Goal: Task Accomplishment & Management: Use online tool/utility

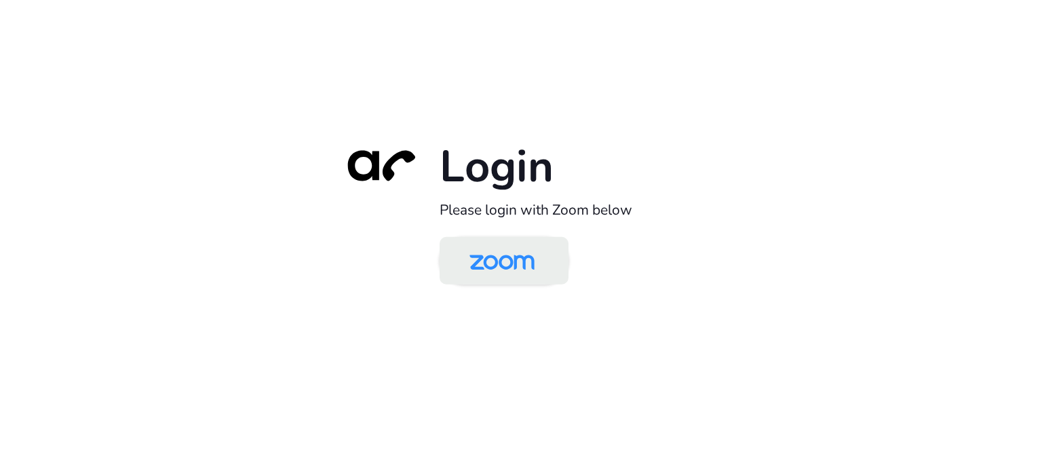
click at [491, 267] on img at bounding box center [502, 262] width 94 height 44
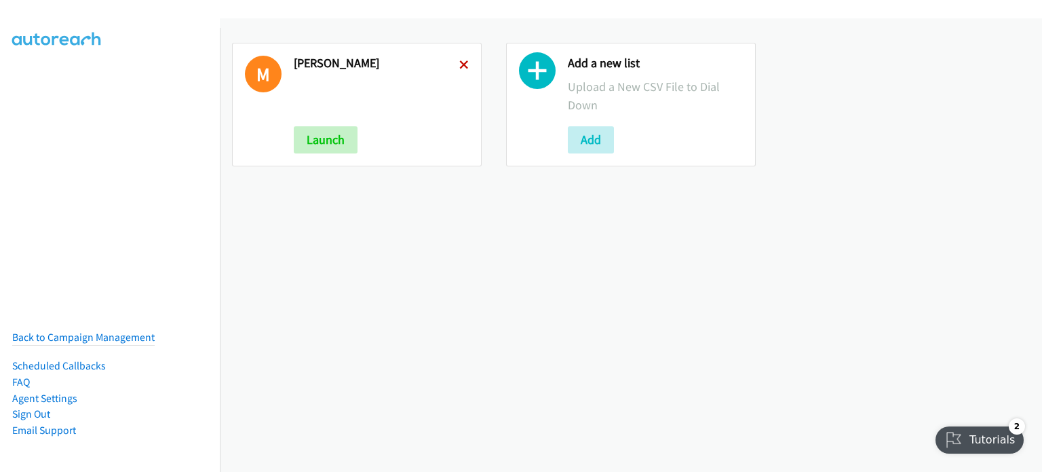
click at [465, 61] on icon at bounding box center [464, 66] width 10 height 10
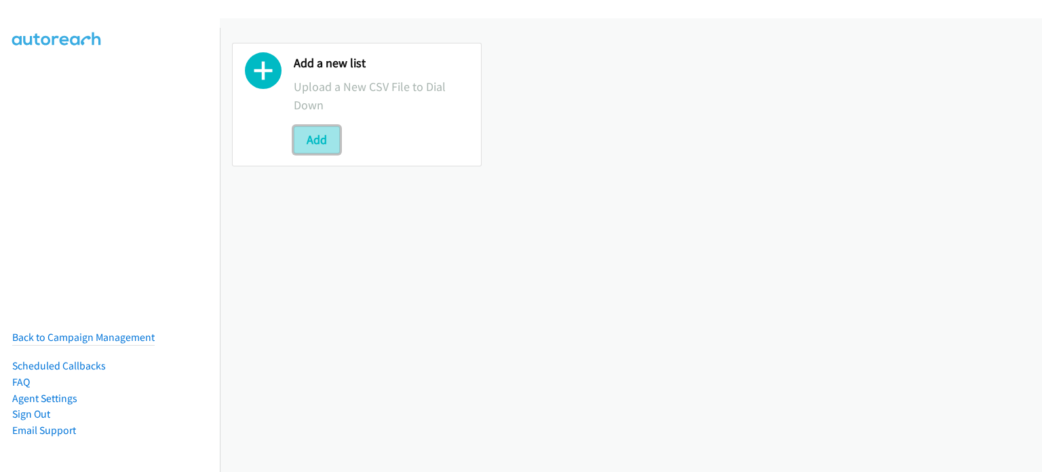
click at [309, 139] on button "Add" at bounding box center [317, 139] width 46 height 27
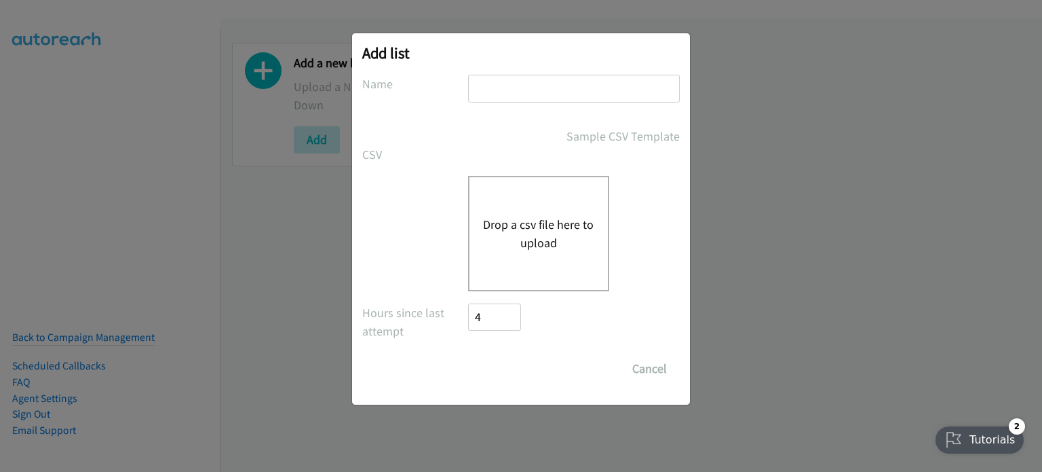
click at [507, 72] on div "Add list No phone fields were returned for that Report or List View Please uplo…" at bounding box center [521, 218] width 338 height 371
drag, startPoint x: 510, startPoint y: 85, endPoint x: 512, endPoint y: 94, distance: 9.7
click at [510, 85] on input "text" at bounding box center [574, 89] width 212 height 28
type input "mary"
click at [522, 244] on button "Drop a csv file here to upload" at bounding box center [538, 233] width 111 height 37
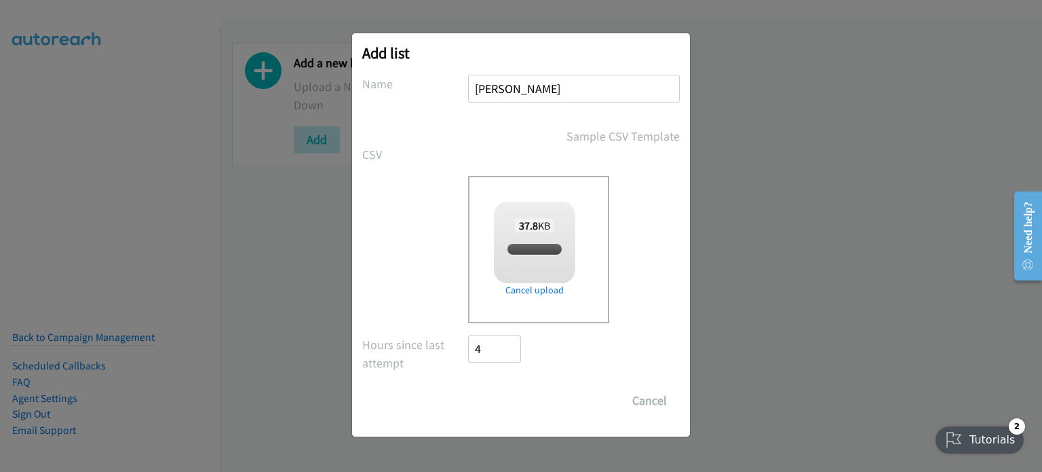
checkbox input "true"
click at [525, 400] on input "Save List" at bounding box center [503, 400] width 71 height 27
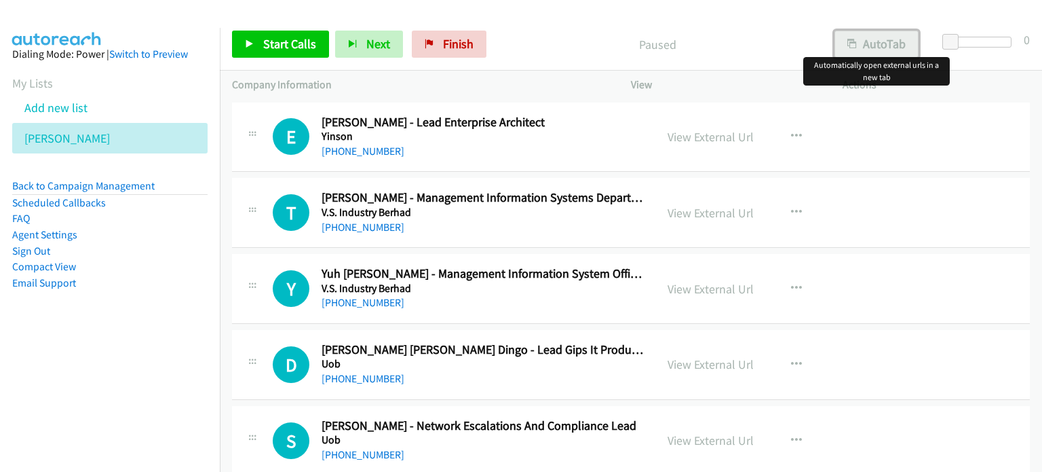
click at [876, 44] on button "AutoTab" at bounding box center [877, 44] width 84 height 27
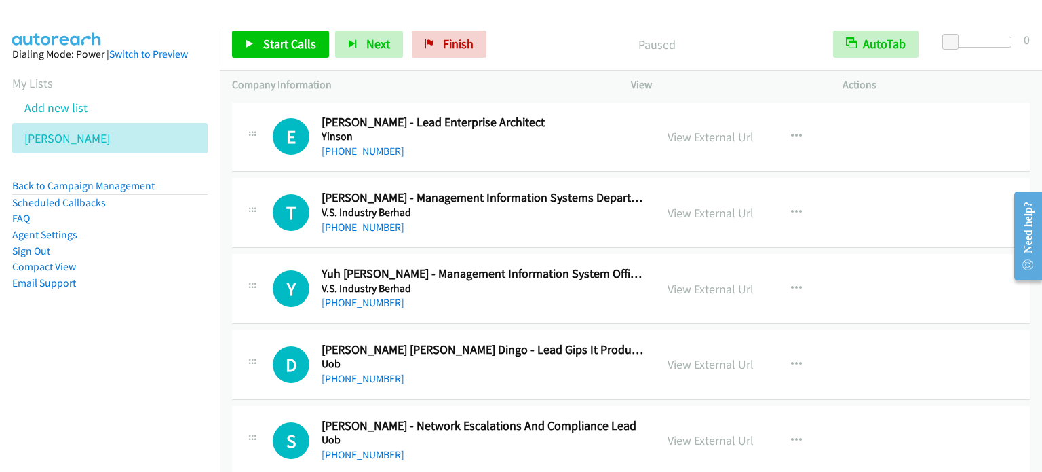
drag, startPoint x: 227, startPoint y: 138, endPoint x: 277, endPoint y: 2, distance: 145.1
click at [278, 44] on span "Start Calls" at bounding box center [289, 44] width 53 height 16
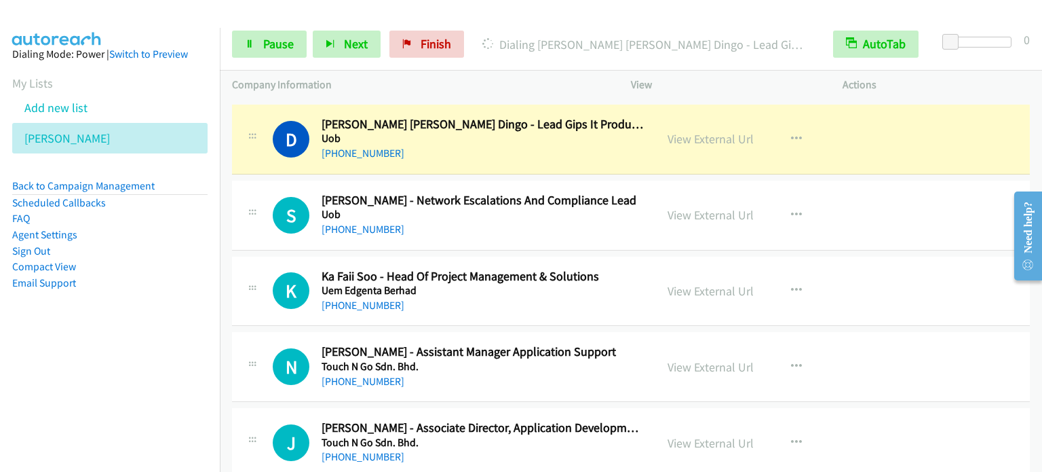
scroll to position [136, 0]
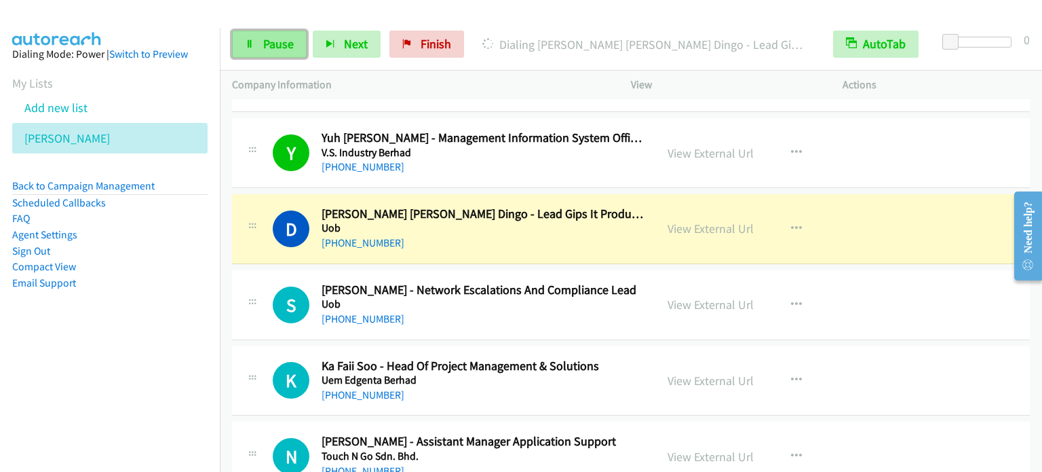
click at [252, 40] on icon at bounding box center [250, 45] width 10 height 10
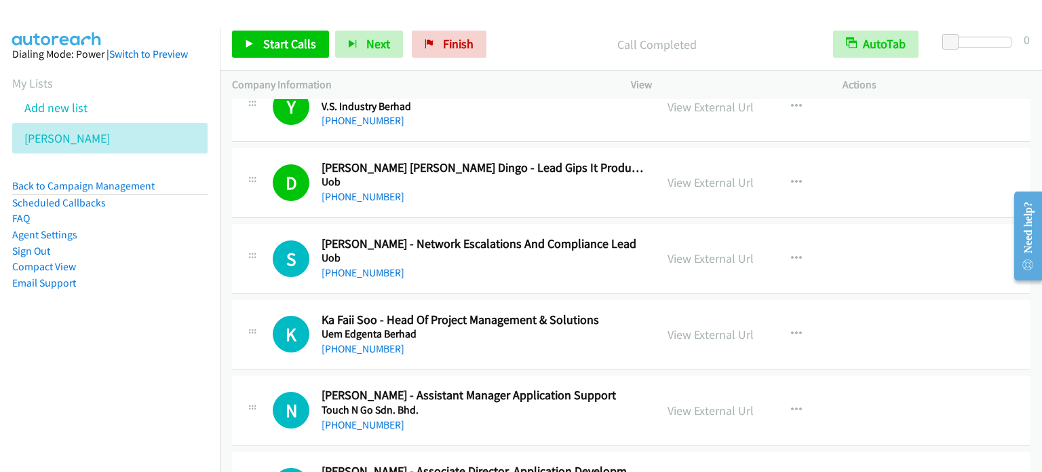
scroll to position [204, 0]
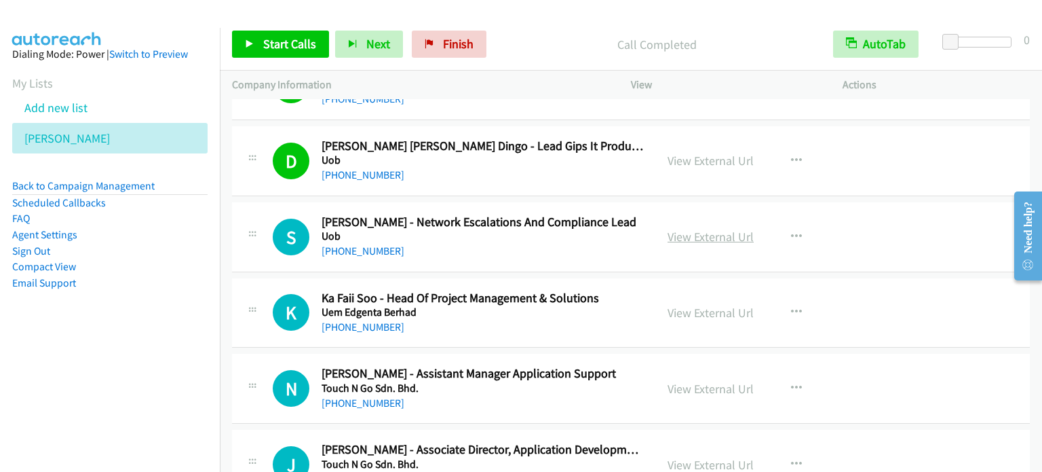
click at [713, 236] on link "View External Url" at bounding box center [711, 237] width 86 height 16
click at [793, 307] on icon "button" at bounding box center [796, 312] width 11 height 11
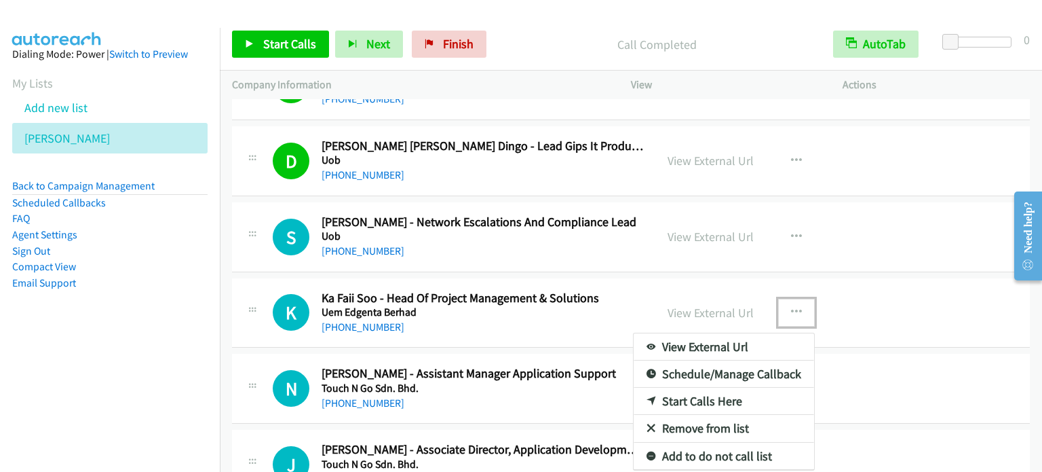
click at [713, 395] on link "Start Calls Here" at bounding box center [724, 401] width 181 height 27
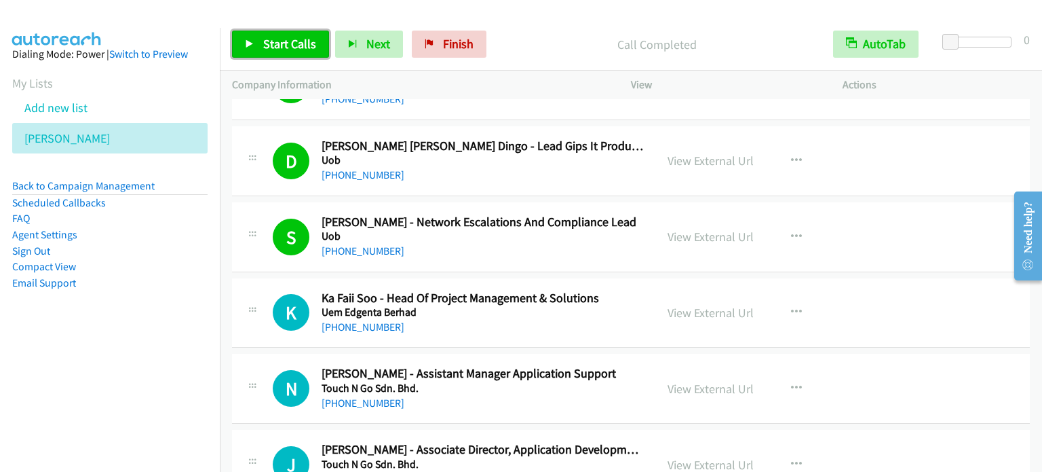
click at [271, 41] on span "Start Calls" at bounding box center [289, 44] width 53 height 16
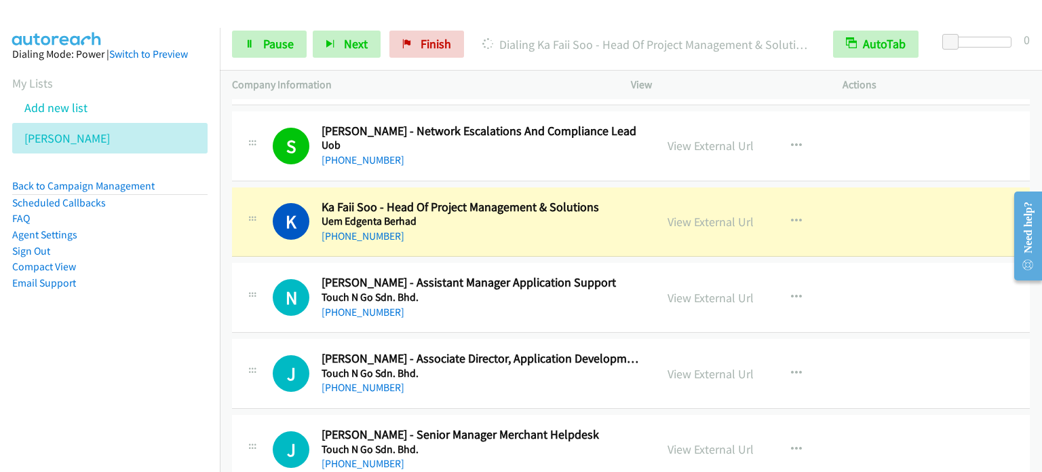
scroll to position [271, 0]
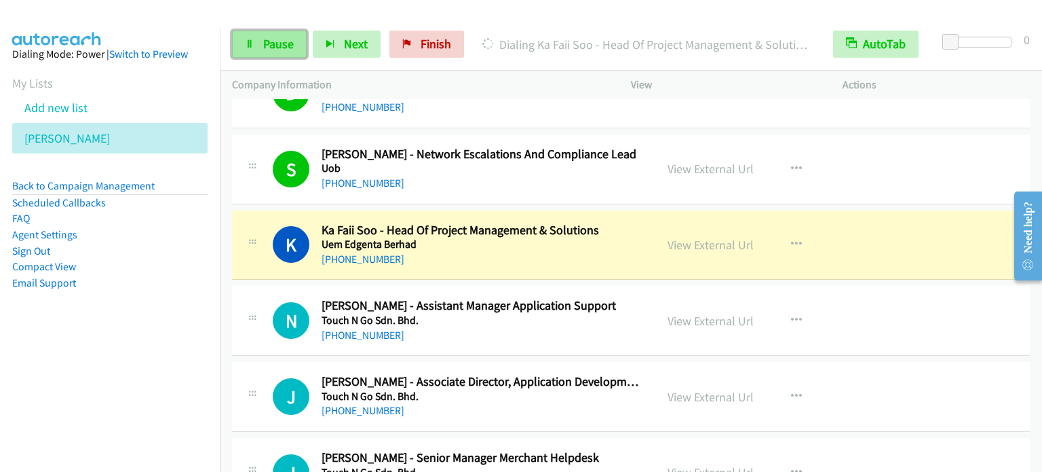
click at [257, 42] on link "Pause" at bounding box center [269, 44] width 75 height 27
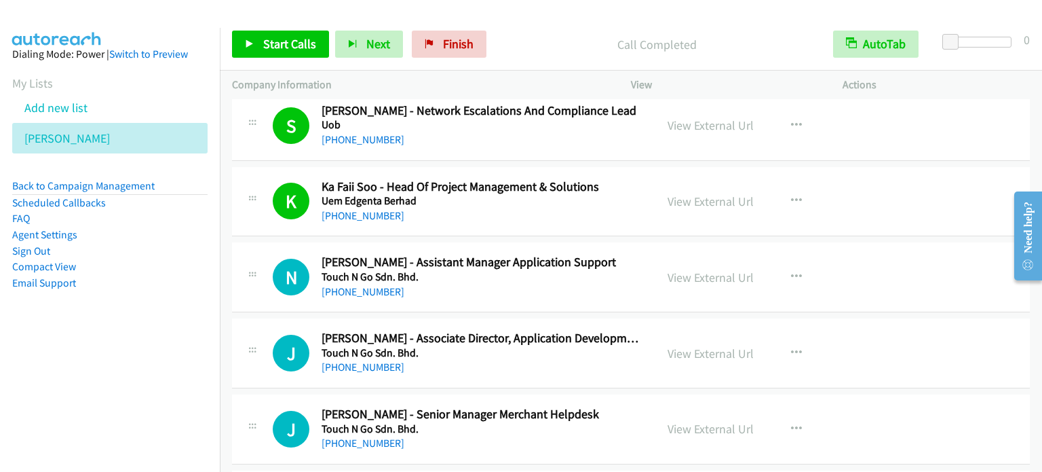
scroll to position [339, 0]
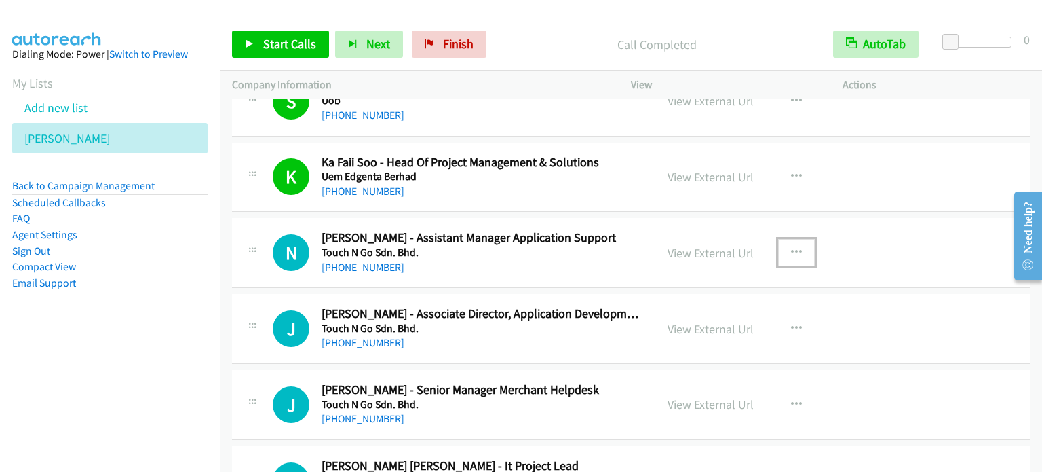
click at [795, 250] on icon "button" at bounding box center [796, 252] width 11 height 11
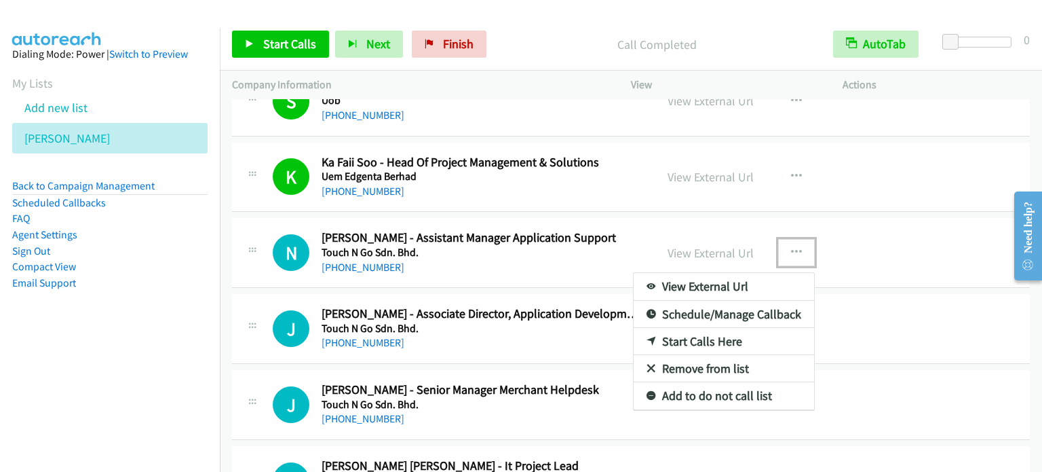
click at [722, 339] on link "Start Calls Here" at bounding box center [724, 341] width 181 height 27
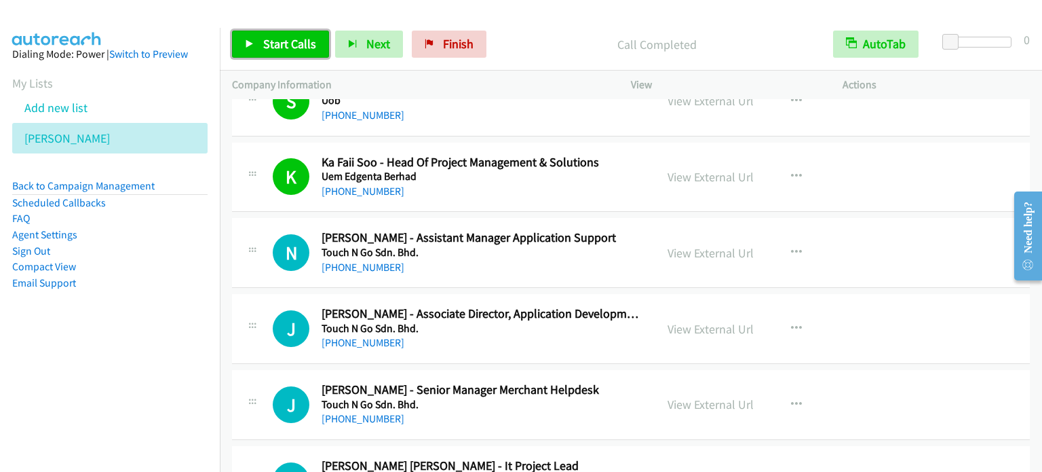
click at [302, 48] on span "Start Calls" at bounding box center [289, 44] width 53 height 16
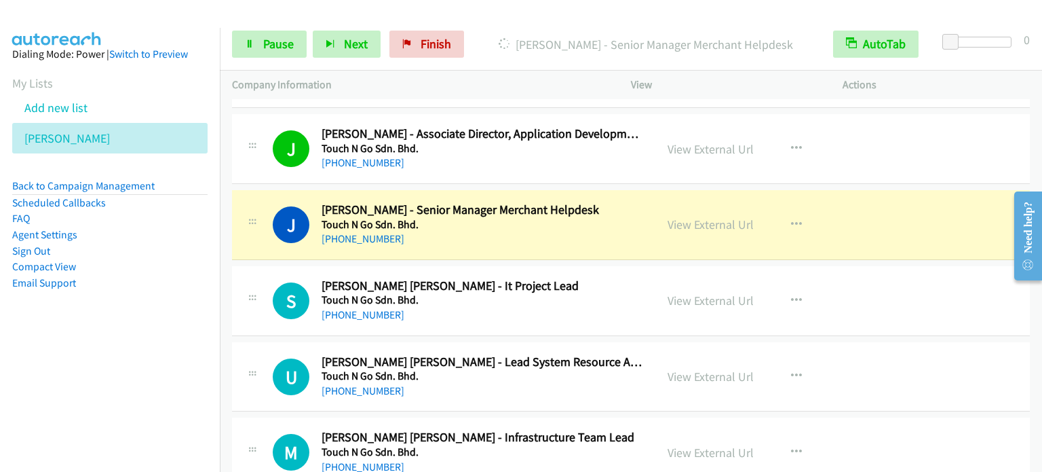
scroll to position [543, 0]
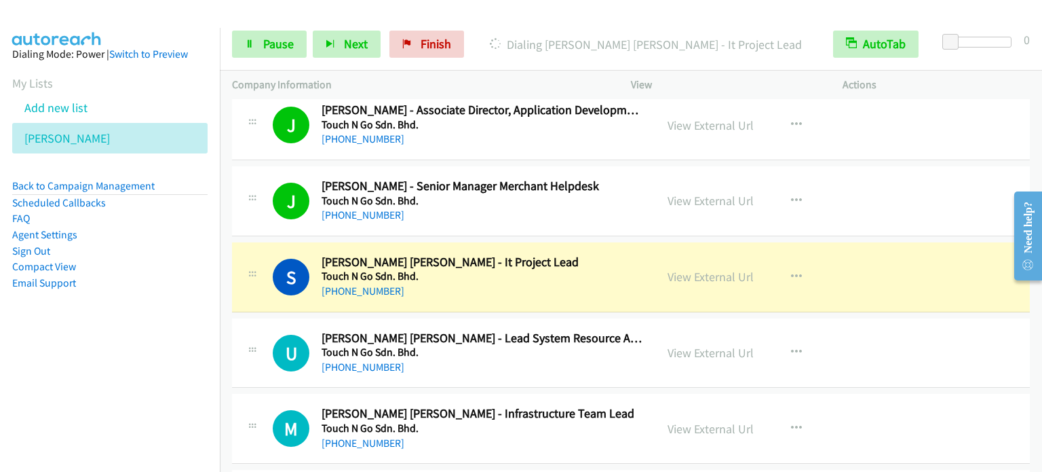
click at [221, 168] on td "J Callback Scheduled [PERSON_NAME] - Senior Manager Merchant Helpdesk Touch N G…" at bounding box center [631, 202] width 823 height 76
click at [258, 48] on link "Pause" at bounding box center [269, 44] width 75 height 27
click at [286, 32] on link "Pause" at bounding box center [269, 44] width 75 height 27
click at [272, 44] on span "Pause" at bounding box center [278, 44] width 31 height 16
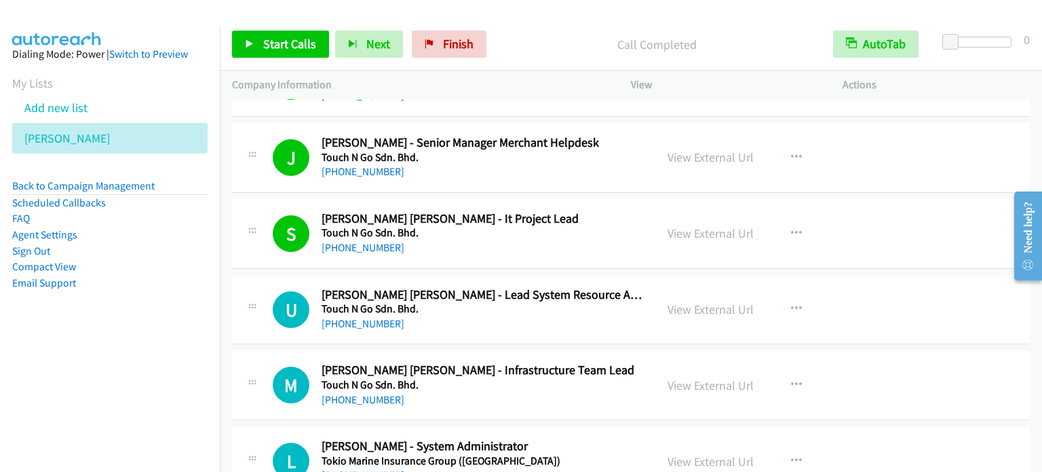
scroll to position [611, 0]
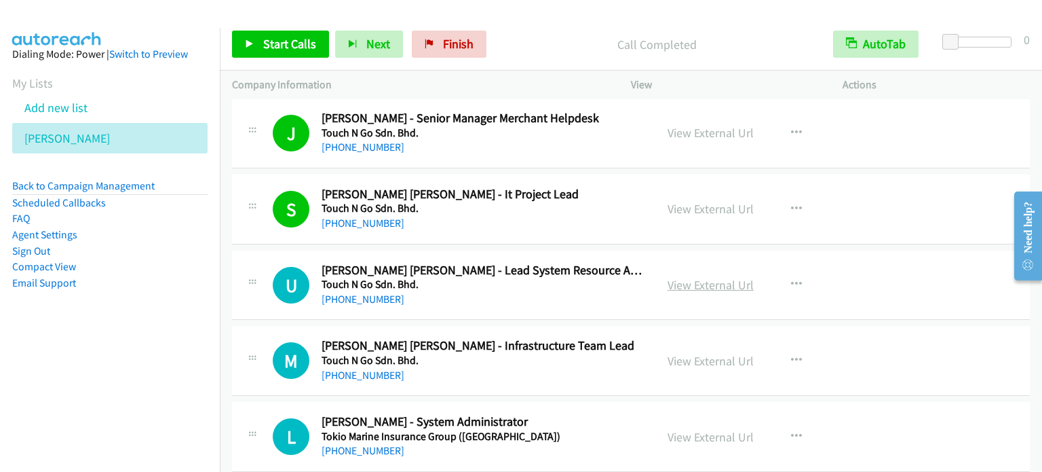
click at [718, 284] on link "View External Url" at bounding box center [711, 285] width 86 height 16
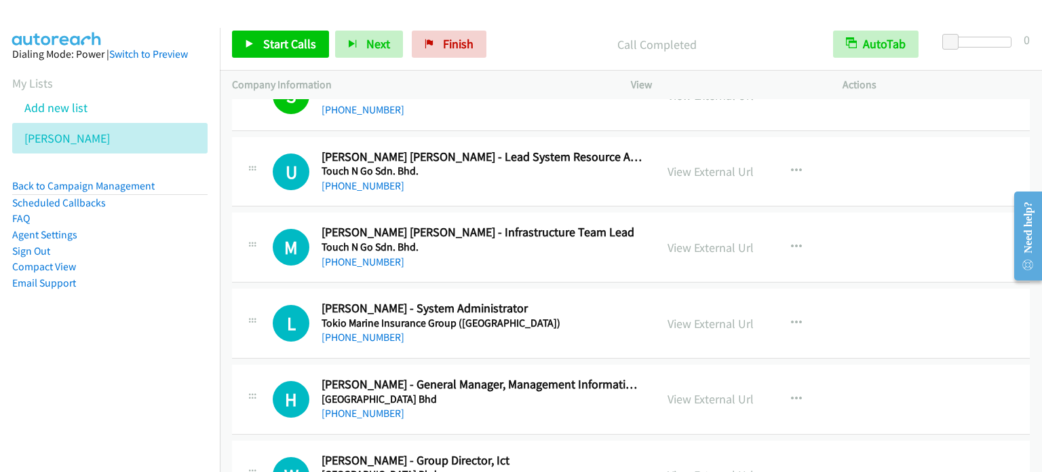
scroll to position [747, 0]
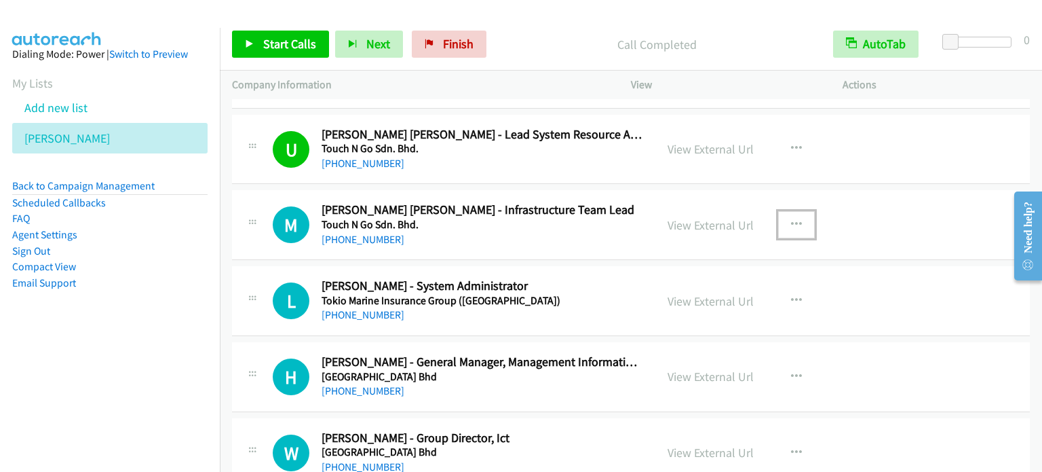
click at [791, 222] on icon "button" at bounding box center [796, 224] width 11 height 11
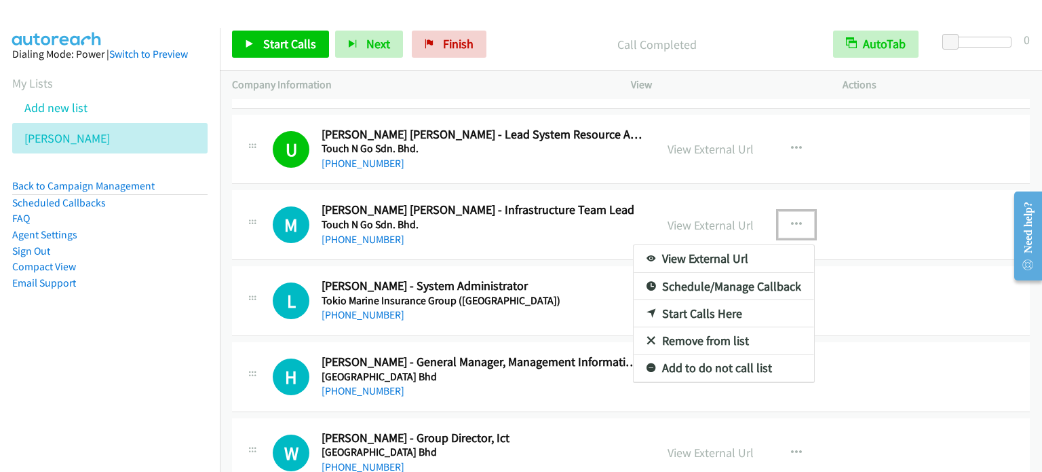
click at [723, 309] on link "Start Calls Here" at bounding box center [724, 313] width 181 height 27
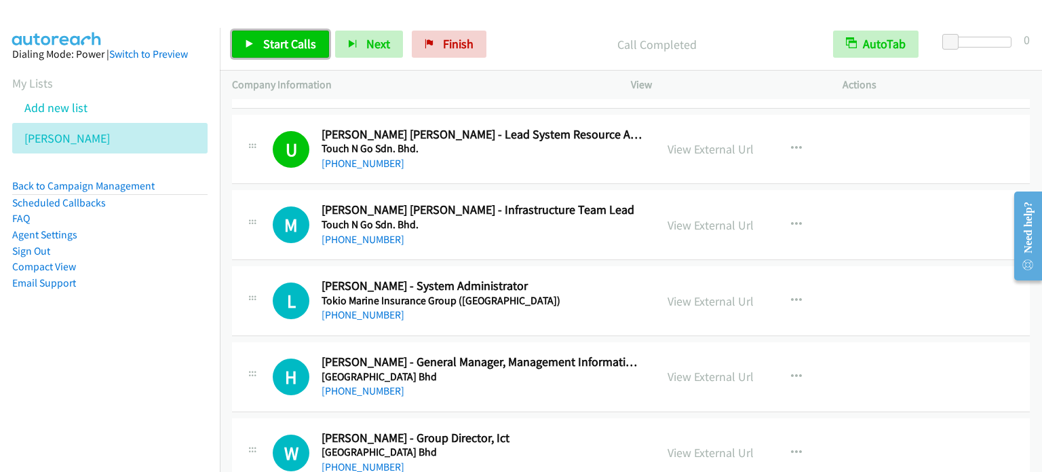
click at [286, 40] on span "Start Calls" at bounding box center [289, 44] width 53 height 16
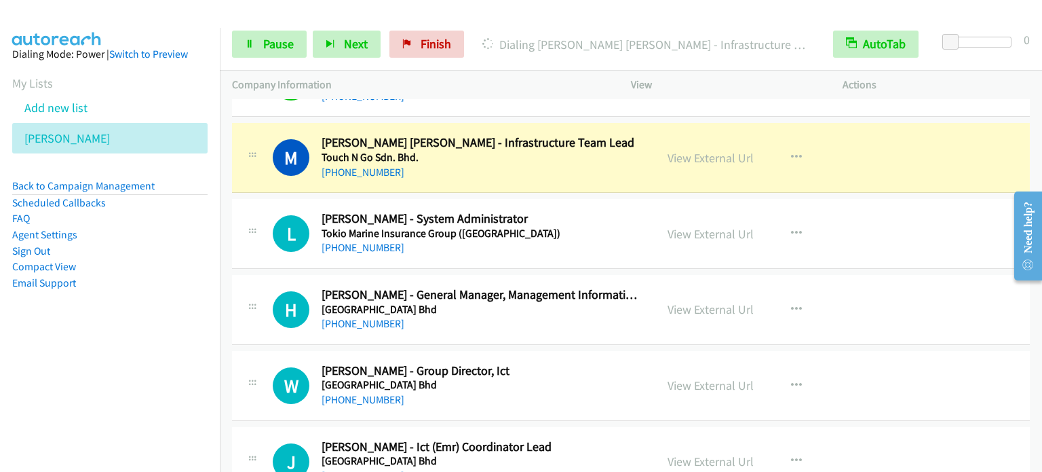
scroll to position [814, 0]
click at [273, 47] on span "Pause" at bounding box center [278, 44] width 31 height 16
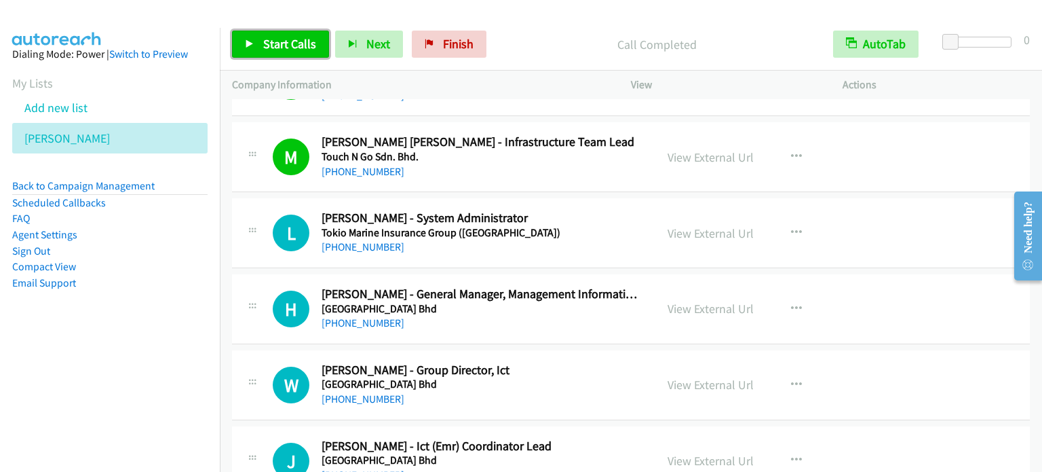
click at [275, 46] on span "Start Calls" at bounding box center [289, 44] width 53 height 16
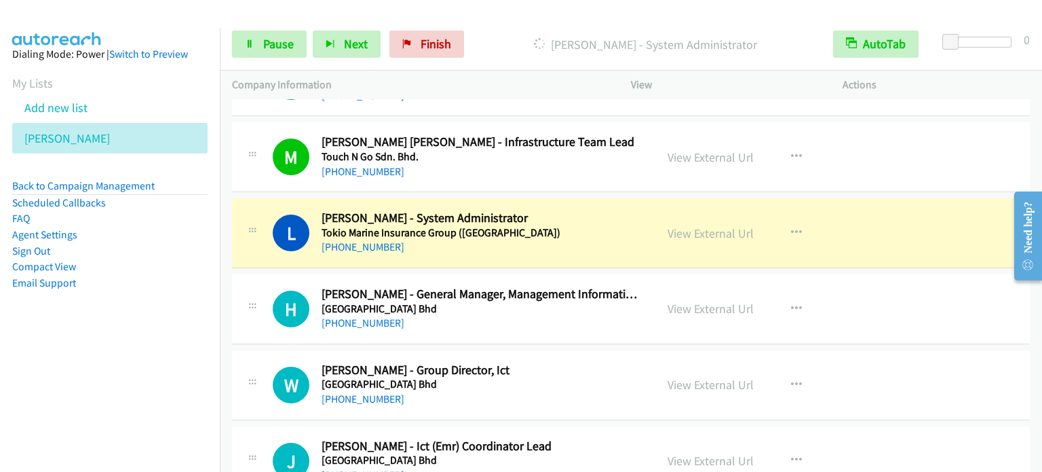
scroll to position [882, 0]
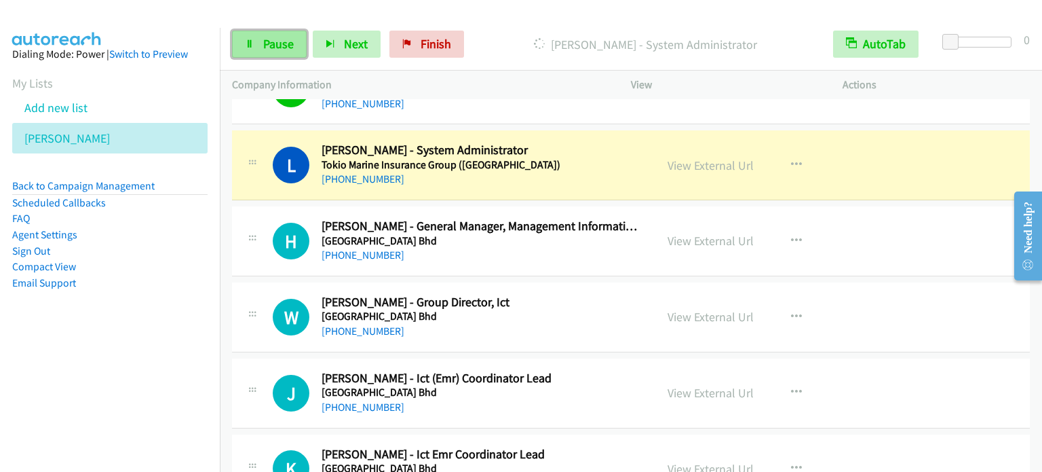
click at [280, 52] on link "Pause" at bounding box center [269, 44] width 75 height 27
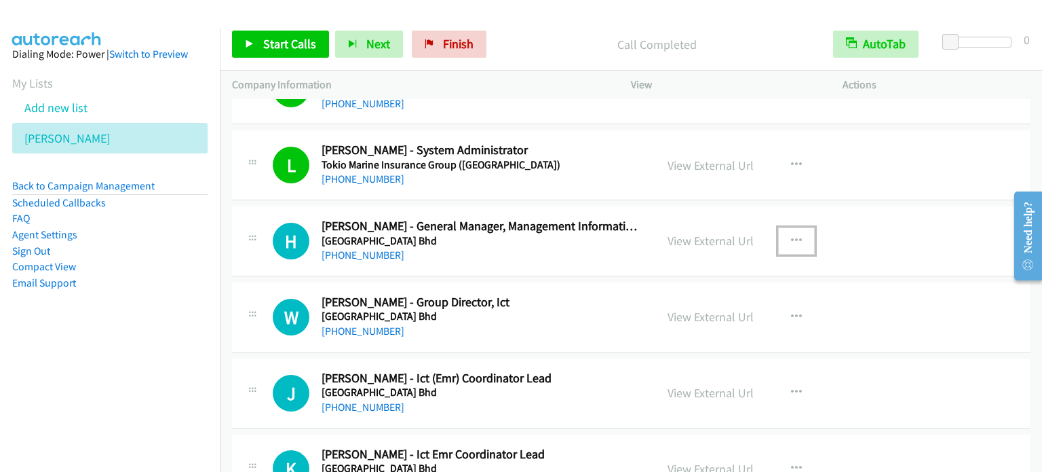
click at [795, 238] on icon "button" at bounding box center [796, 241] width 11 height 11
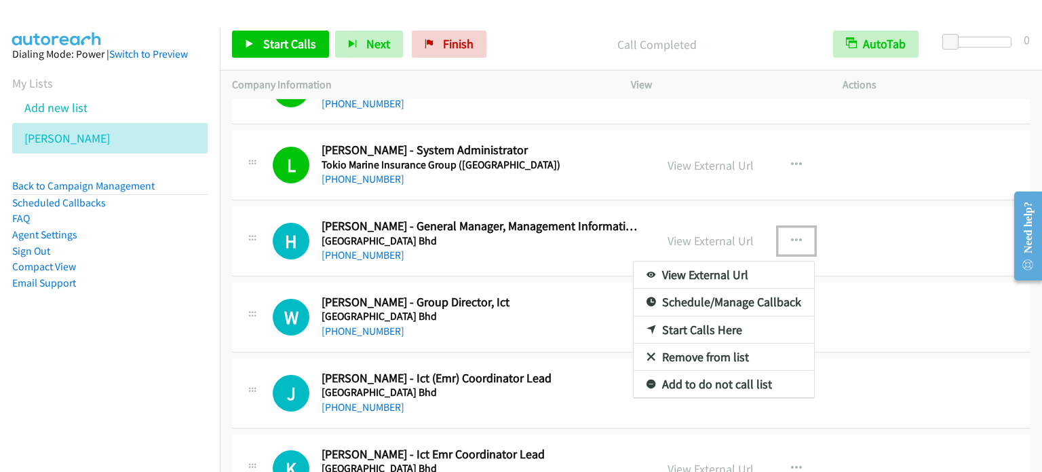
drag, startPoint x: 712, startPoint y: 328, endPoint x: 425, endPoint y: 143, distance: 341.7
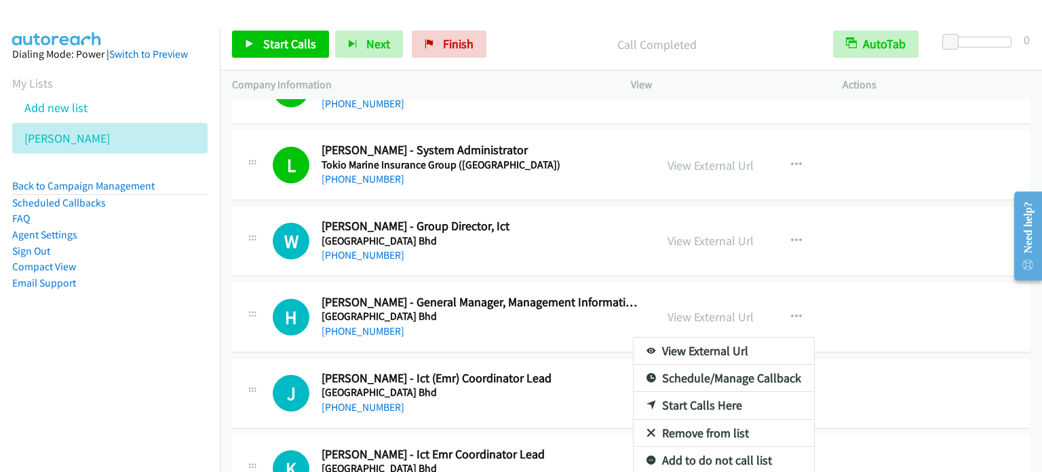
click at [795, 240] on div at bounding box center [521, 236] width 1042 height 472
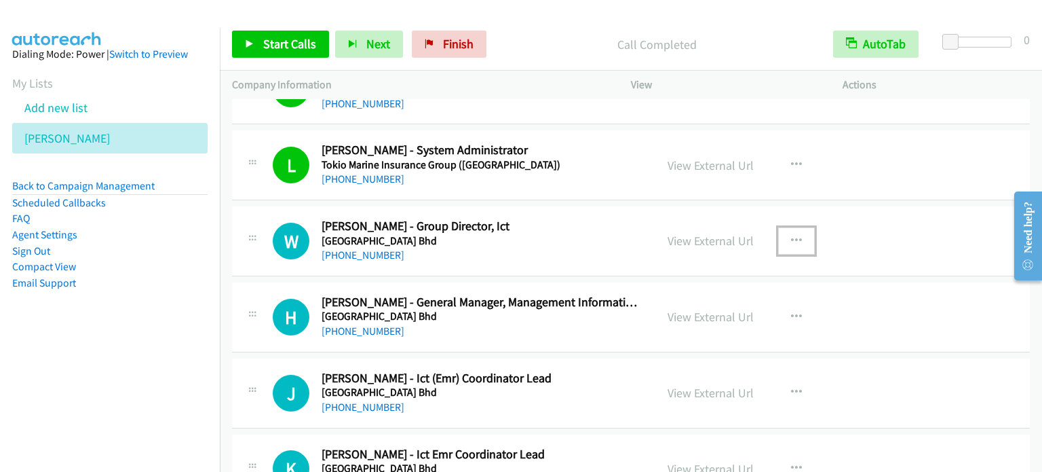
click at [793, 239] on icon "button" at bounding box center [796, 241] width 11 height 11
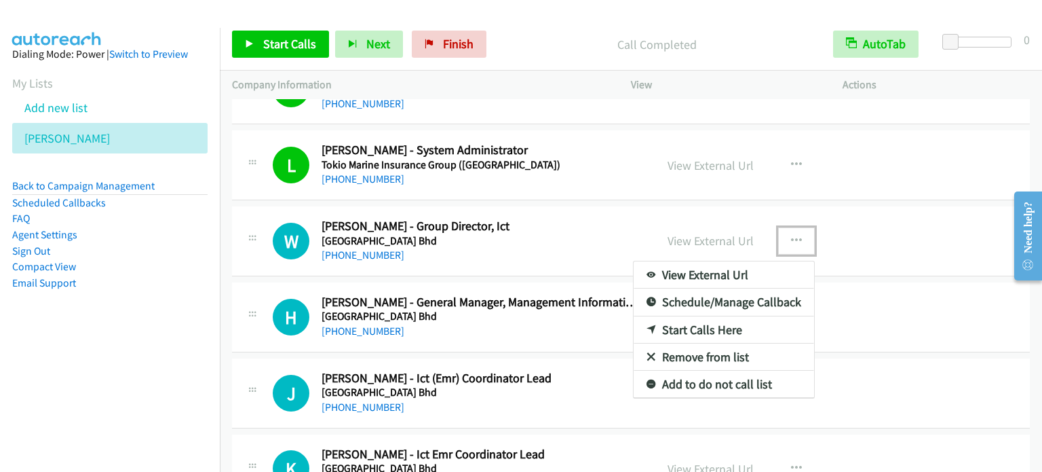
click at [698, 321] on link "Start Calls Here" at bounding box center [724, 329] width 181 height 27
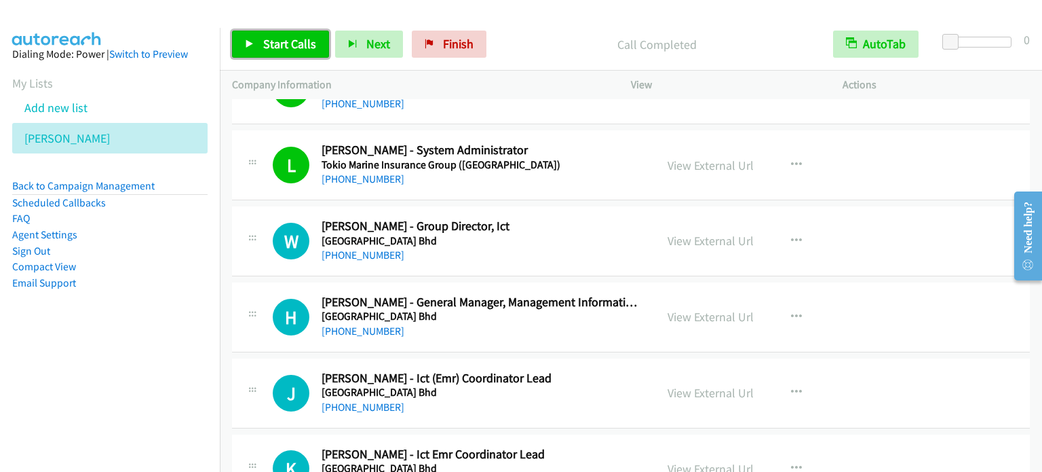
click at [287, 40] on span "Start Calls" at bounding box center [289, 44] width 53 height 16
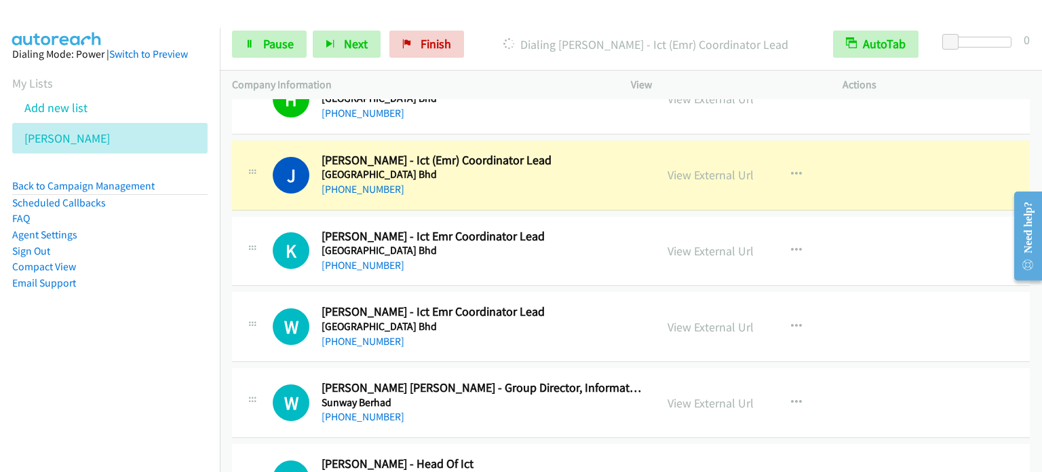
scroll to position [1086, 0]
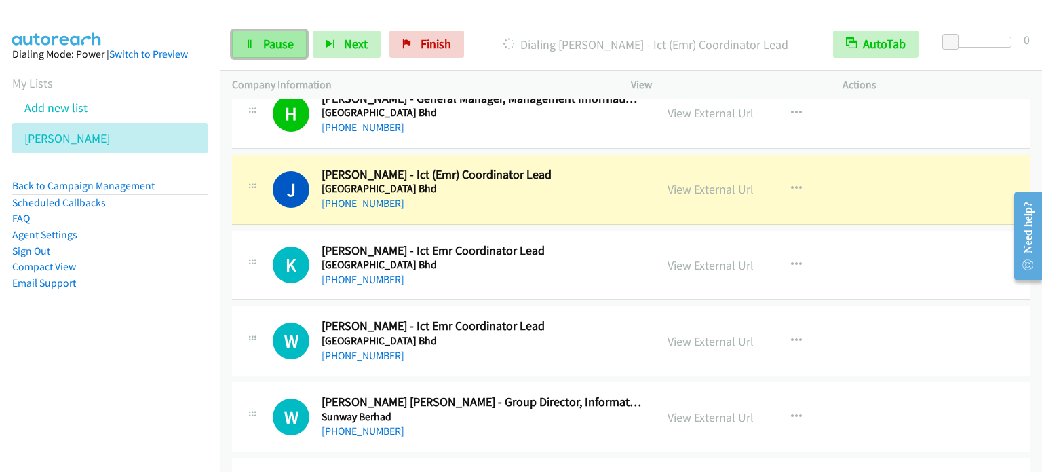
click at [269, 40] on span "Pause" at bounding box center [278, 44] width 31 height 16
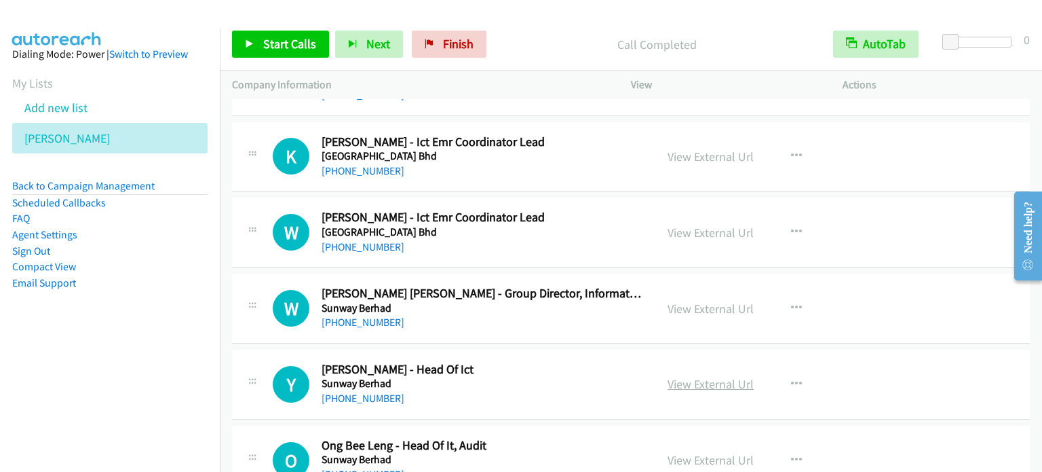
scroll to position [1222, 0]
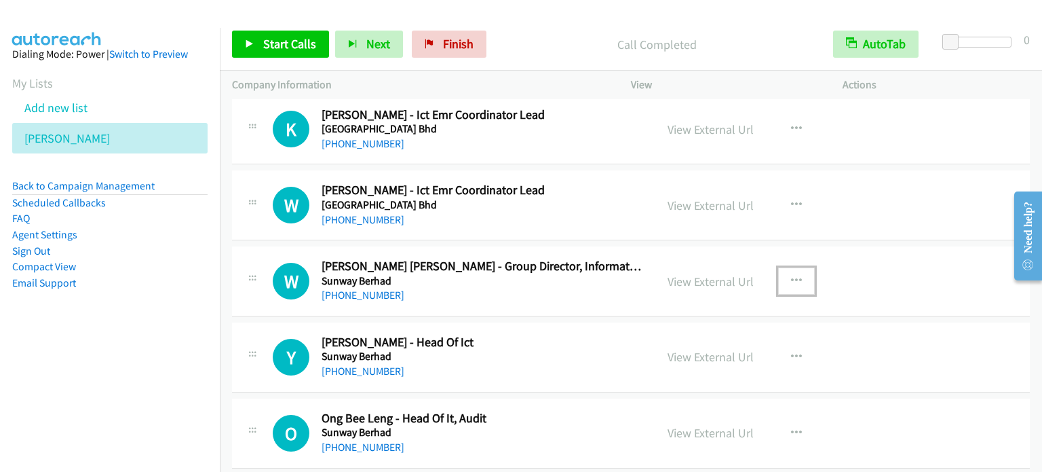
click at [791, 277] on icon "button" at bounding box center [796, 281] width 11 height 11
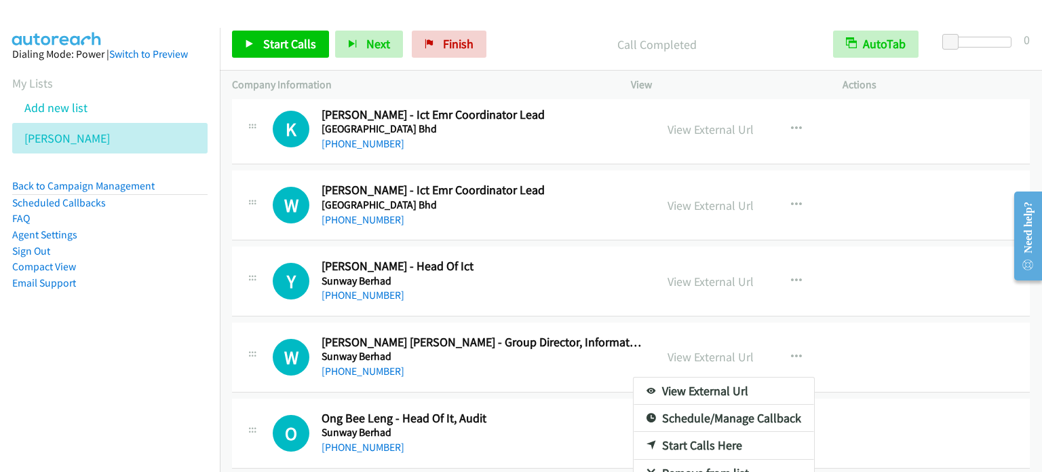
click at [788, 276] on div at bounding box center [521, 236] width 1042 height 472
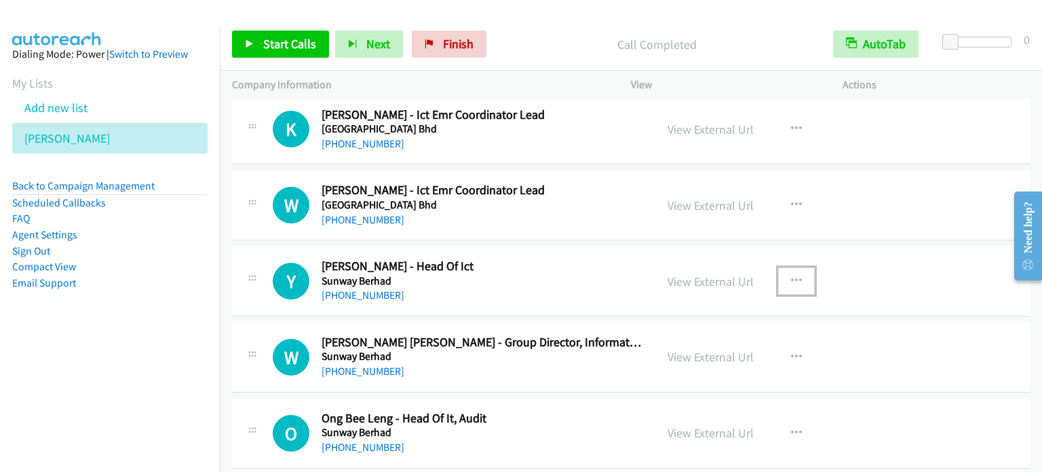
click at [791, 276] on icon "button" at bounding box center [796, 281] width 11 height 11
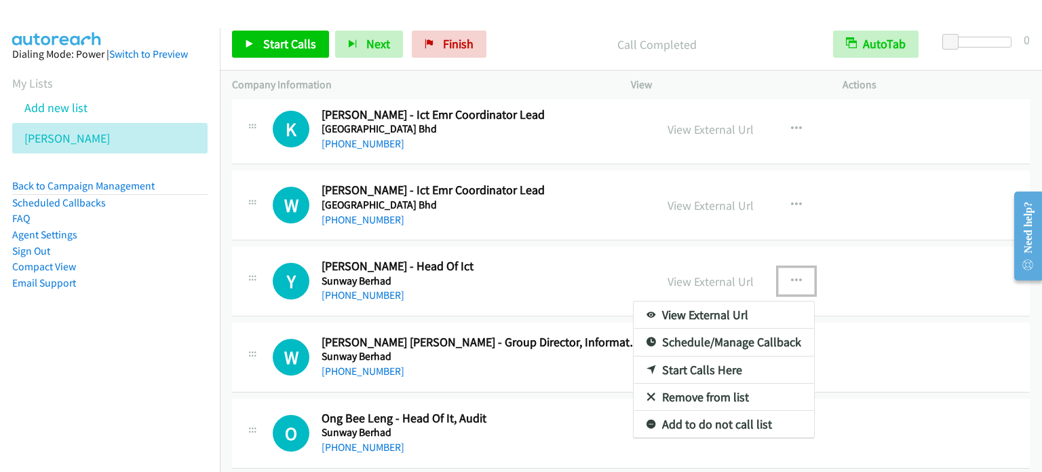
click at [703, 369] on link "Start Calls Here" at bounding box center [724, 369] width 181 height 27
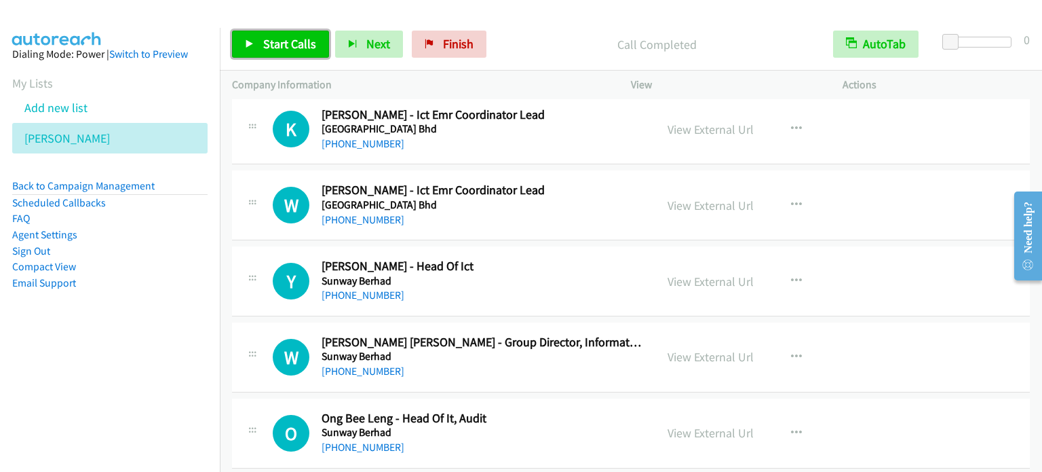
click at [285, 51] on span "Start Calls" at bounding box center [289, 44] width 53 height 16
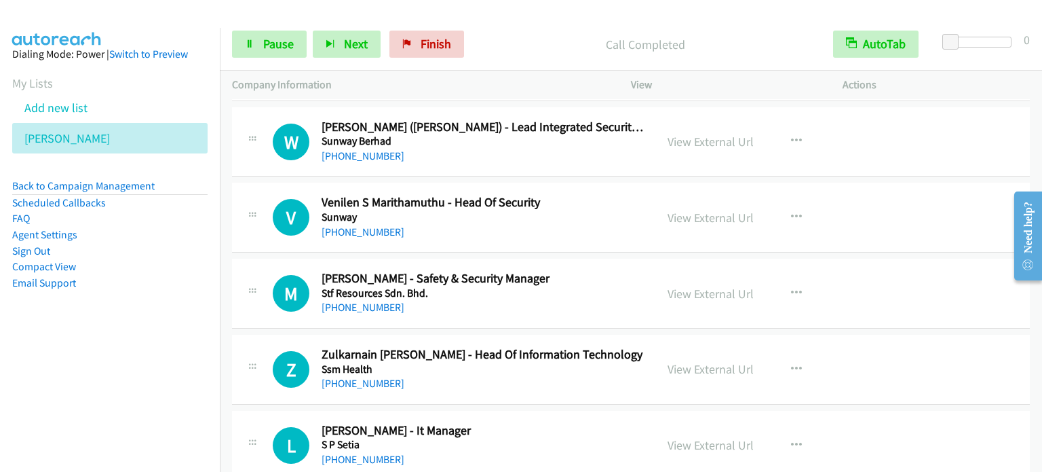
scroll to position [2104, 0]
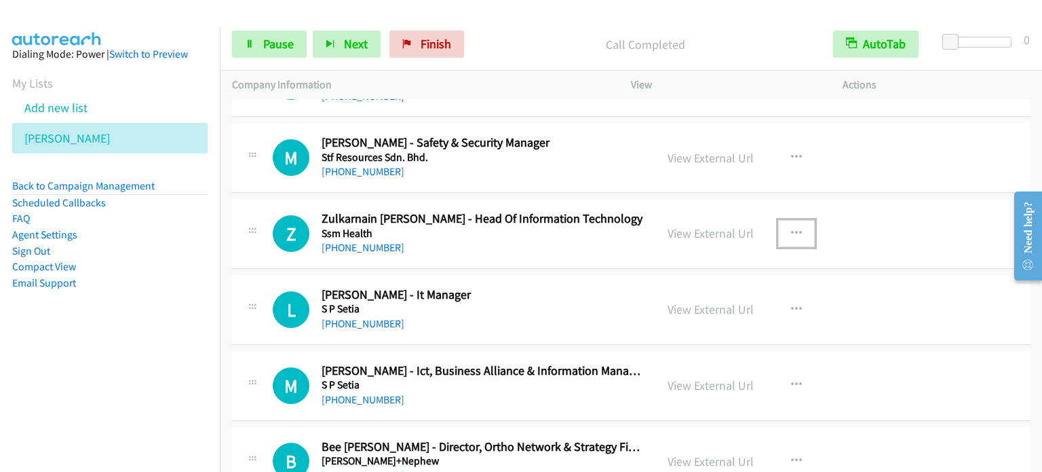
click at [797, 223] on button "button" at bounding box center [796, 233] width 37 height 27
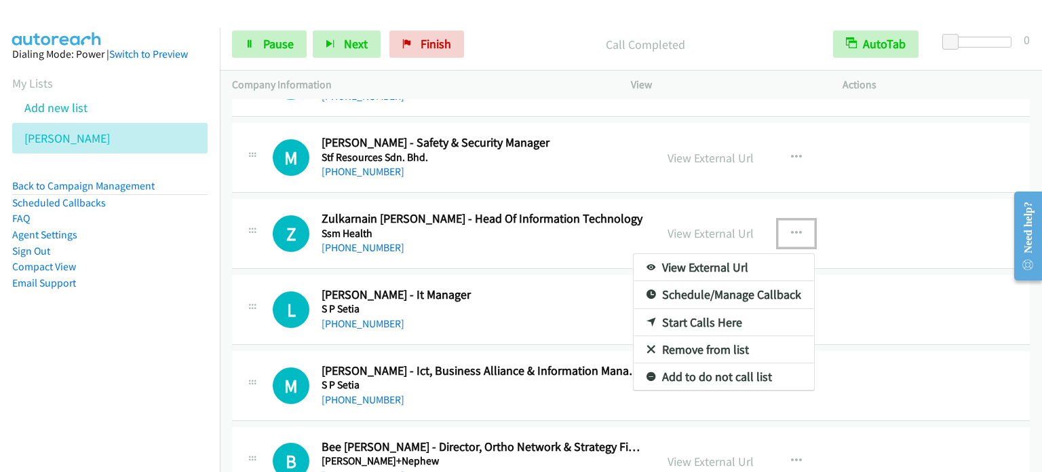
click at [730, 317] on link "Start Calls Here" at bounding box center [724, 322] width 181 height 27
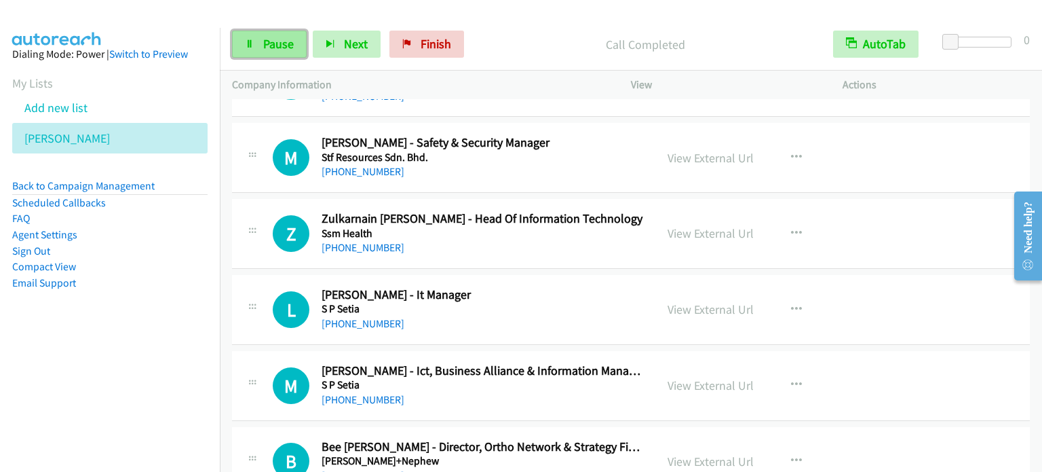
click at [276, 48] on span "Pause" at bounding box center [278, 44] width 31 height 16
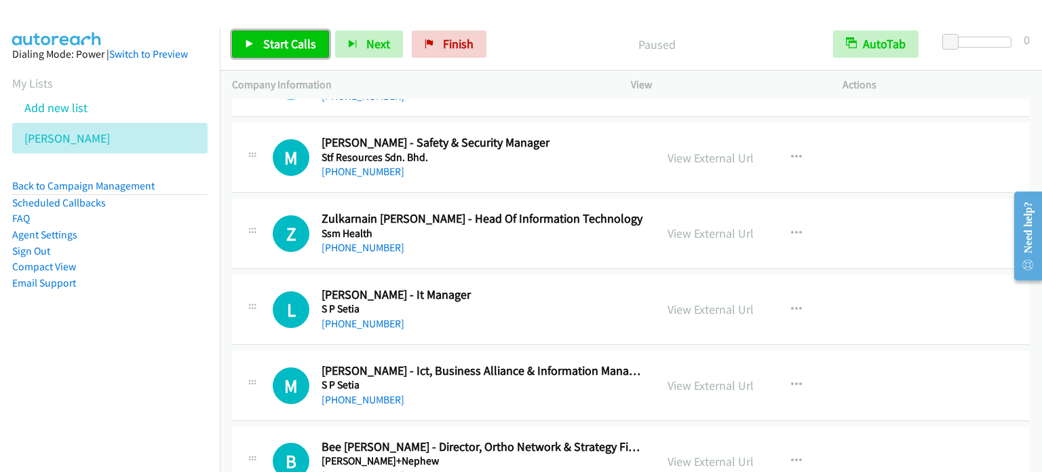
click at [276, 48] on span "Start Calls" at bounding box center [289, 44] width 53 height 16
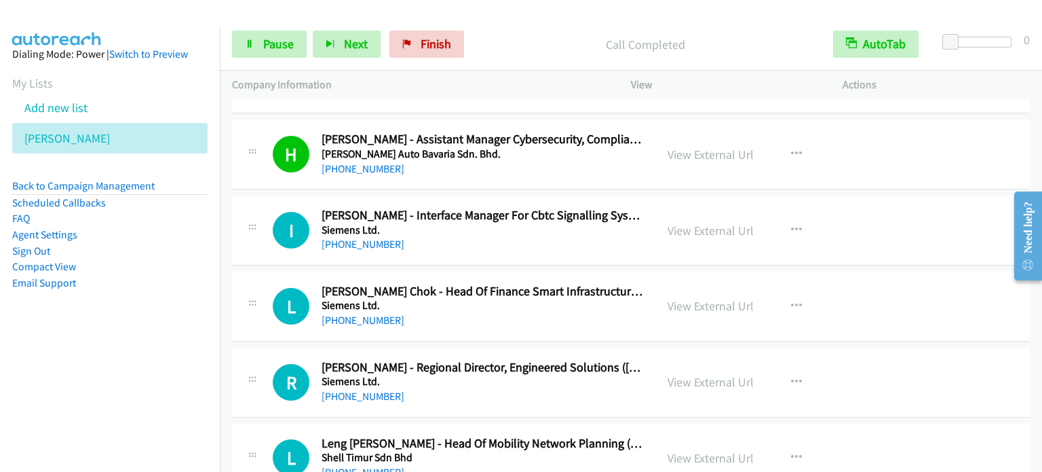
scroll to position [2511, 0]
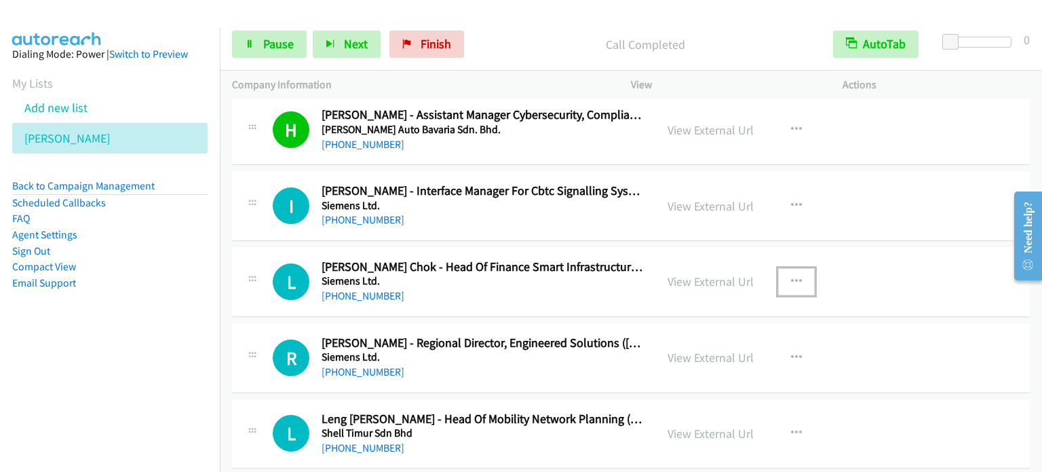
click at [783, 274] on button "button" at bounding box center [796, 281] width 37 height 27
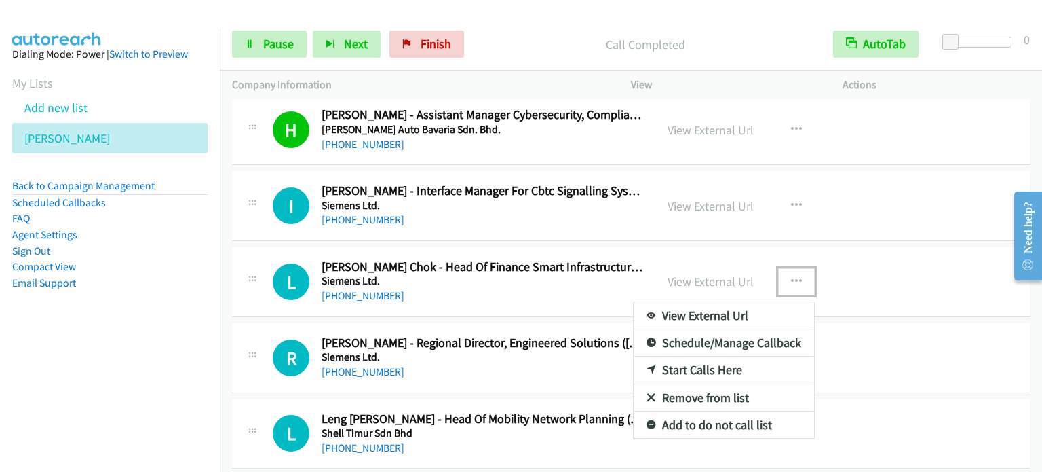
click at [709, 362] on link "Start Calls Here" at bounding box center [724, 369] width 181 height 27
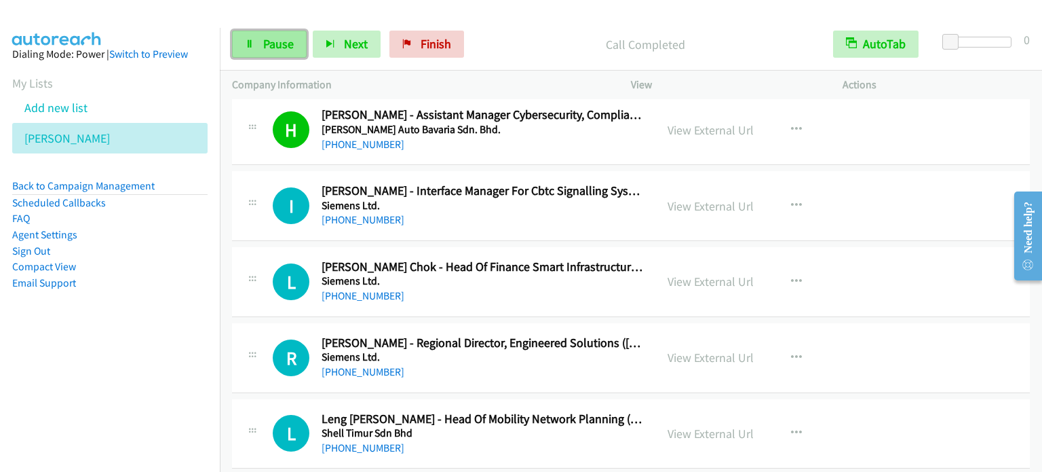
click at [266, 39] on span "Pause" at bounding box center [278, 44] width 31 height 16
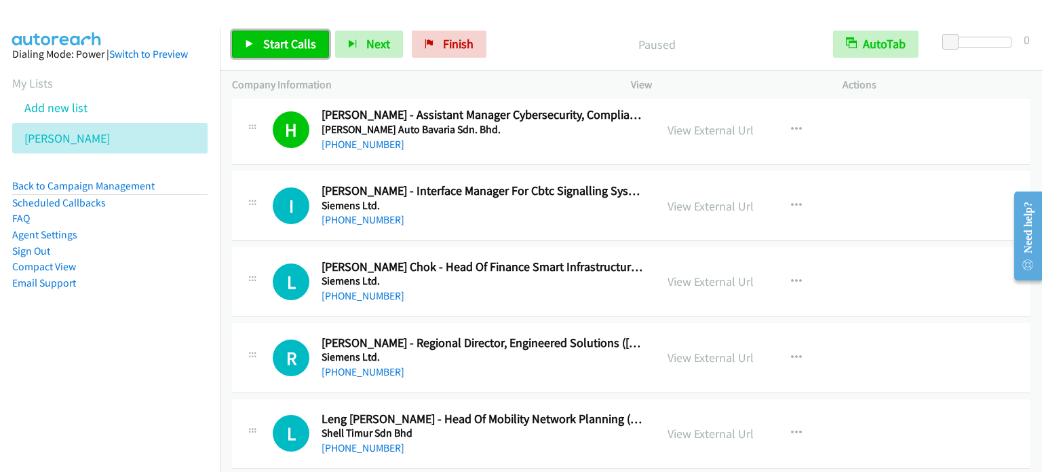
click at [266, 39] on span "Start Calls" at bounding box center [289, 44] width 53 height 16
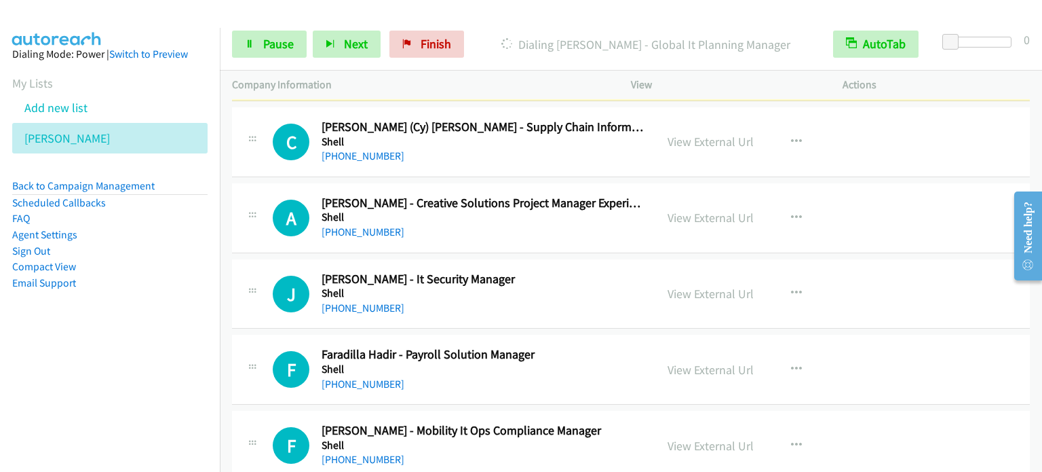
scroll to position [3054, 0]
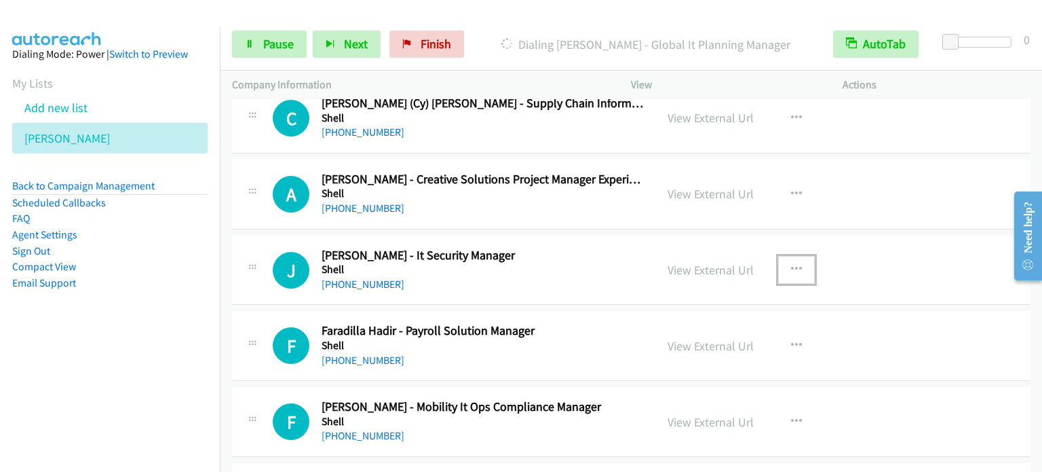
click at [791, 264] on icon "button" at bounding box center [796, 269] width 11 height 11
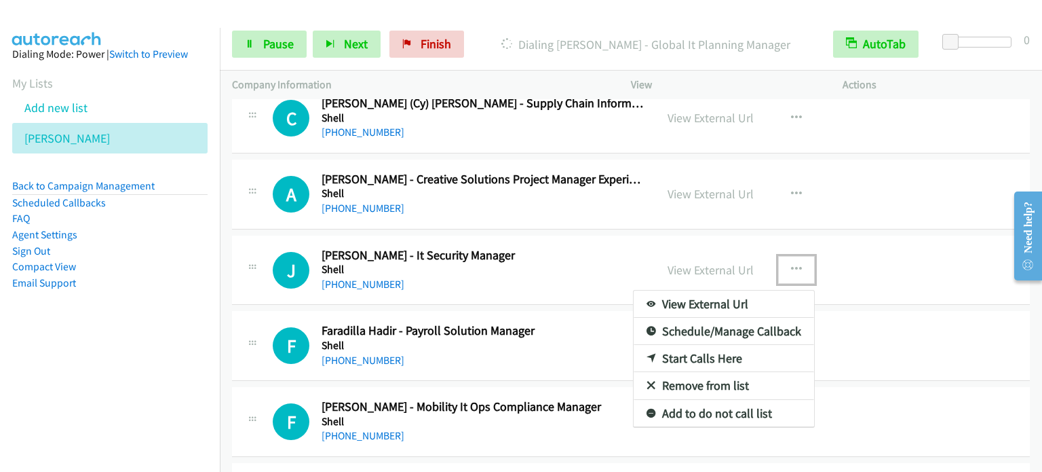
click at [728, 353] on link "Start Calls Here" at bounding box center [724, 358] width 181 height 27
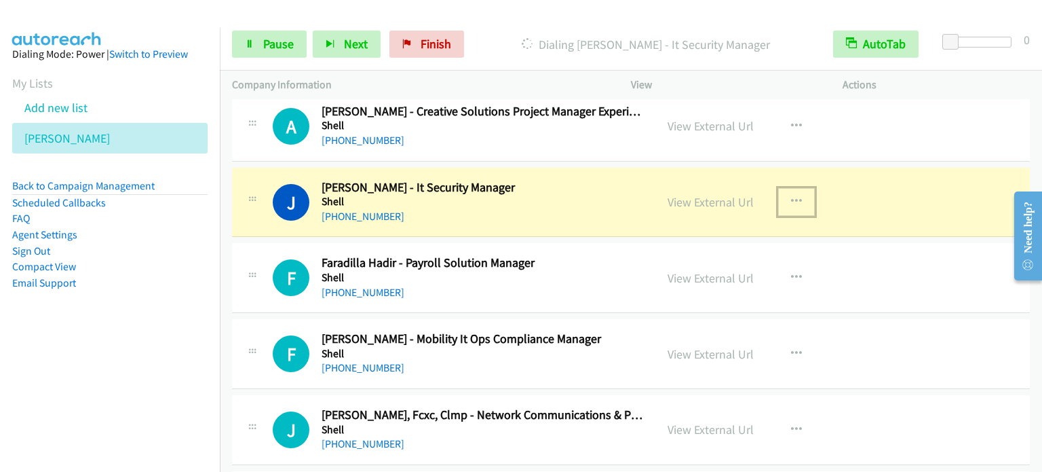
scroll to position [3190, 0]
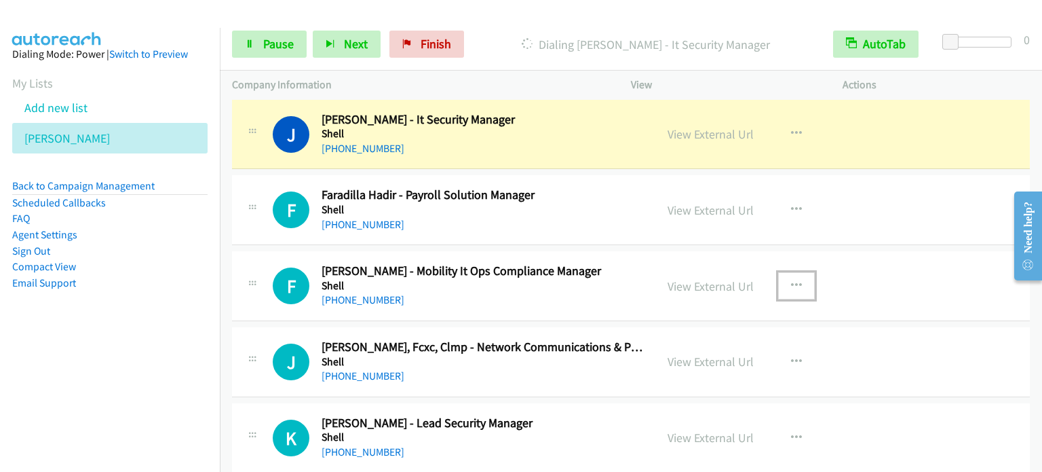
click at [798, 279] on button "button" at bounding box center [796, 285] width 37 height 27
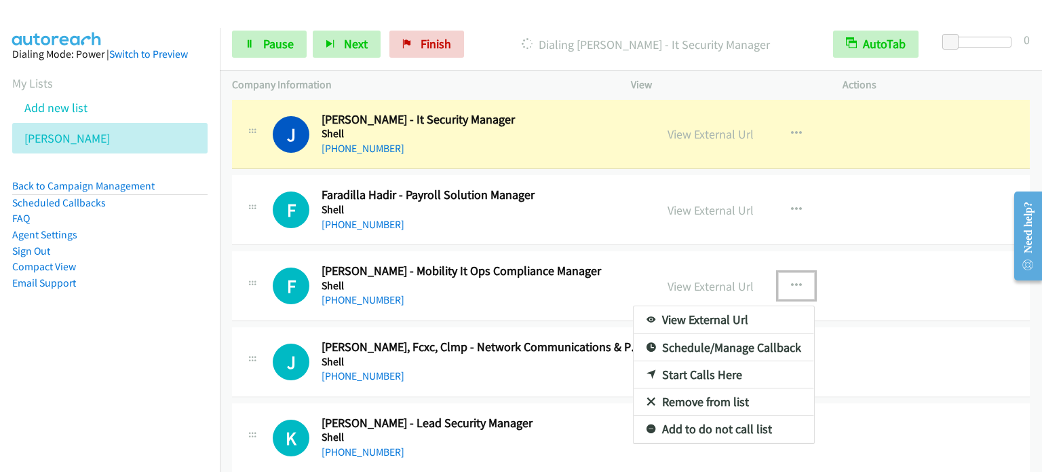
click at [714, 371] on link "Start Calls Here" at bounding box center [724, 374] width 181 height 27
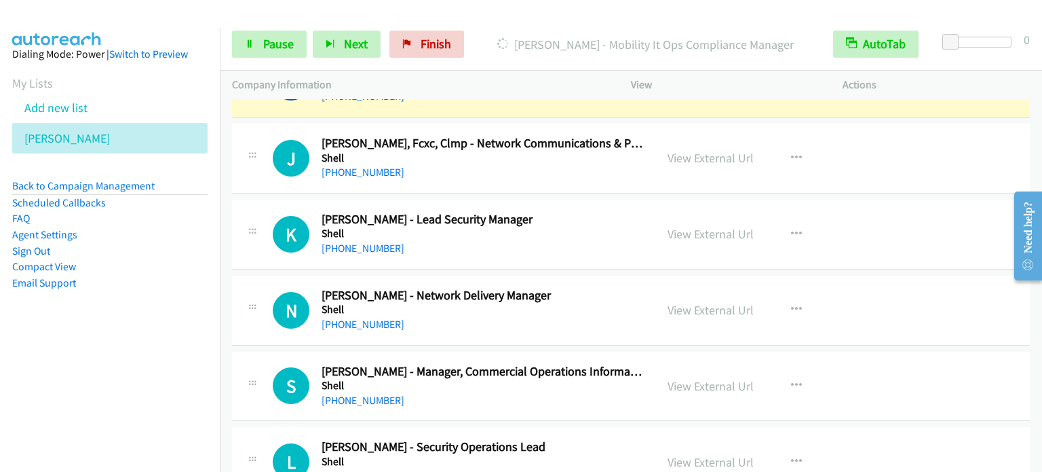
scroll to position [3461, 0]
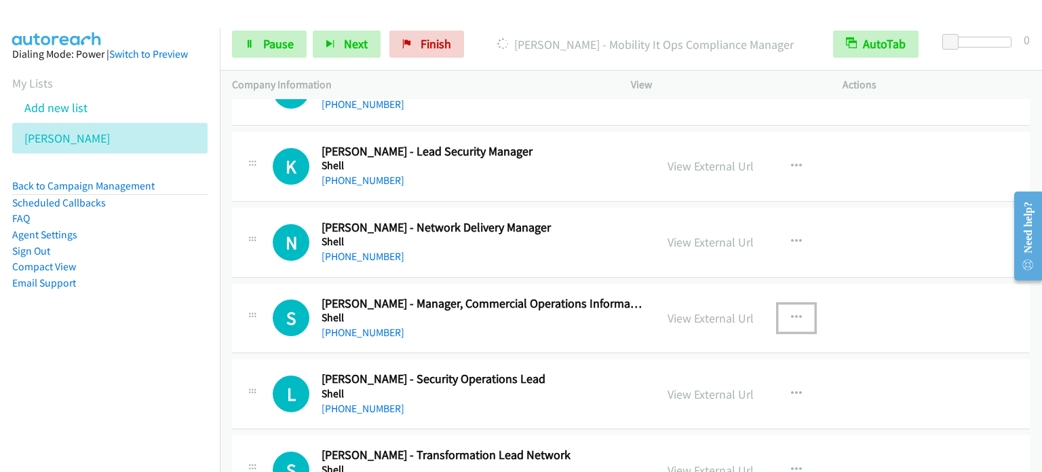
click at [795, 313] on icon "button" at bounding box center [796, 317] width 11 height 11
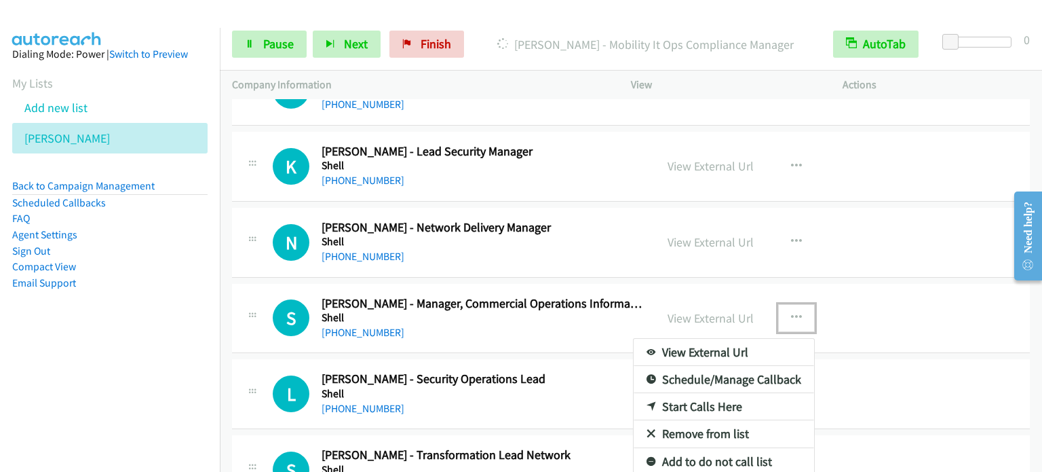
click at [721, 398] on link "Start Calls Here" at bounding box center [724, 406] width 181 height 27
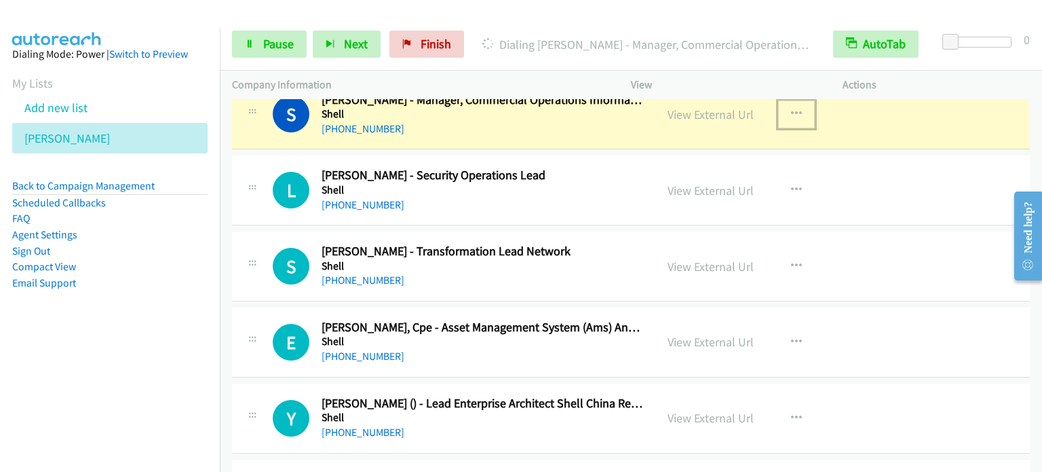
scroll to position [3733, 0]
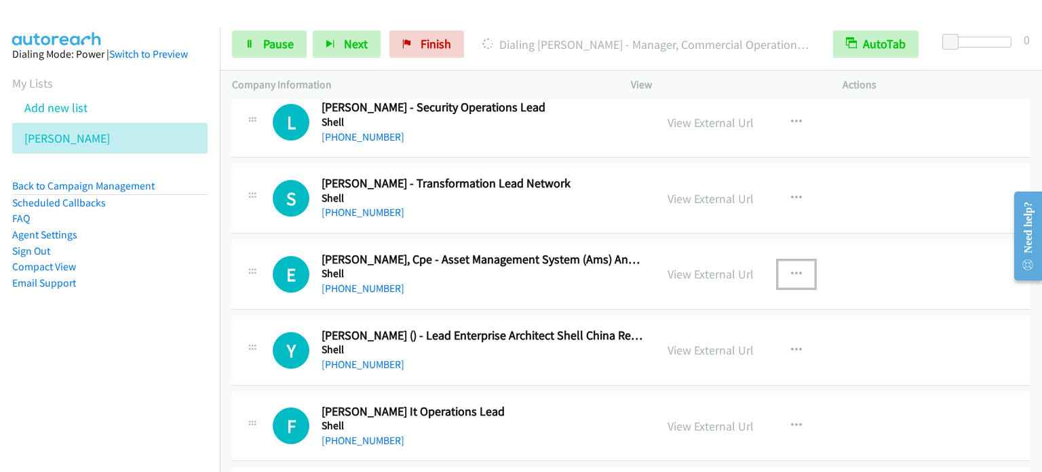
click at [791, 269] on icon "button" at bounding box center [796, 274] width 11 height 11
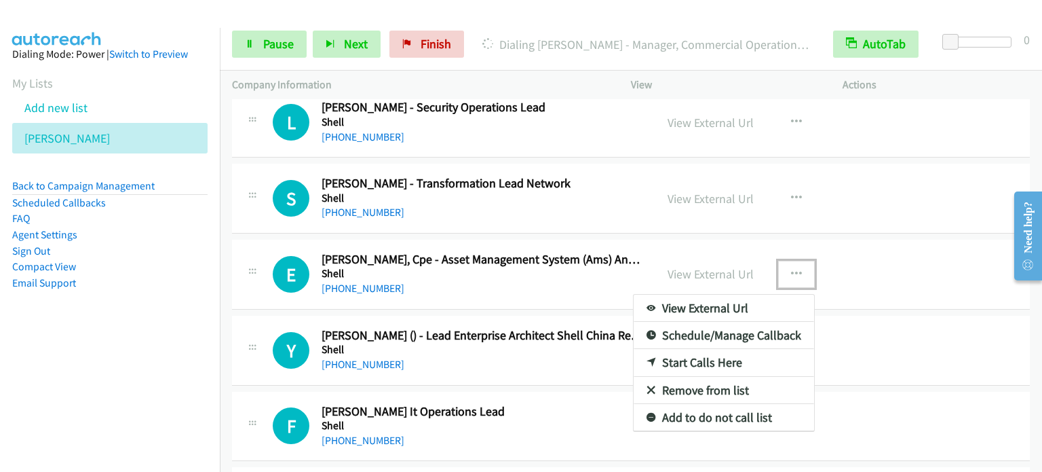
click at [710, 357] on link "Start Calls Here" at bounding box center [724, 362] width 181 height 27
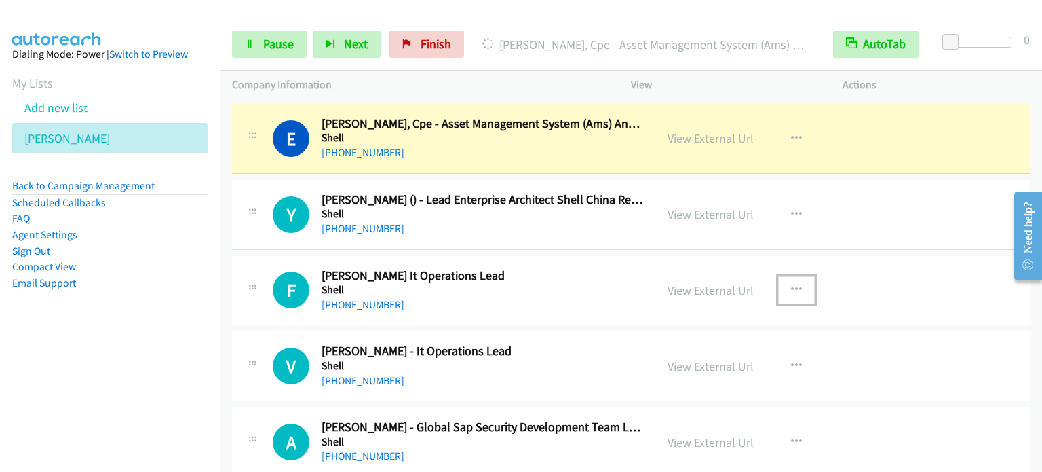
scroll to position [3936, 0]
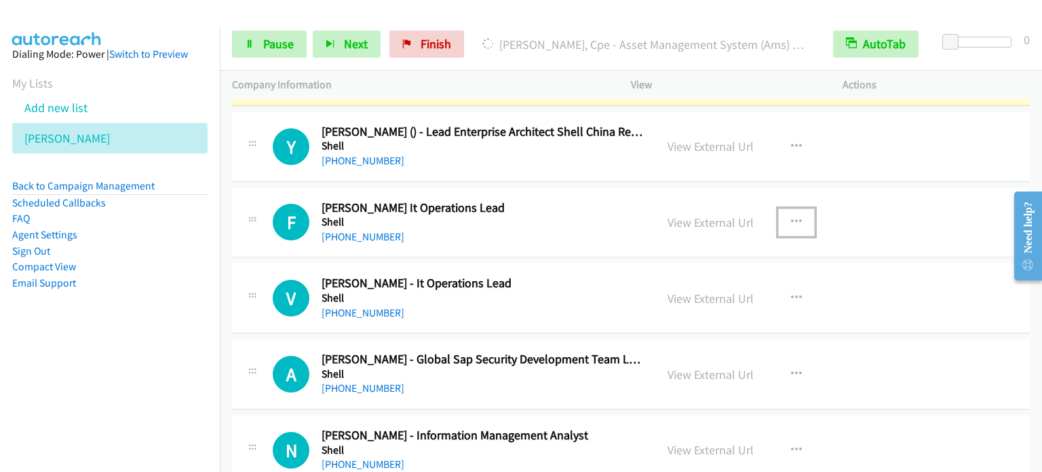
click at [798, 212] on button "button" at bounding box center [796, 221] width 37 height 27
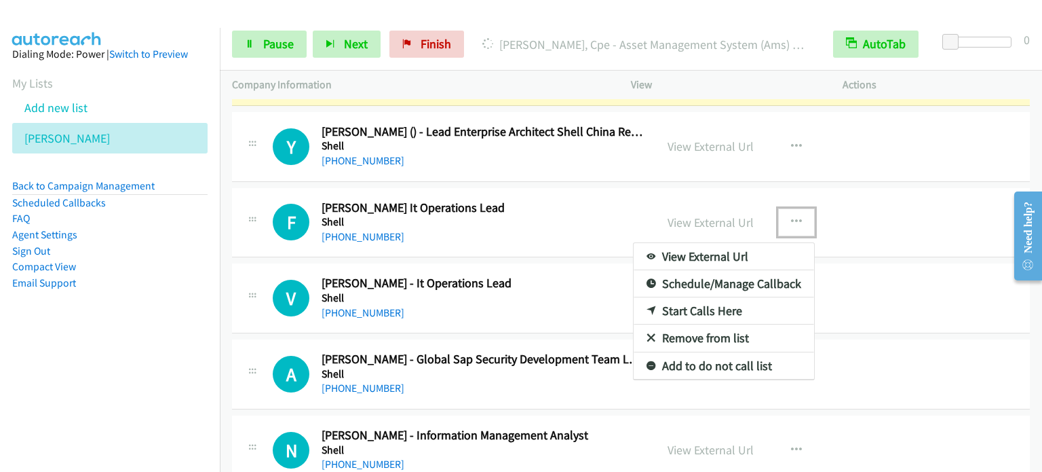
click at [699, 301] on link "Start Calls Here" at bounding box center [724, 310] width 181 height 27
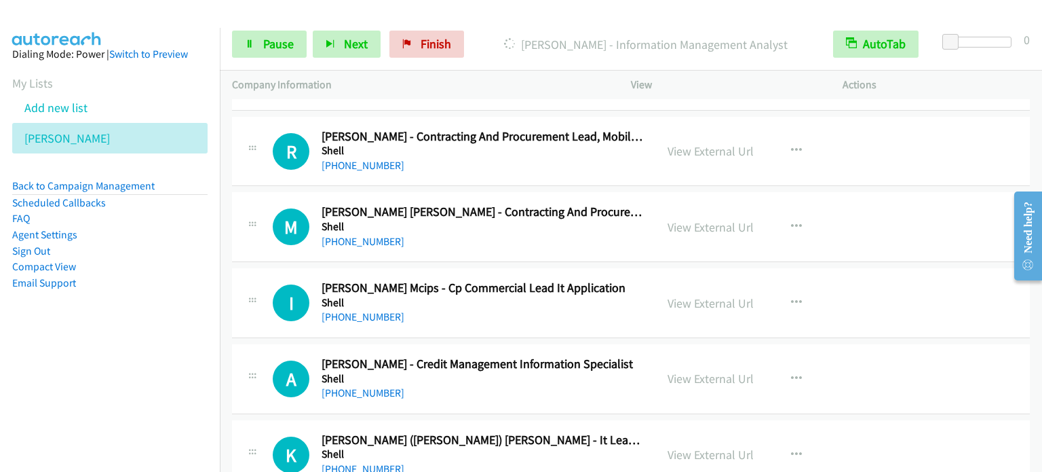
scroll to position [4411, 0]
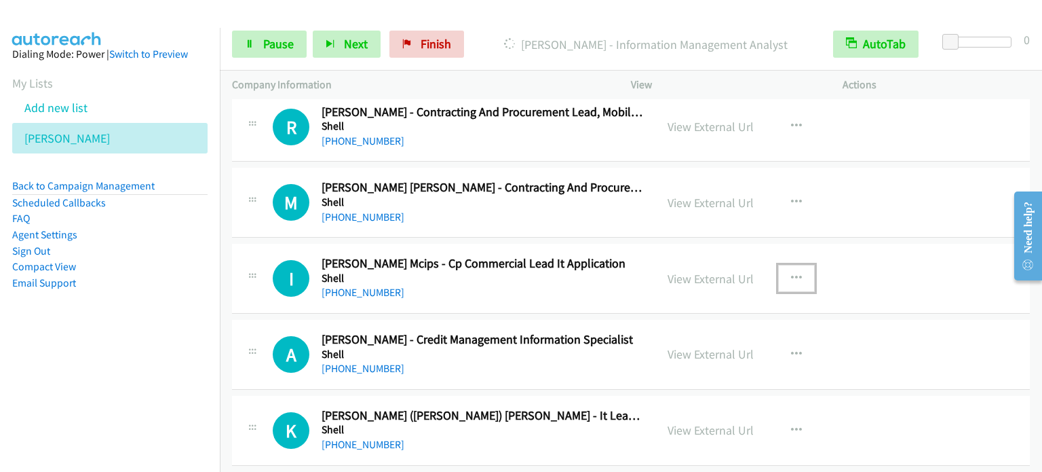
click at [798, 268] on button "button" at bounding box center [796, 278] width 37 height 27
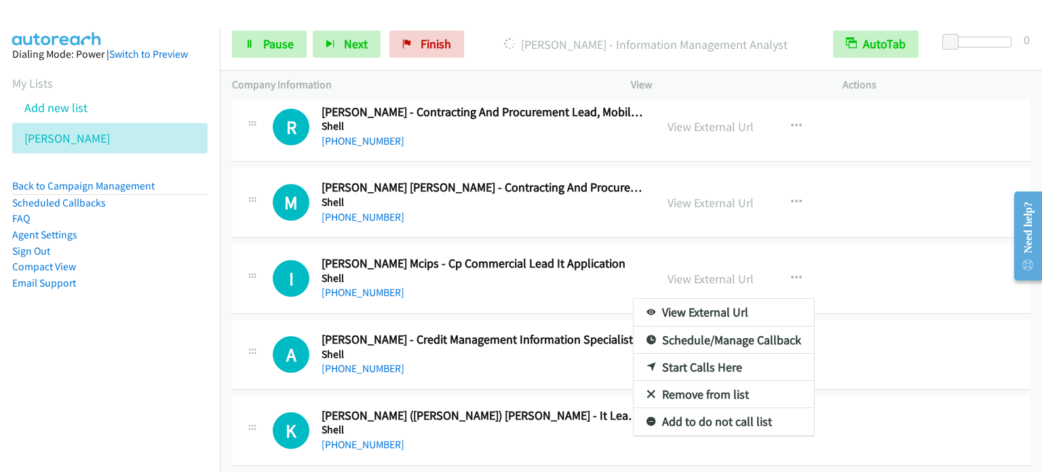
click at [704, 360] on link "Start Calls Here" at bounding box center [724, 367] width 181 height 27
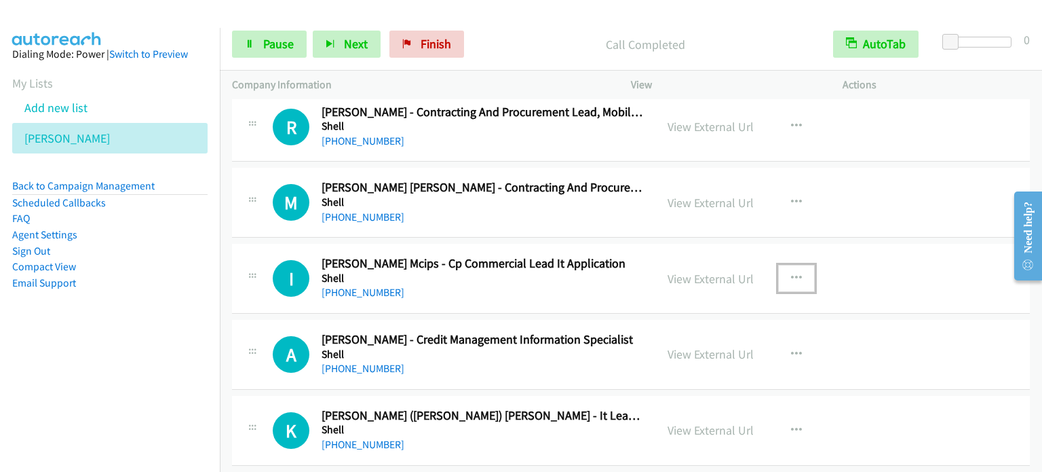
click at [791, 273] on icon "button" at bounding box center [796, 278] width 11 height 11
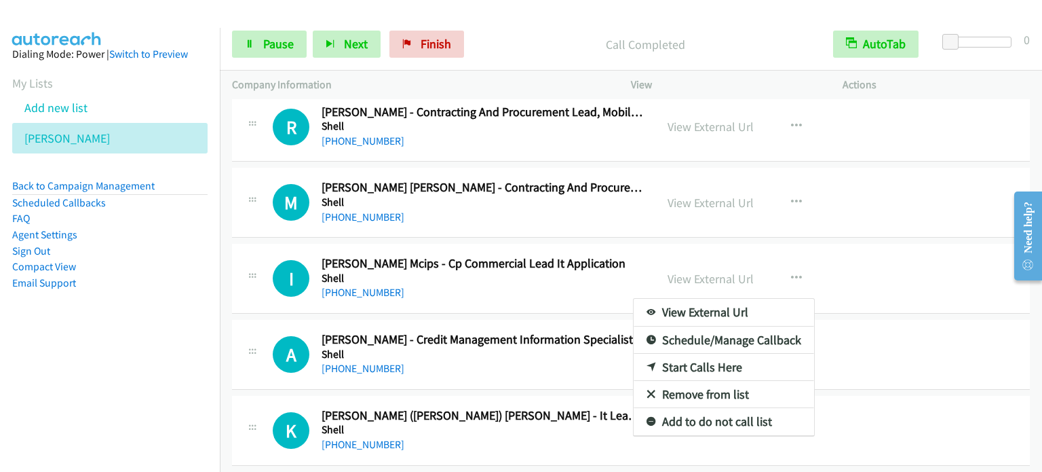
click at [681, 357] on link "Start Calls Here" at bounding box center [724, 367] width 181 height 27
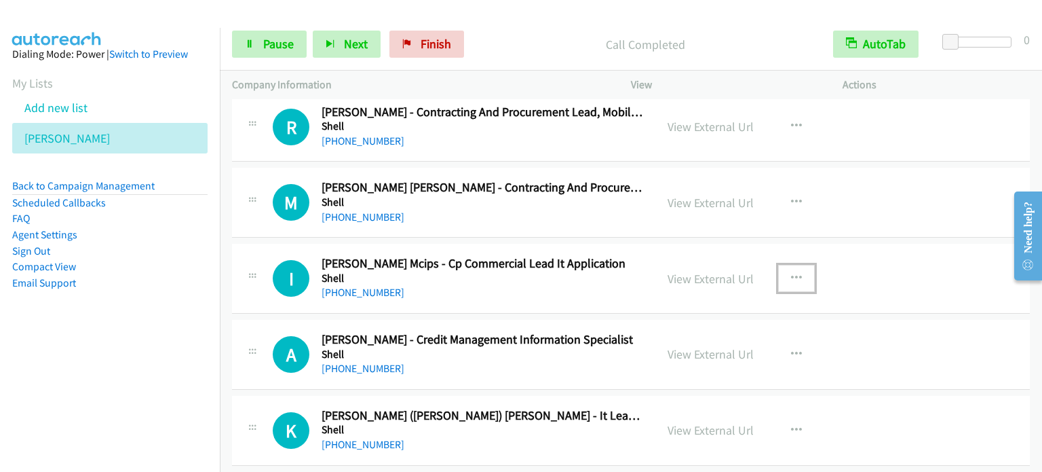
click at [799, 268] on button "button" at bounding box center [796, 278] width 37 height 27
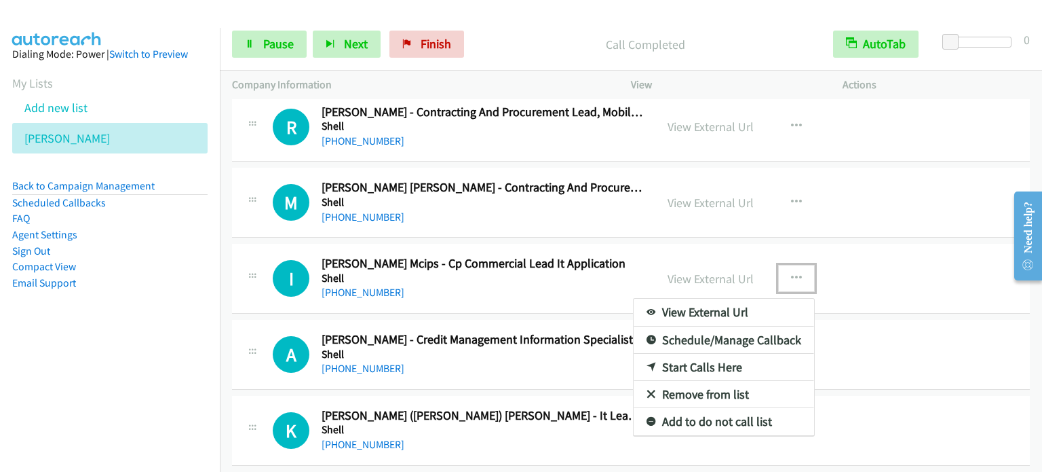
click at [698, 358] on link "Start Calls Here" at bounding box center [724, 367] width 181 height 27
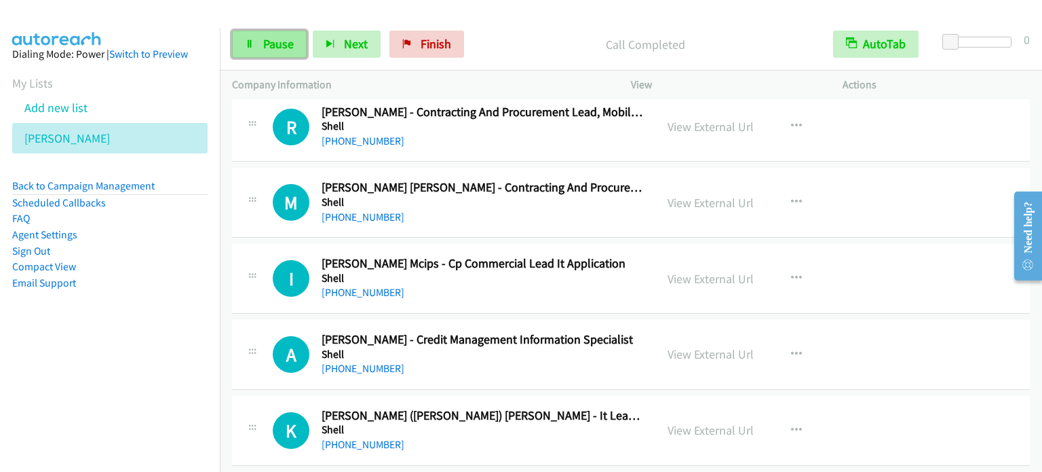
click at [280, 33] on link "Pause" at bounding box center [269, 44] width 75 height 27
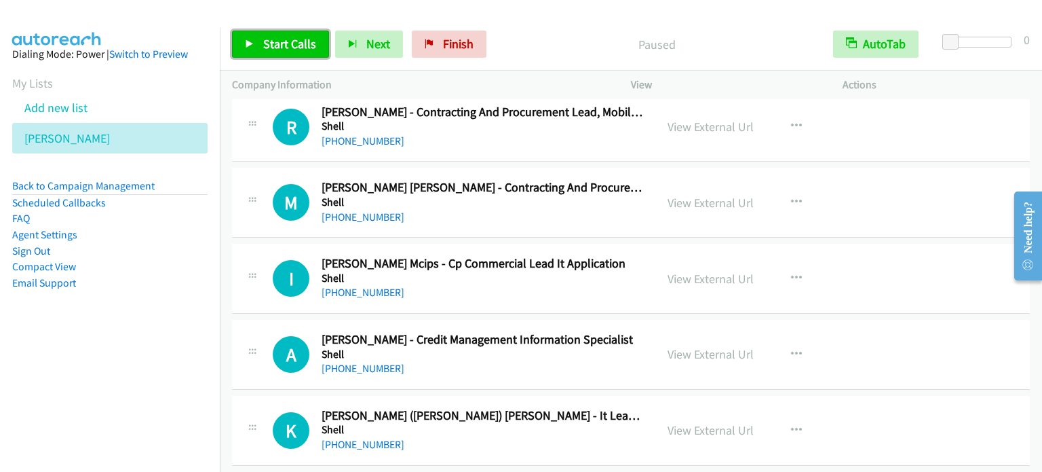
click at [280, 33] on link "Start Calls" at bounding box center [280, 44] width 97 height 27
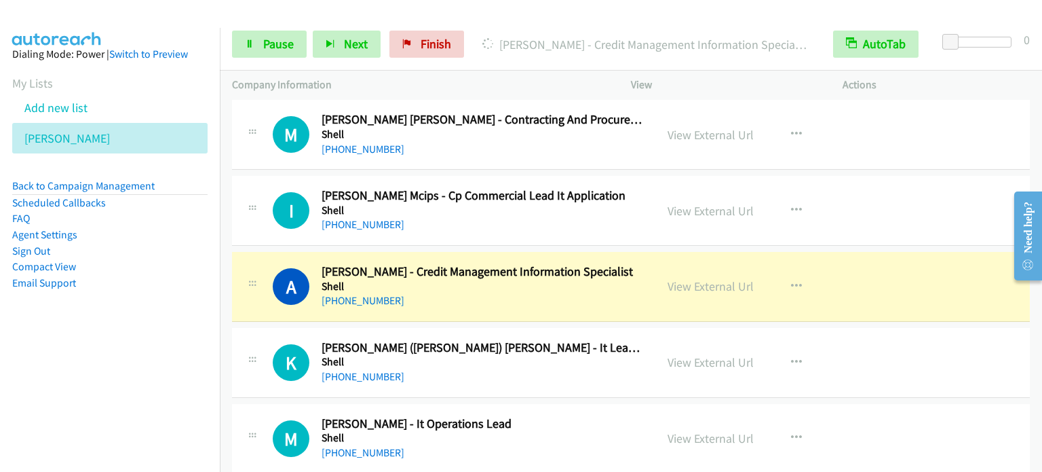
scroll to position [4547, 0]
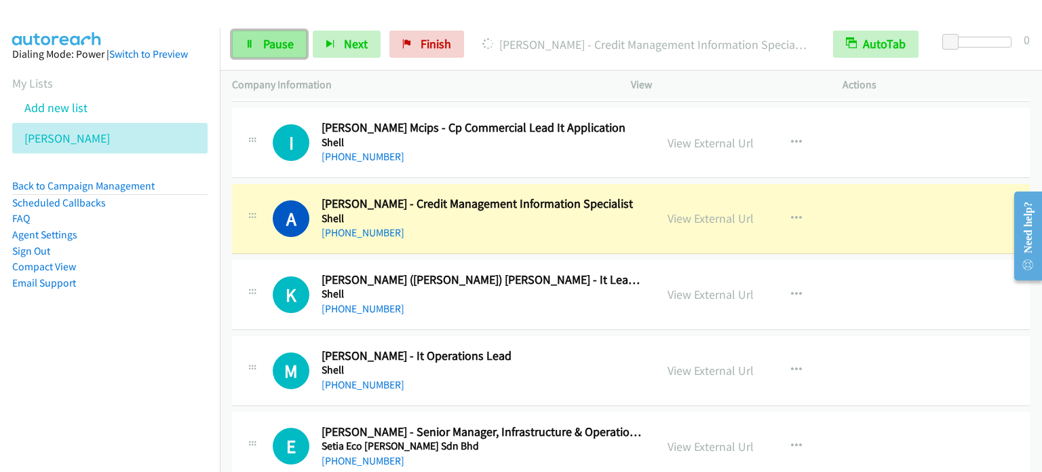
click at [278, 47] on span "Pause" at bounding box center [278, 44] width 31 height 16
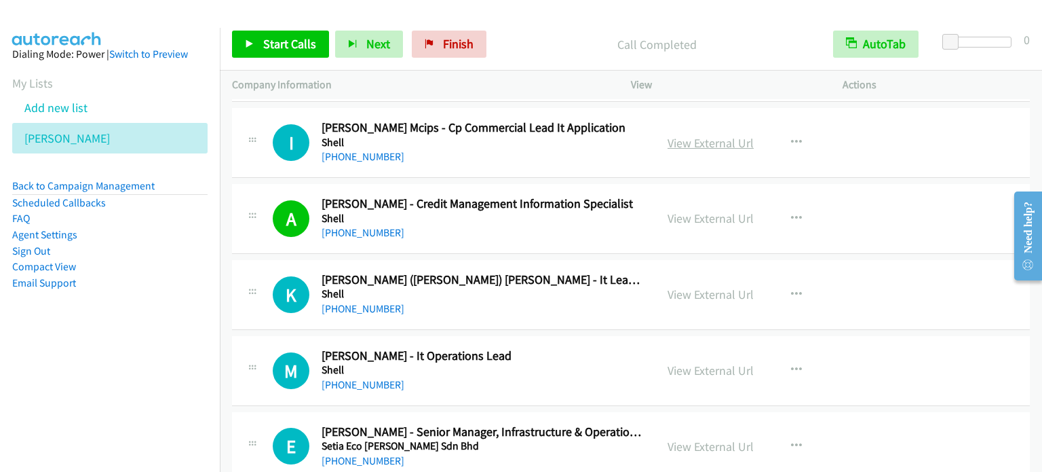
click at [710, 135] on link "View External Url" at bounding box center [711, 143] width 86 height 16
click at [796, 286] on button "button" at bounding box center [796, 294] width 37 height 27
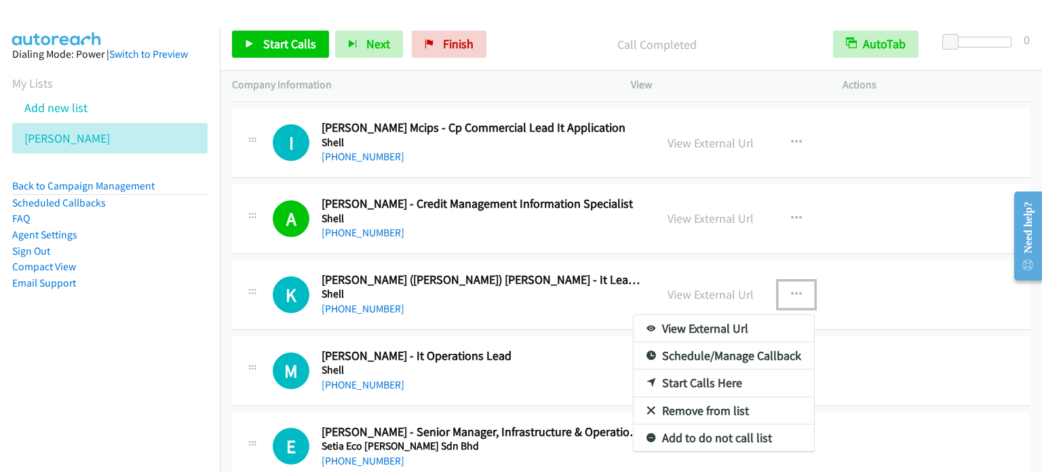
click at [687, 376] on link "Start Calls Here" at bounding box center [724, 382] width 181 height 27
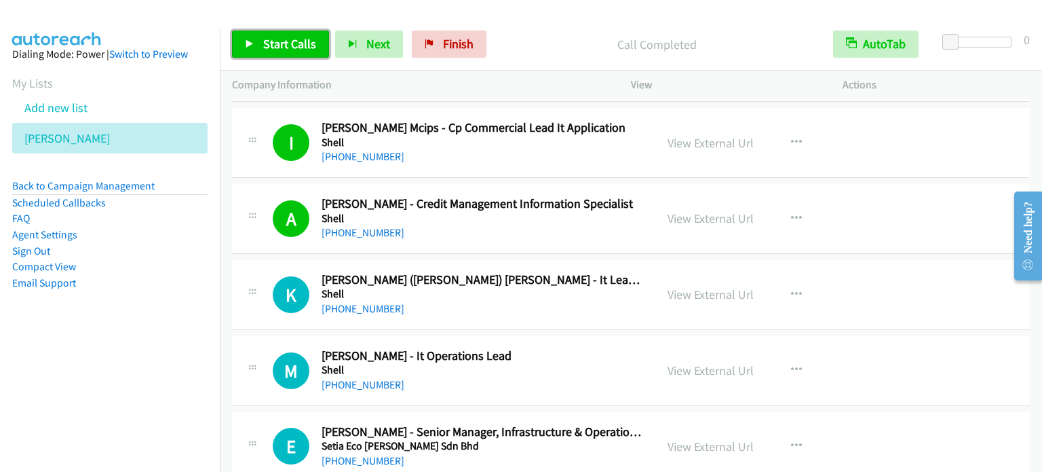
click at [278, 43] on span "Start Calls" at bounding box center [289, 44] width 53 height 16
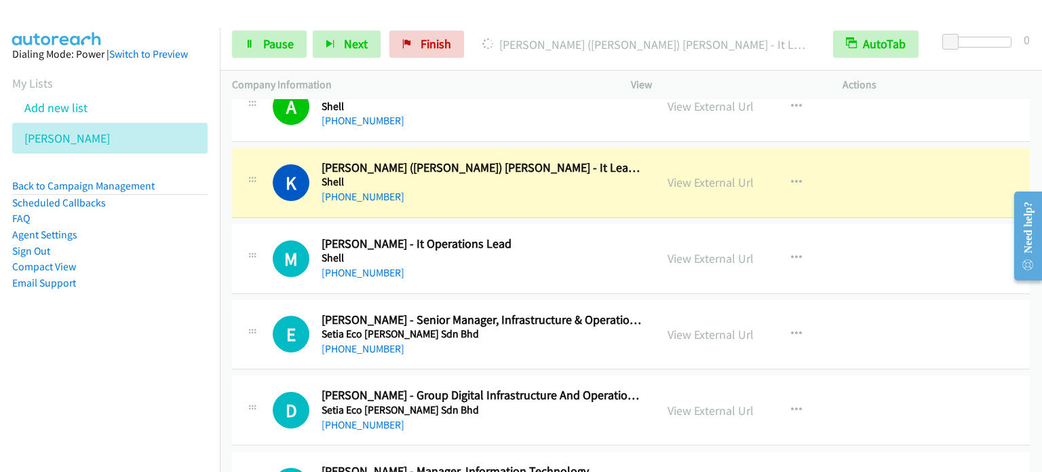
scroll to position [4683, 0]
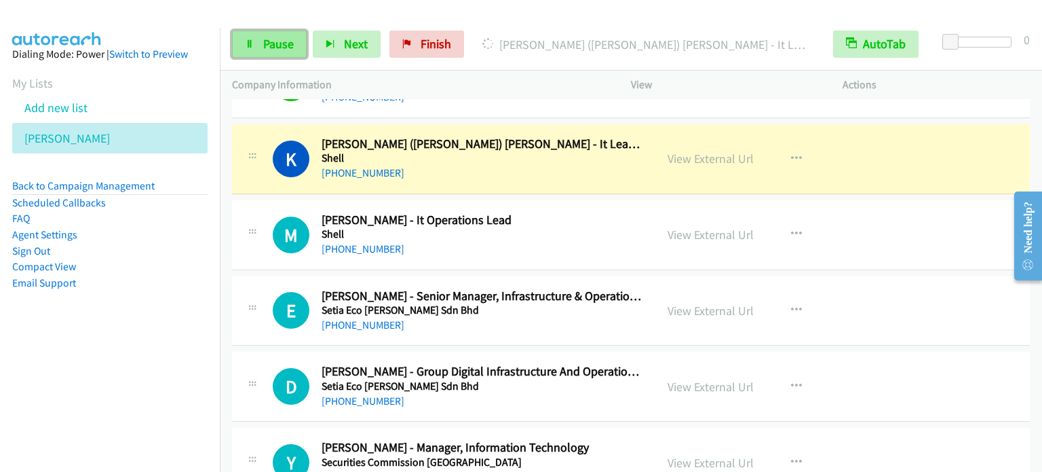
click at [269, 46] on span "Pause" at bounding box center [278, 44] width 31 height 16
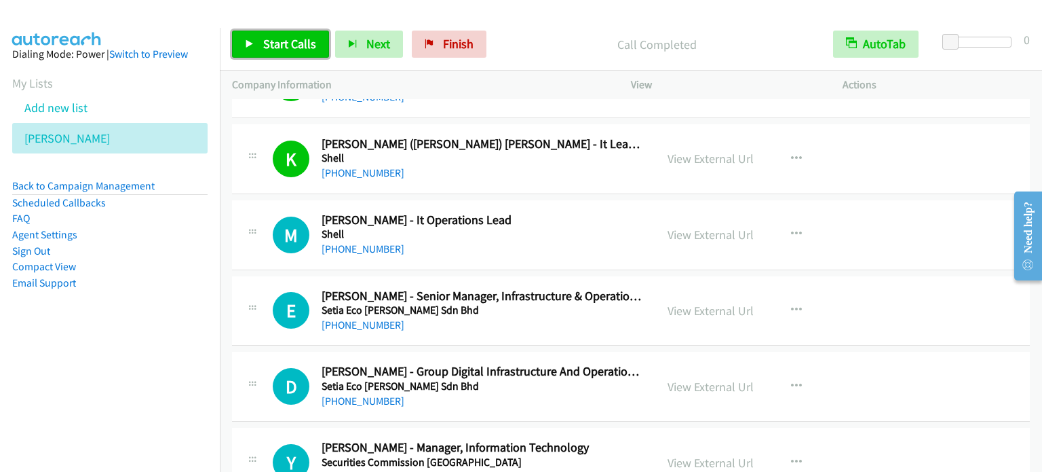
click at [286, 39] on span "Start Calls" at bounding box center [289, 44] width 53 height 16
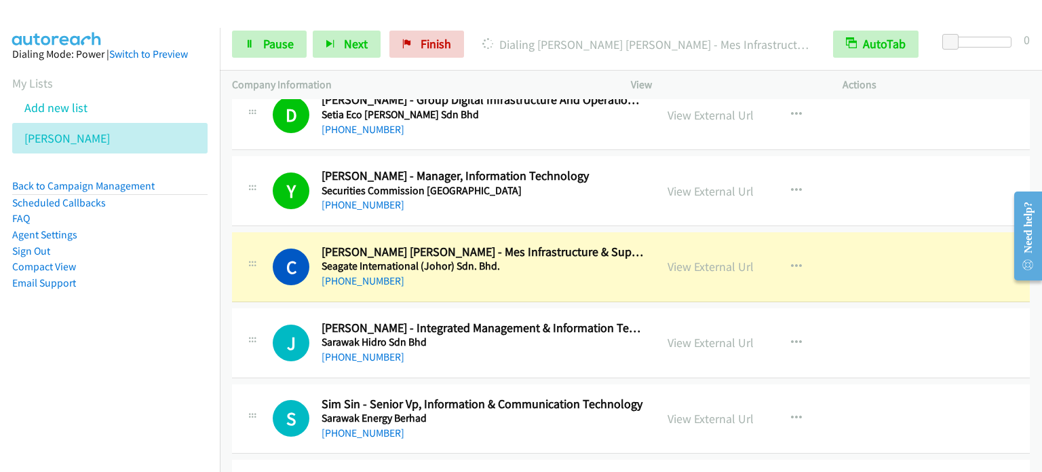
scroll to position [5022, 0]
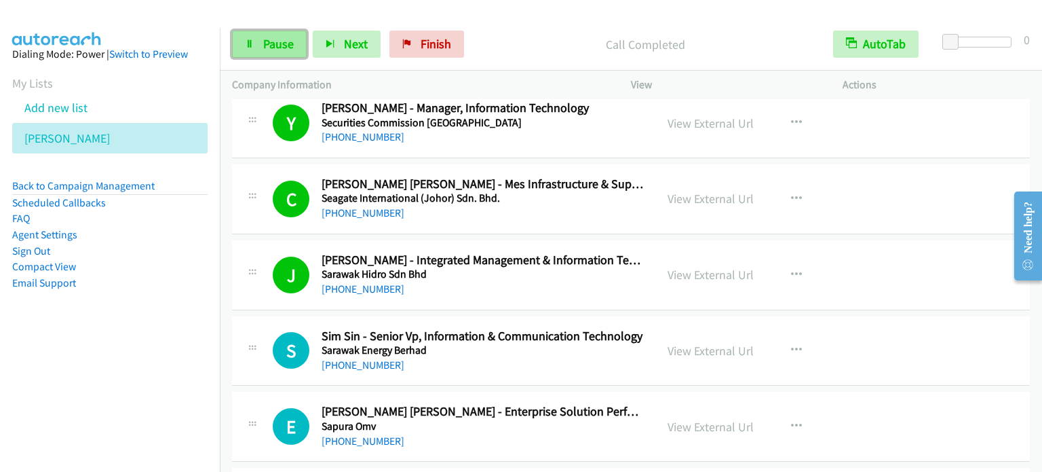
click at [278, 45] on span "Pause" at bounding box center [278, 44] width 31 height 16
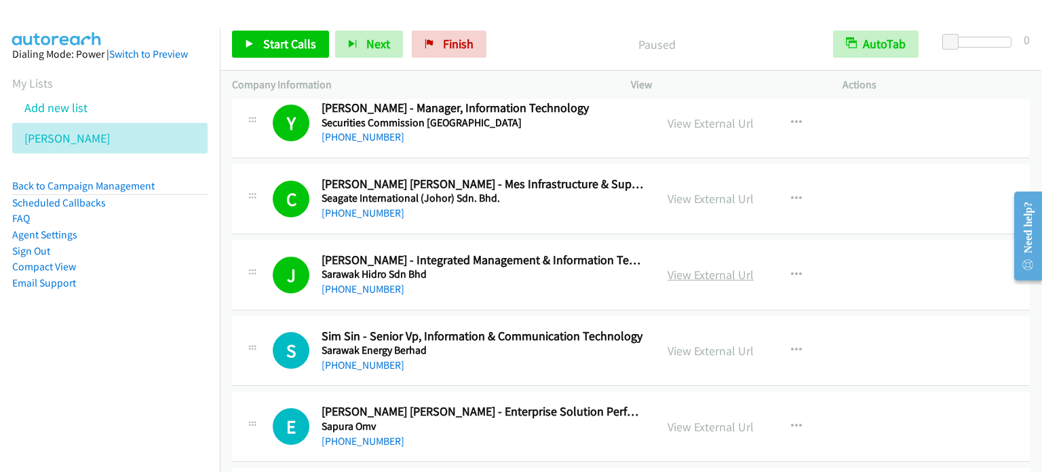
click at [683, 268] on link "View External Url" at bounding box center [711, 275] width 86 height 16
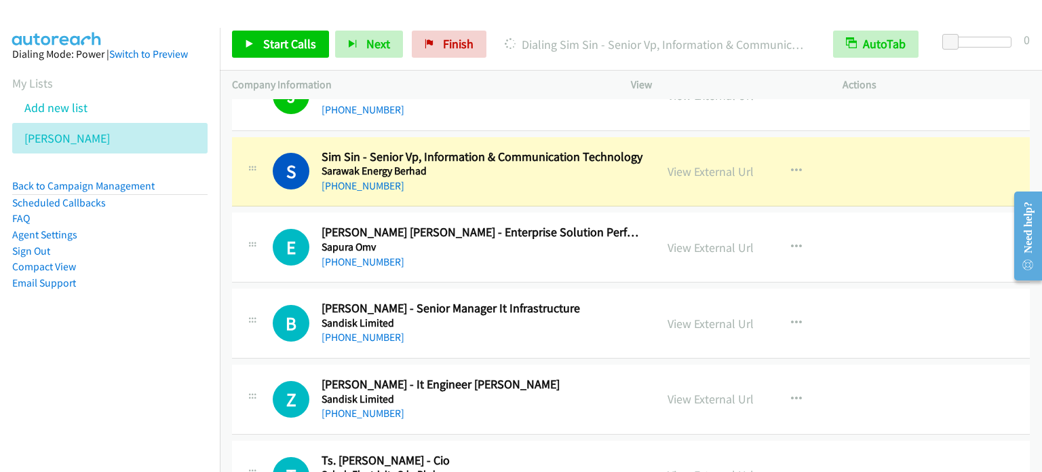
scroll to position [5226, 0]
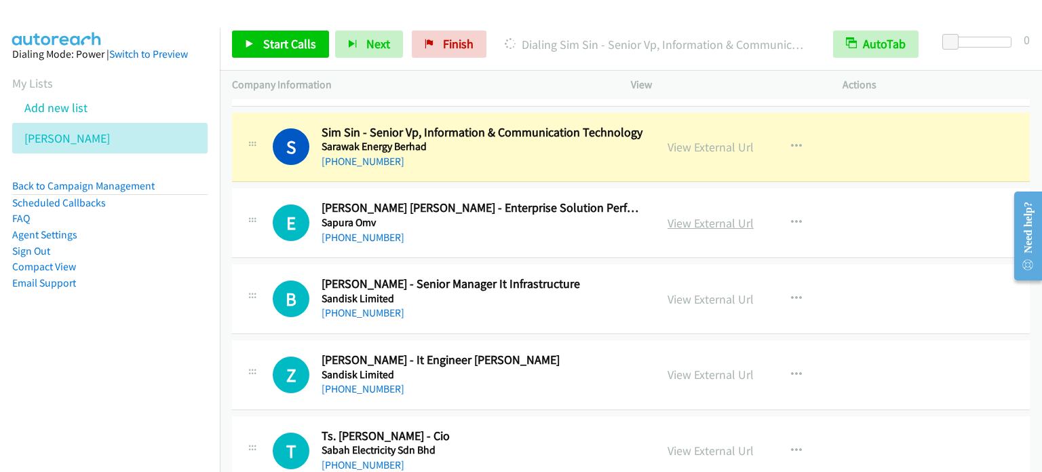
click at [704, 216] on link "View External Url" at bounding box center [711, 223] width 86 height 16
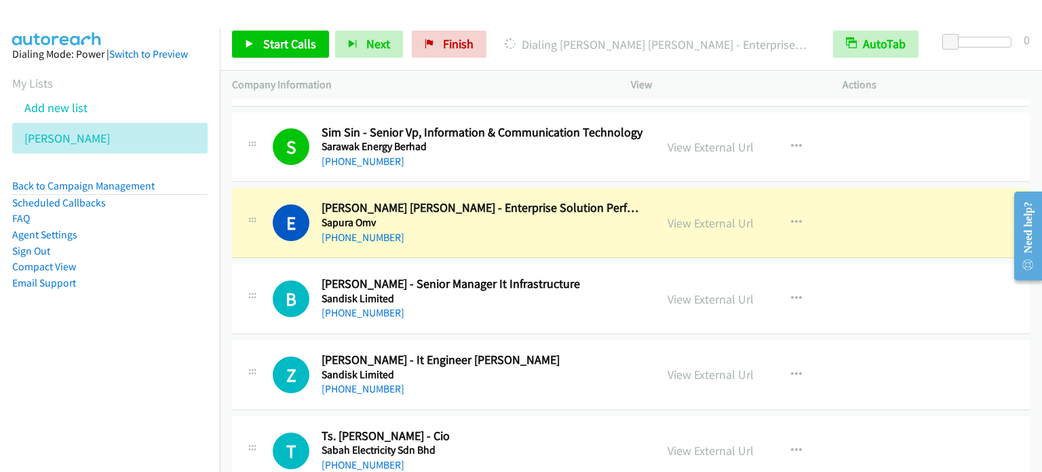
scroll to position [5294, 0]
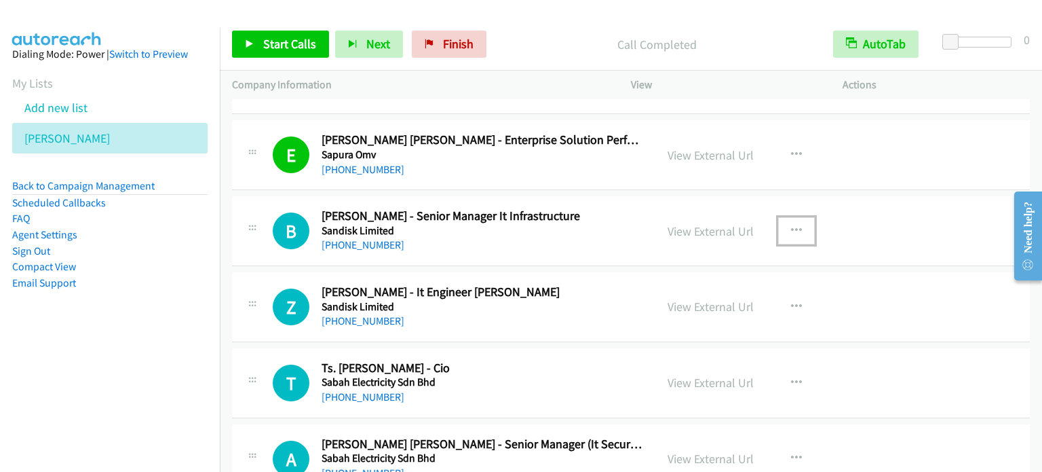
click at [798, 224] on button "button" at bounding box center [796, 230] width 37 height 27
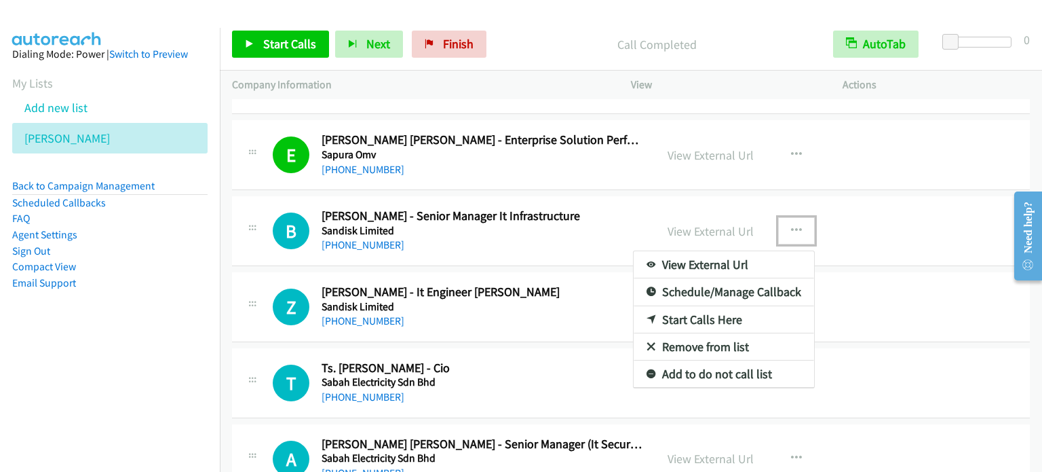
click at [690, 312] on link "Start Calls Here" at bounding box center [724, 319] width 181 height 27
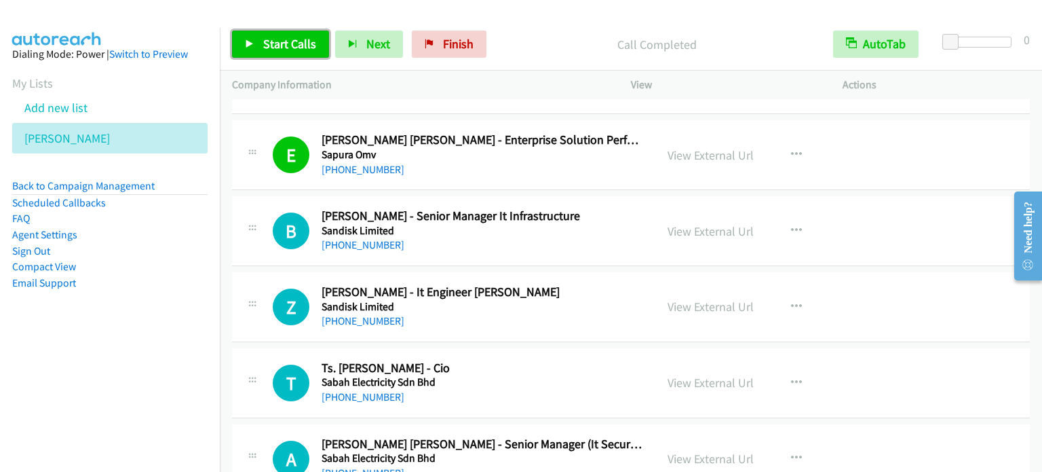
click at [261, 37] on link "Start Calls" at bounding box center [280, 44] width 97 height 27
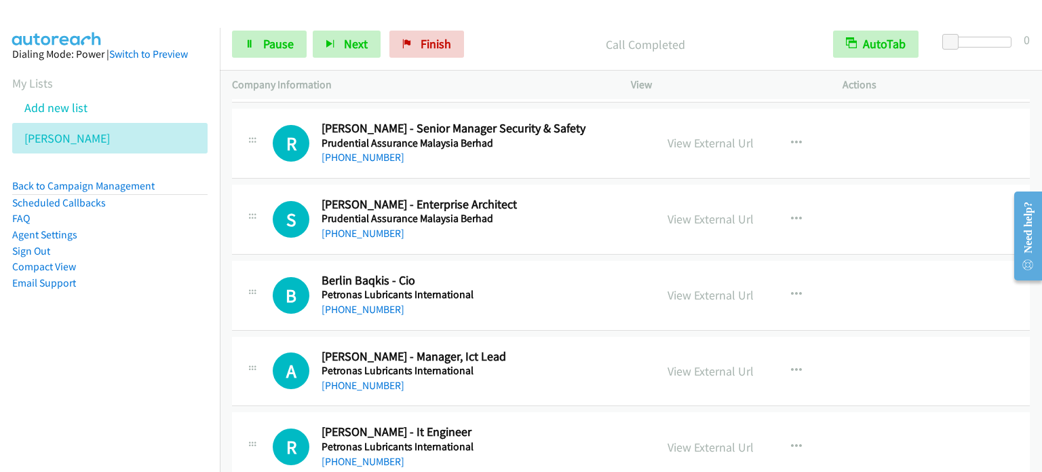
scroll to position [5905, 0]
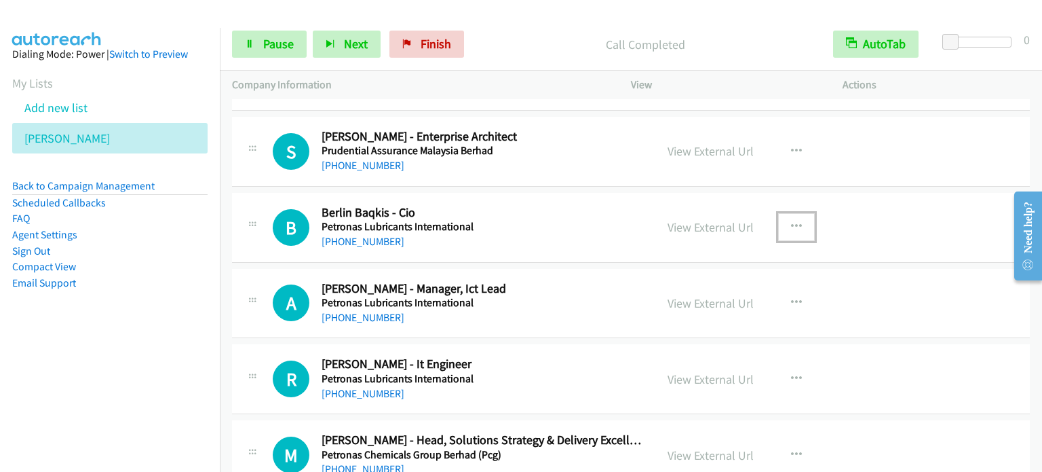
click at [791, 221] on icon "button" at bounding box center [796, 226] width 11 height 11
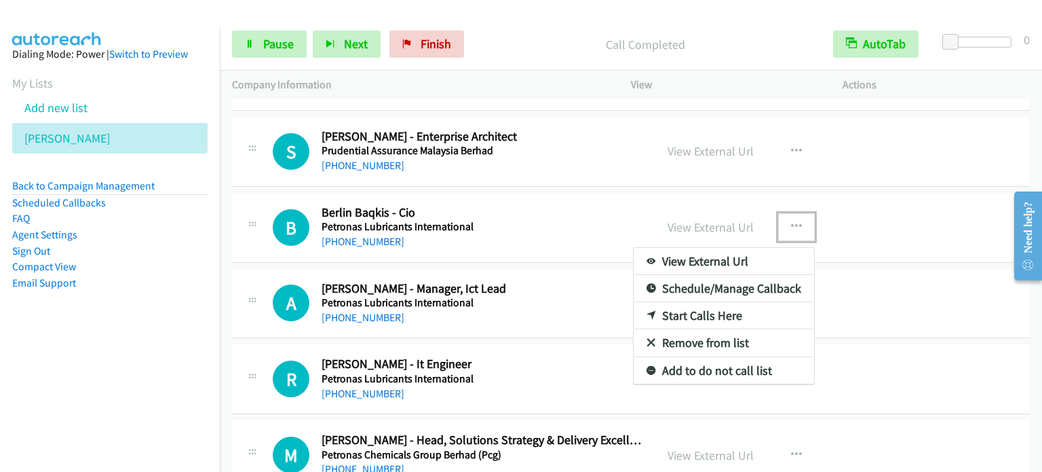
click at [713, 303] on link "Start Calls Here" at bounding box center [724, 315] width 181 height 27
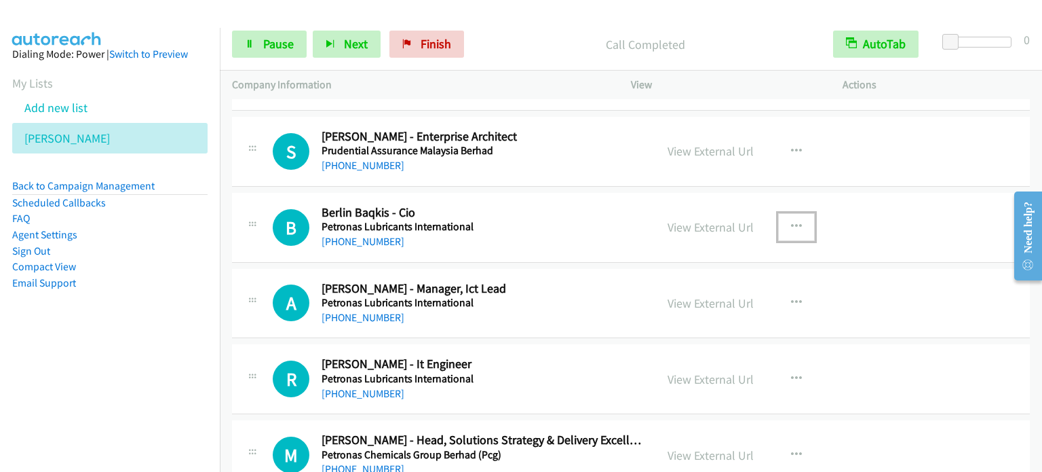
click at [801, 213] on button "button" at bounding box center [796, 226] width 37 height 27
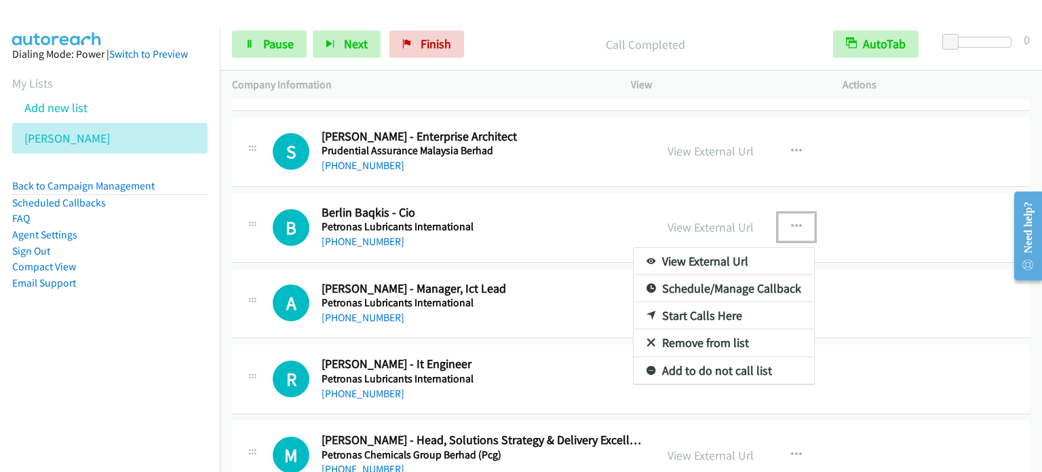
click at [707, 303] on link "Start Calls Here" at bounding box center [724, 315] width 181 height 27
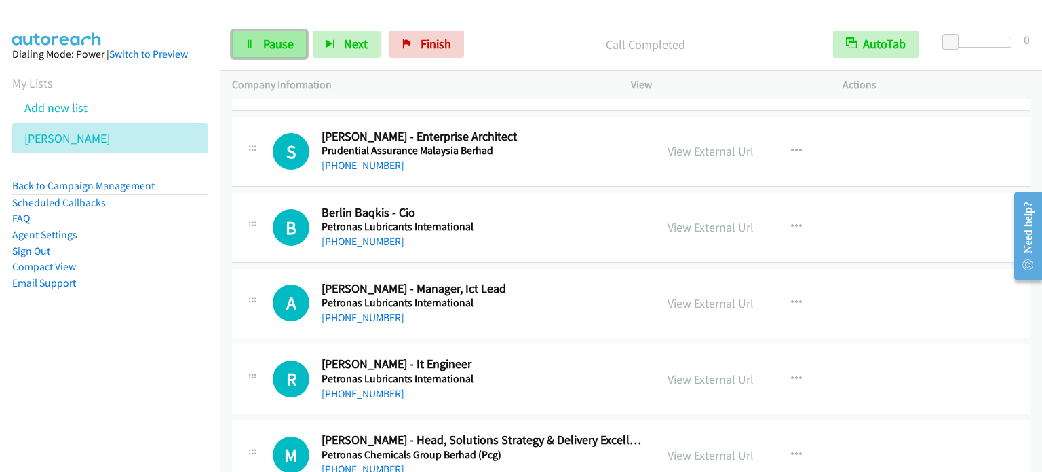
click at [274, 43] on span "Pause" at bounding box center [278, 44] width 31 height 16
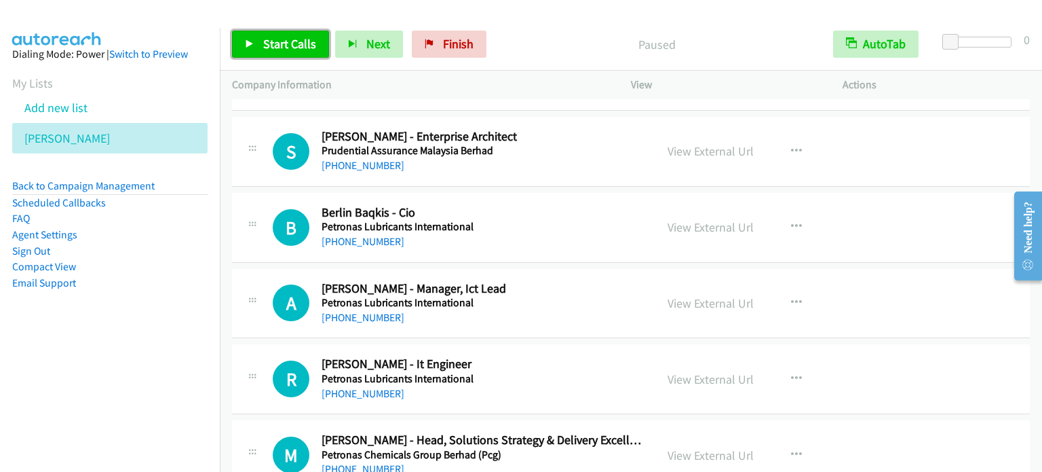
click at [287, 53] on link "Start Calls" at bounding box center [280, 44] width 97 height 27
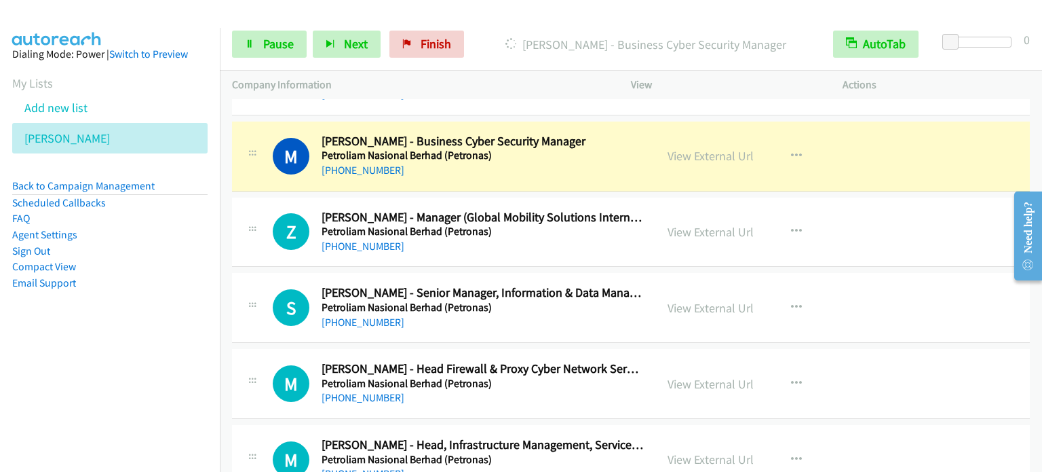
scroll to position [6380, 0]
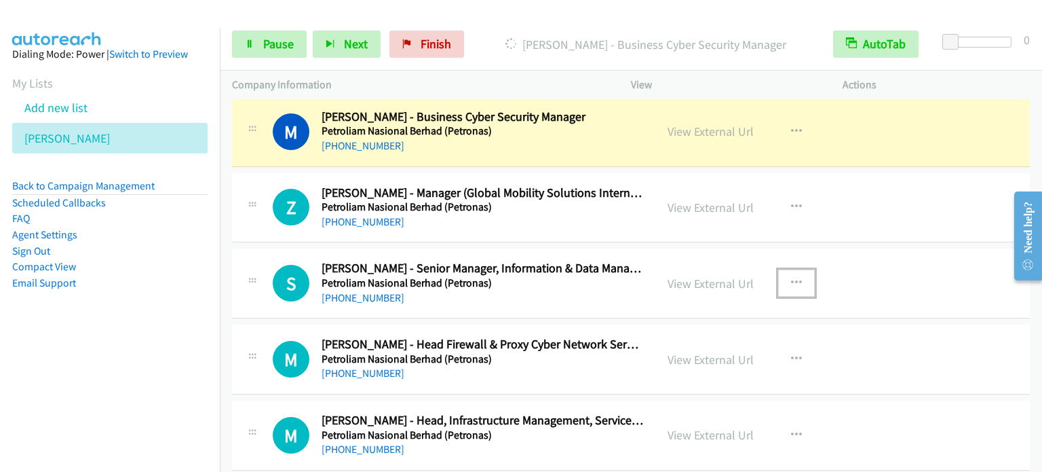
click at [798, 272] on button "button" at bounding box center [796, 282] width 37 height 27
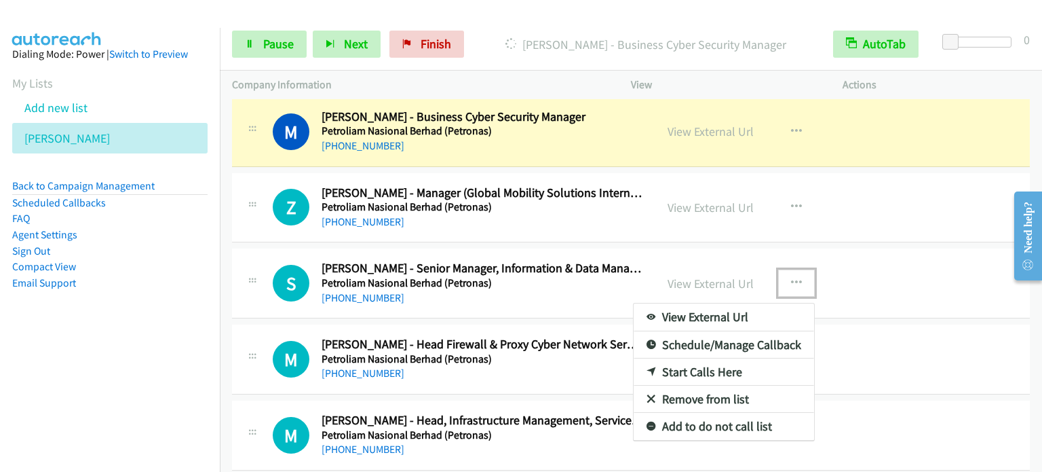
click at [715, 358] on link "Start Calls Here" at bounding box center [724, 371] width 181 height 27
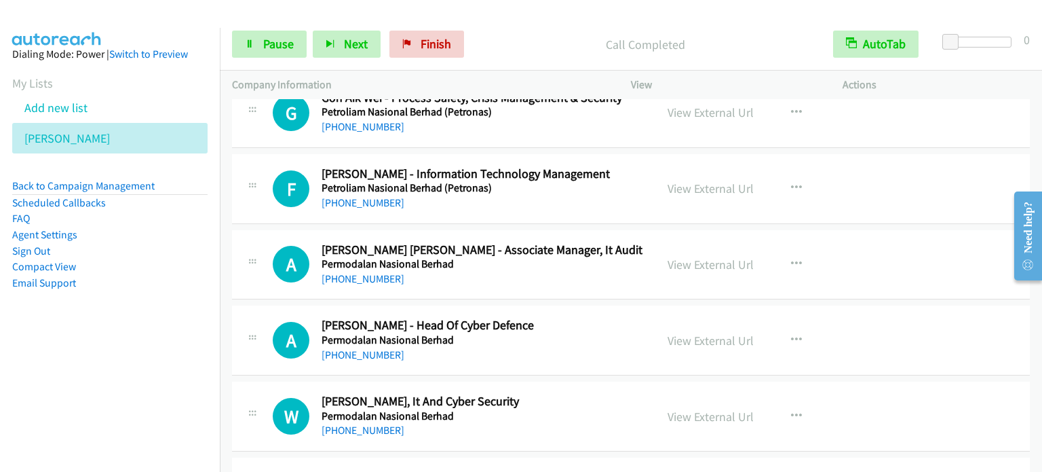
scroll to position [8348, 0]
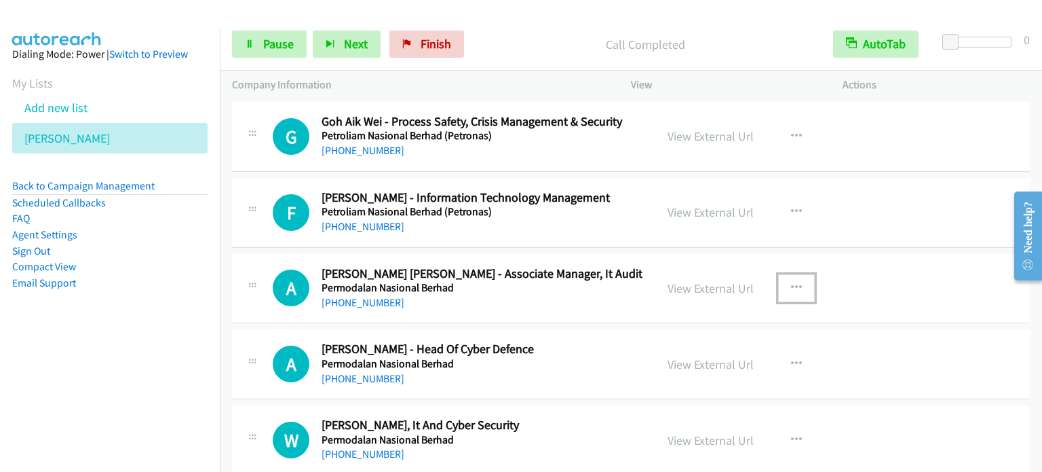
click at [793, 282] on icon "button" at bounding box center [796, 287] width 11 height 11
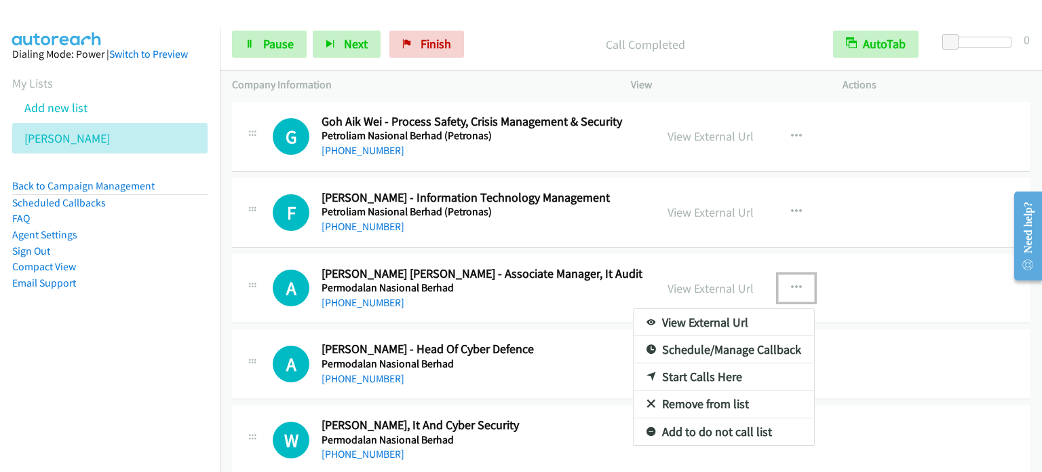
click at [708, 363] on link "Start Calls Here" at bounding box center [724, 376] width 181 height 27
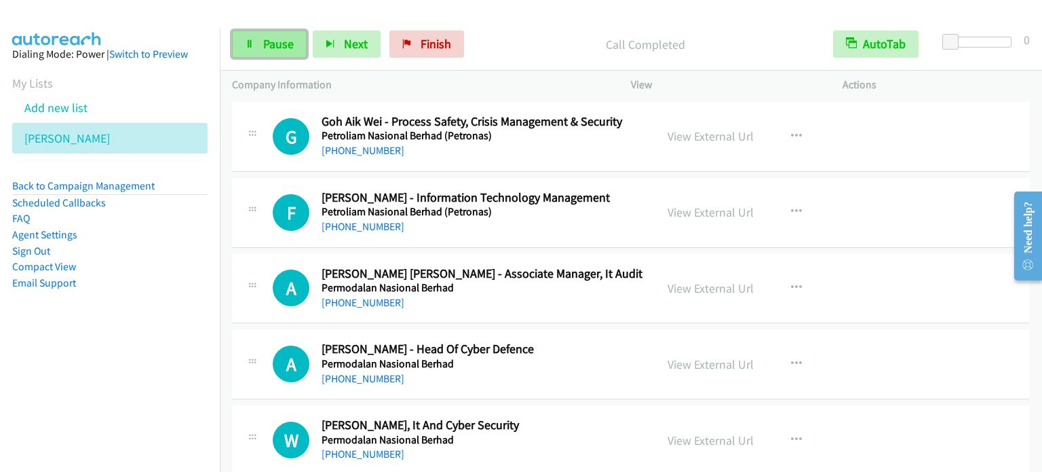
click at [269, 48] on span "Pause" at bounding box center [278, 44] width 31 height 16
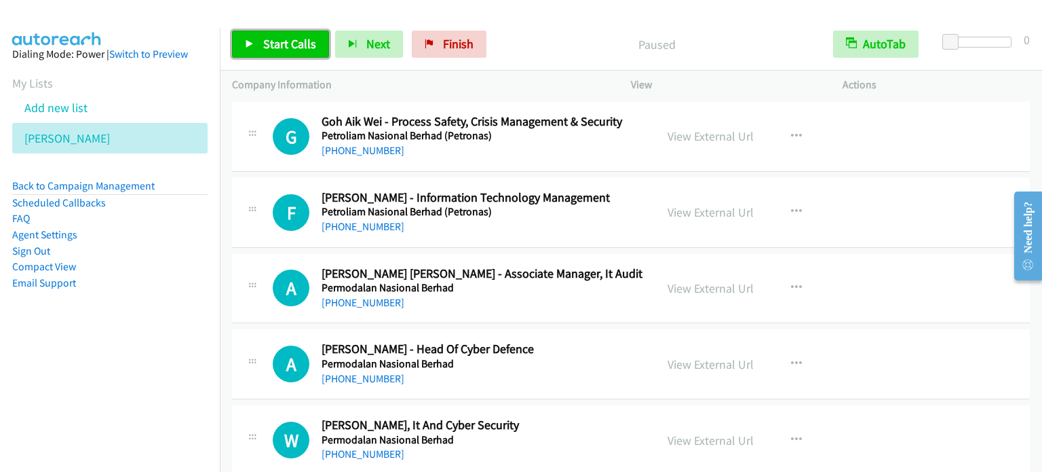
click at [271, 48] on span "Start Calls" at bounding box center [289, 44] width 53 height 16
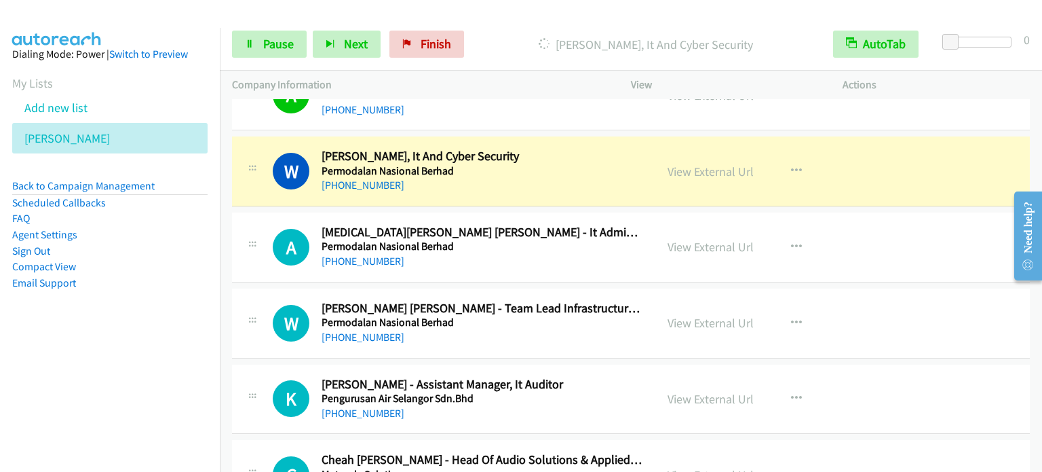
scroll to position [8619, 0]
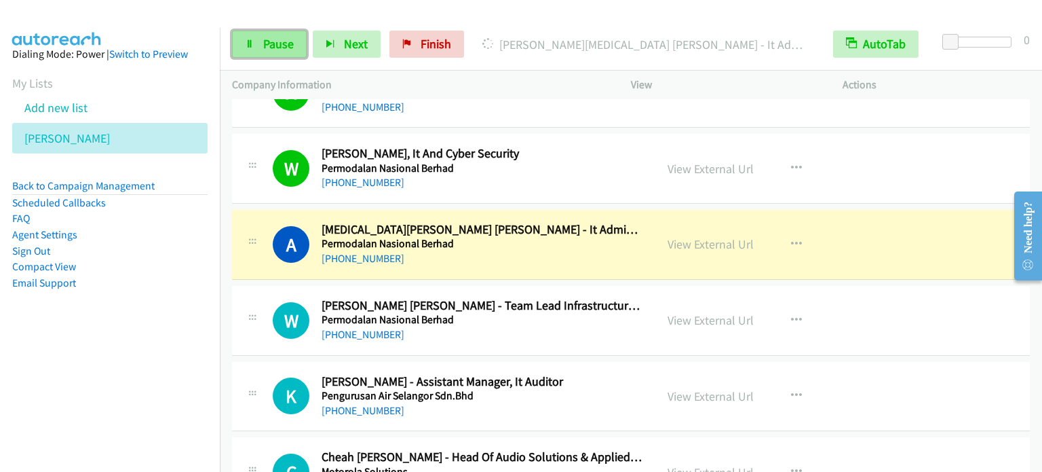
click at [261, 40] on link "Pause" at bounding box center [269, 44] width 75 height 27
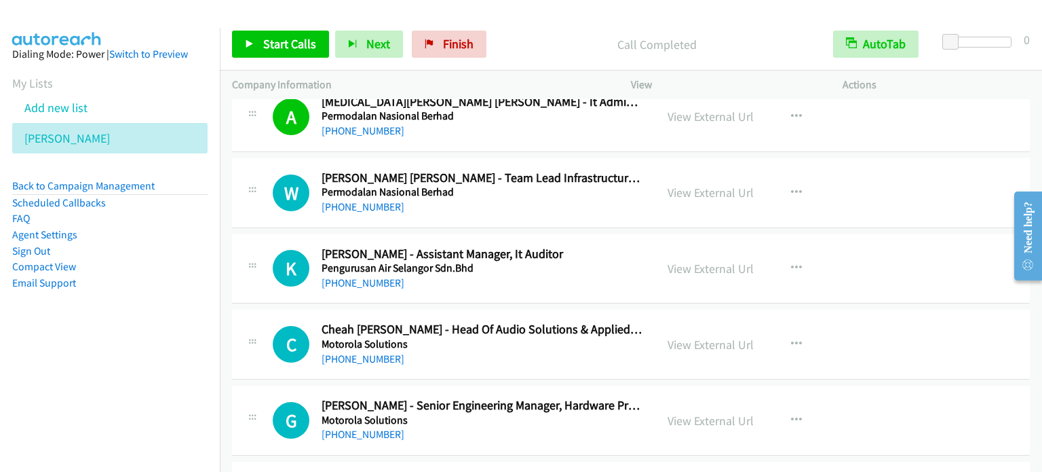
scroll to position [8755, 0]
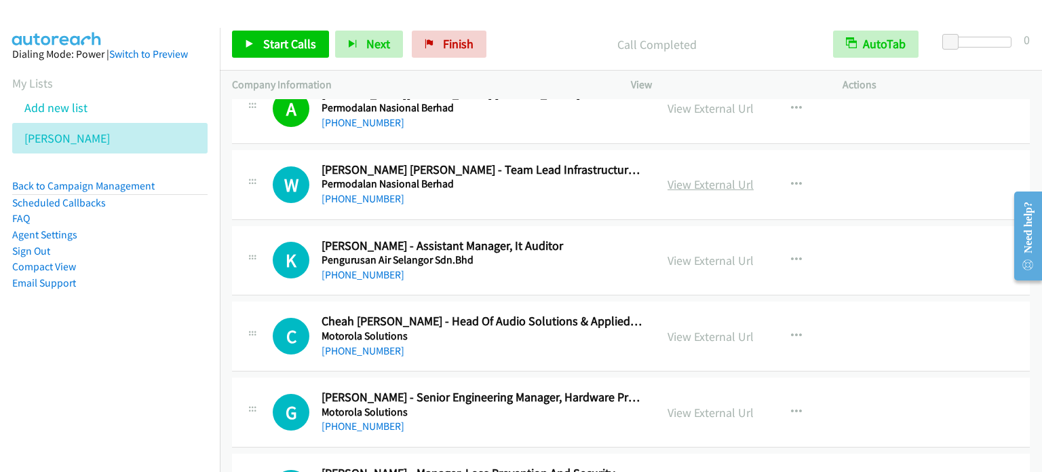
click at [719, 176] on link "View External Url" at bounding box center [711, 184] width 86 height 16
click at [791, 179] on icon "button" at bounding box center [796, 184] width 11 height 11
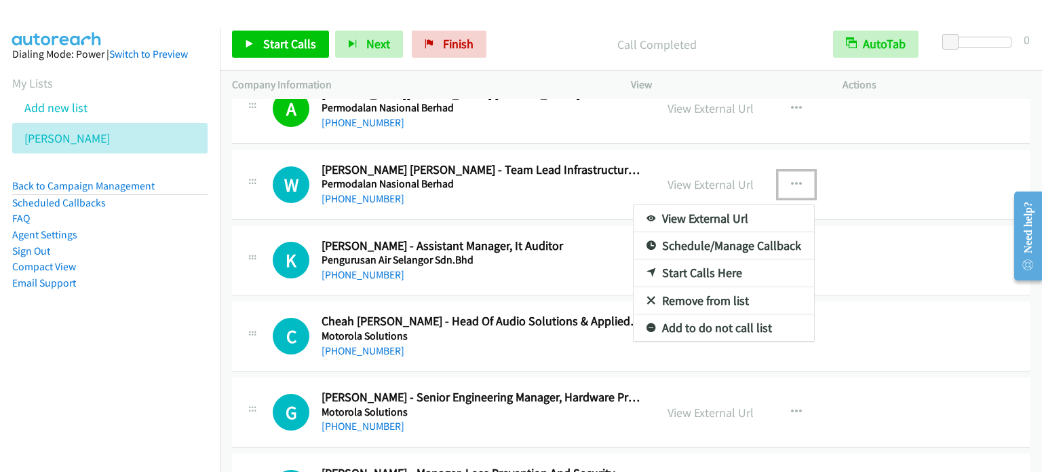
click at [716, 259] on link "Start Calls Here" at bounding box center [724, 272] width 181 height 27
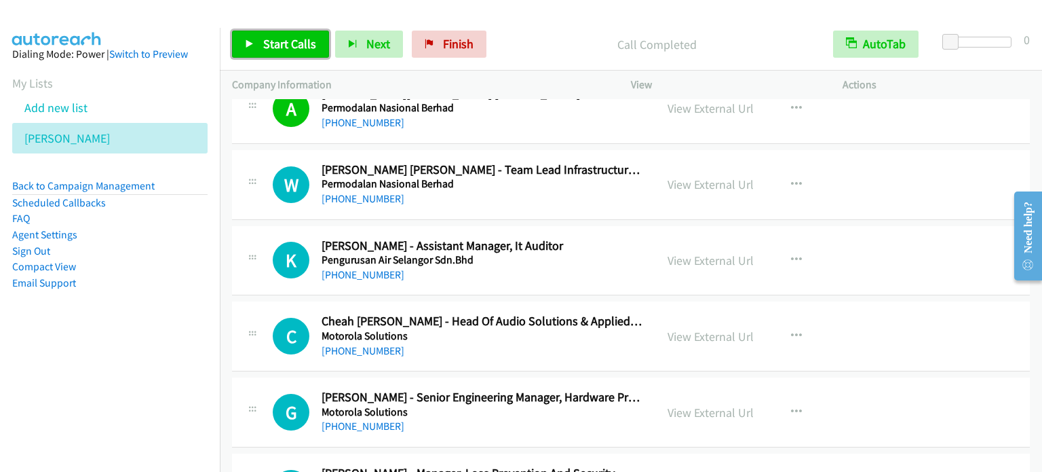
click at [283, 37] on span "Start Calls" at bounding box center [289, 44] width 53 height 16
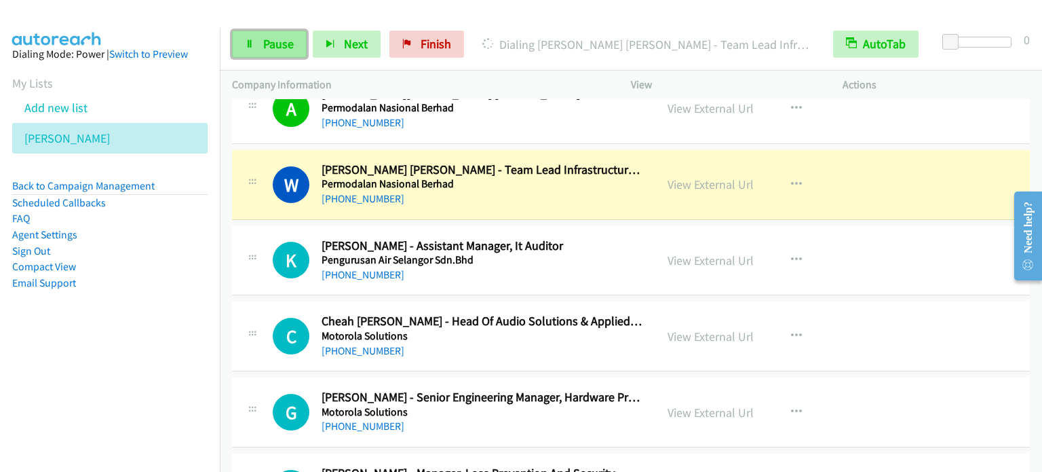
click at [265, 43] on span "Pause" at bounding box center [278, 44] width 31 height 16
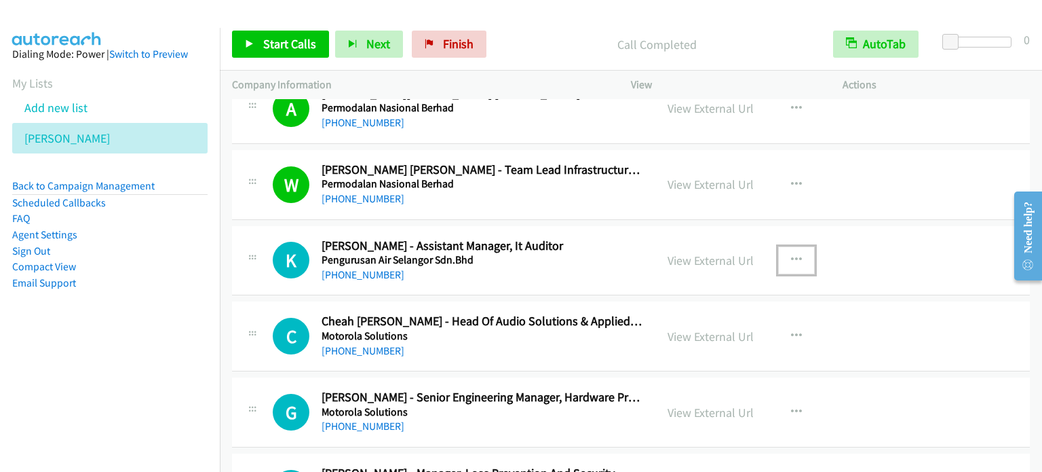
click at [793, 255] on icon "button" at bounding box center [796, 260] width 11 height 11
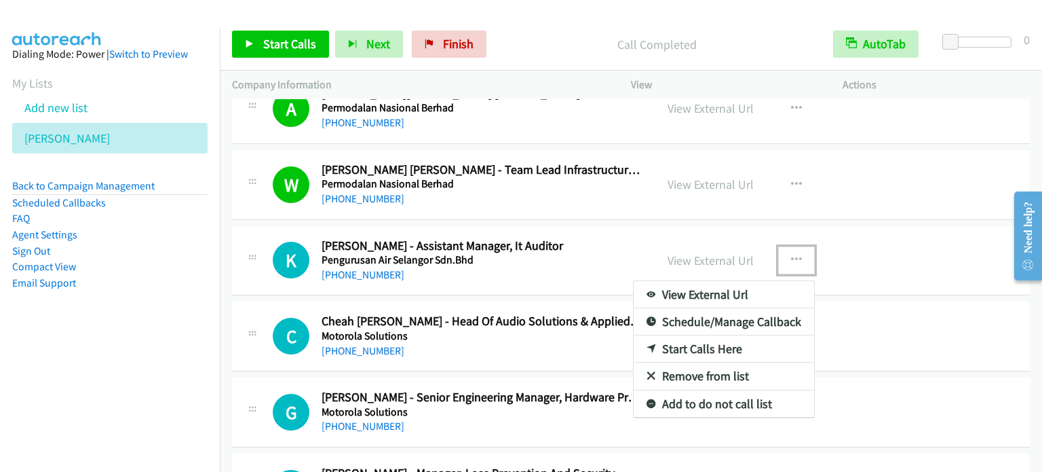
click at [713, 335] on link "Start Calls Here" at bounding box center [724, 348] width 181 height 27
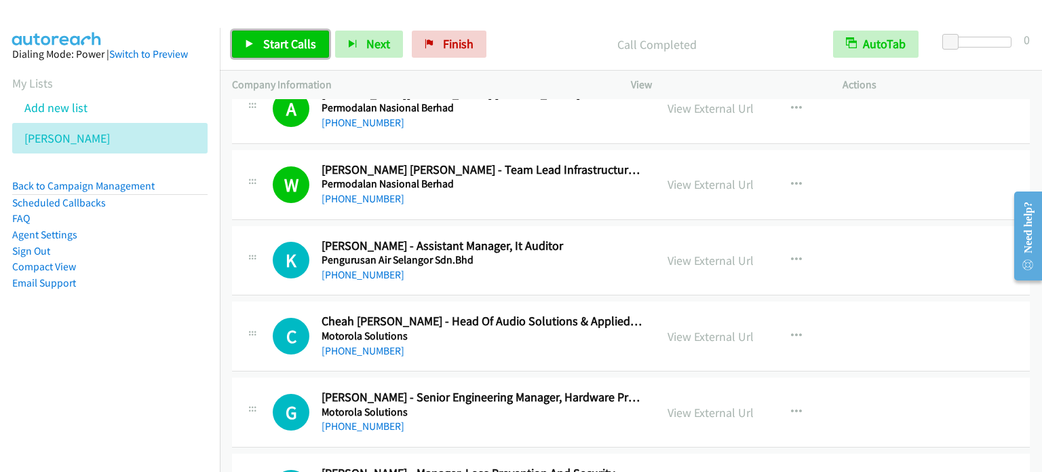
click at [299, 41] on span "Start Calls" at bounding box center [289, 44] width 53 height 16
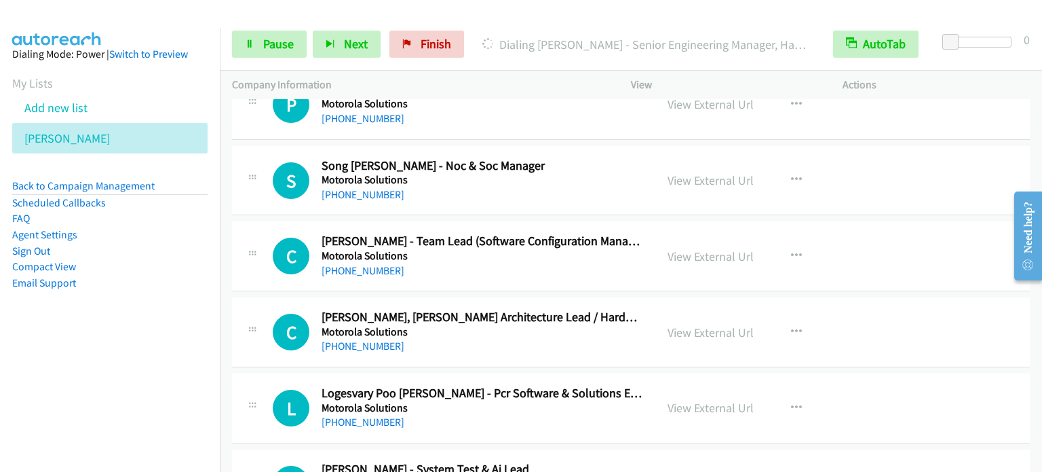
scroll to position [9230, 0]
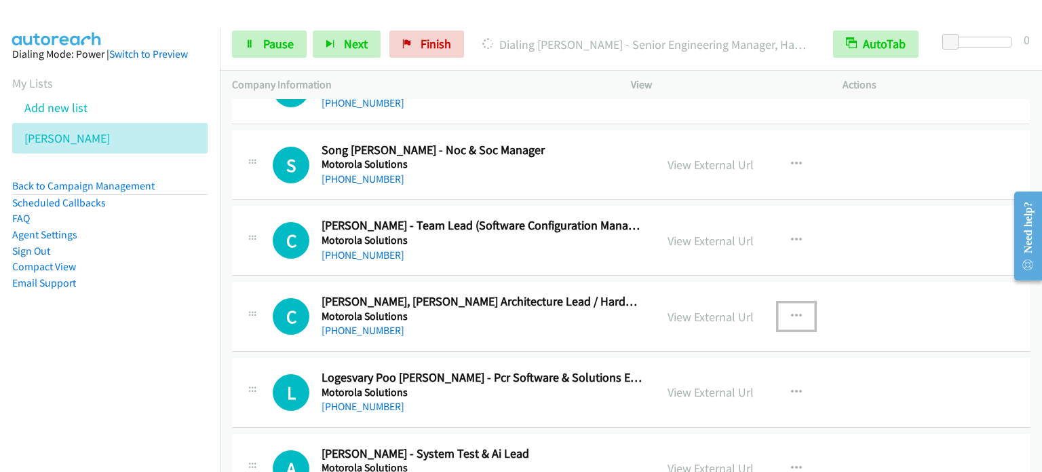
click at [791, 311] on icon "button" at bounding box center [796, 316] width 11 height 11
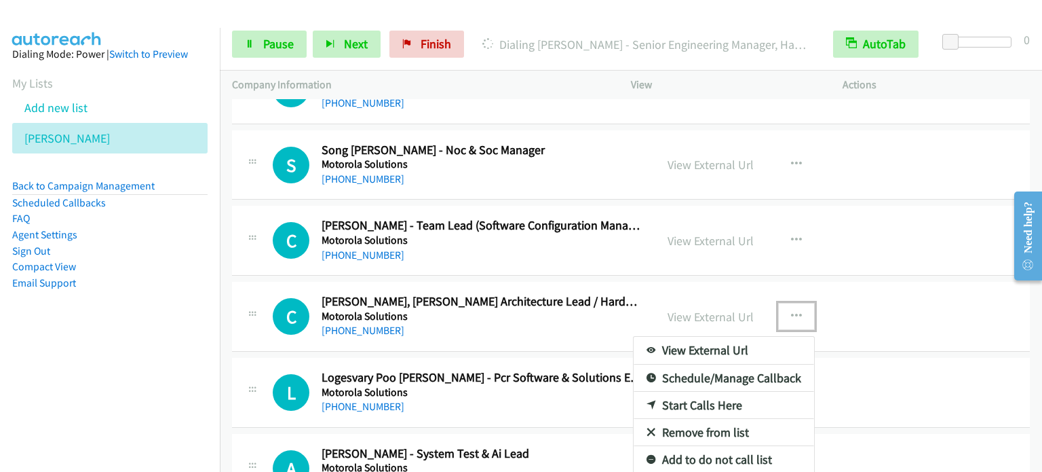
click at [717, 392] on link "Start Calls Here" at bounding box center [724, 405] width 181 height 27
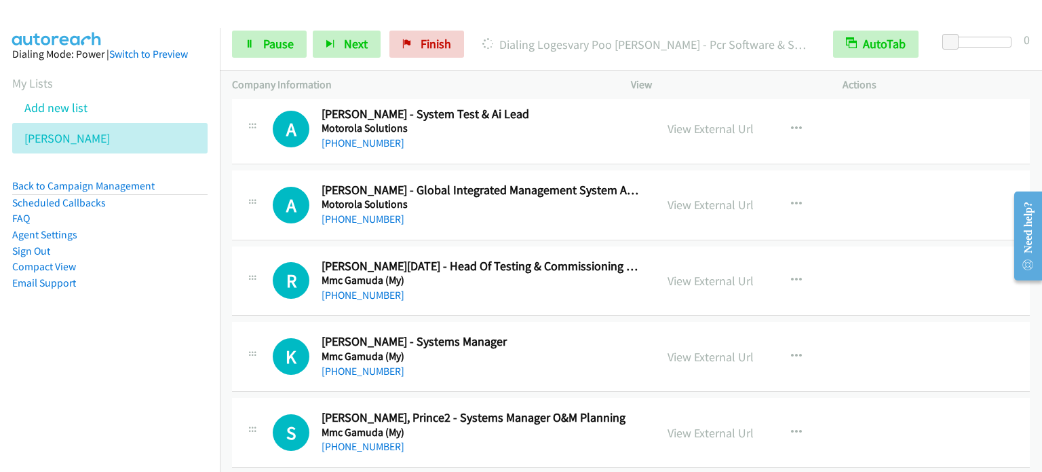
scroll to position [9637, 0]
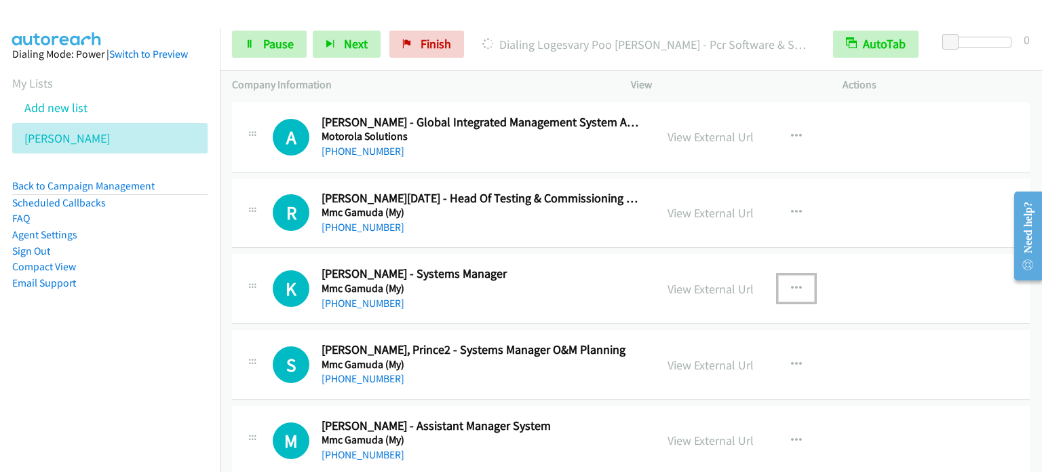
click at [793, 283] on icon "button" at bounding box center [796, 288] width 11 height 11
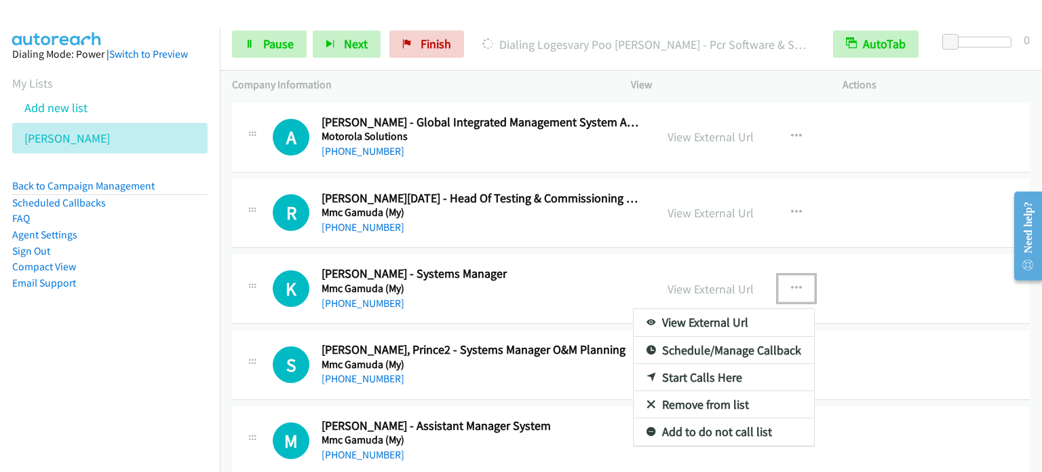
click at [681, 364] on link "Start Calls Here" at bounding box center [724, 377] width 181 height 27
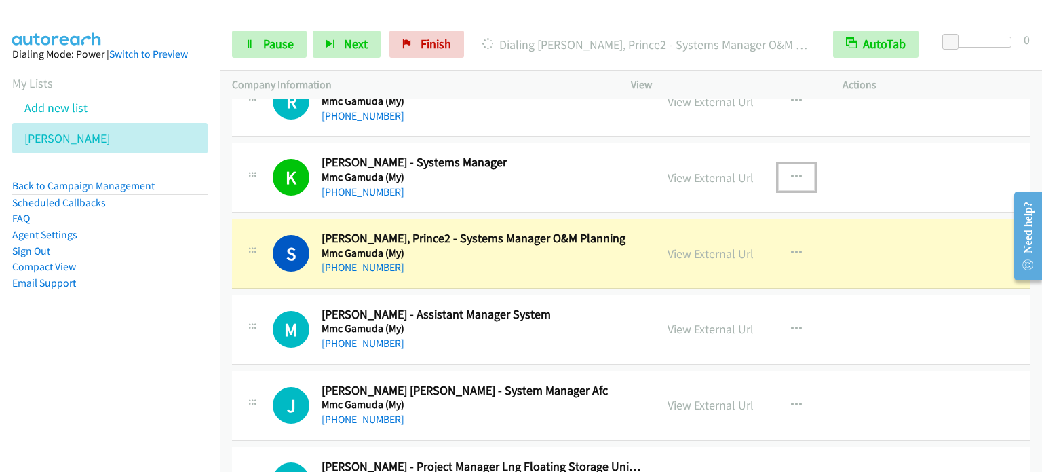
scroll to position [9773, 0]
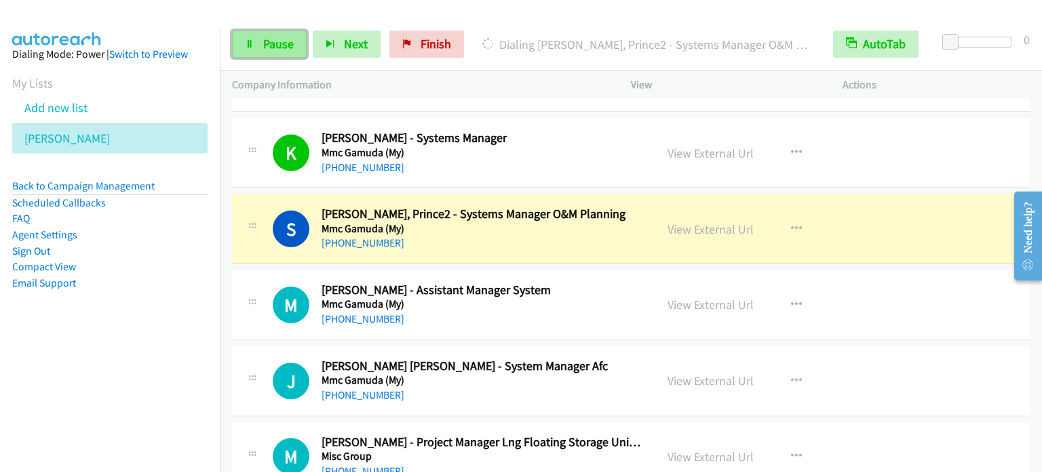
click at [274, 39] on span "Pause" at bounding box center [278, 44] width 31 height 16
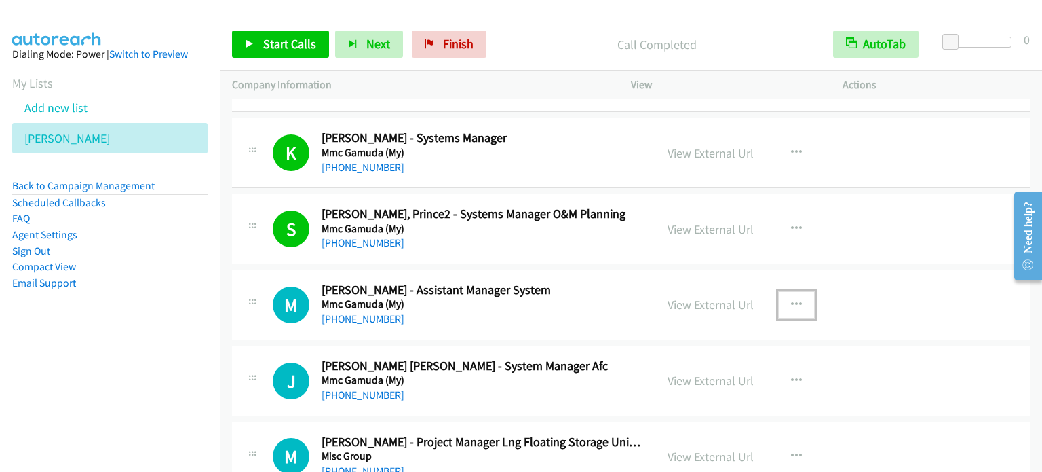
click at [791, 299] on icon "button" at bounding box center [796, 304] width 11 height 11
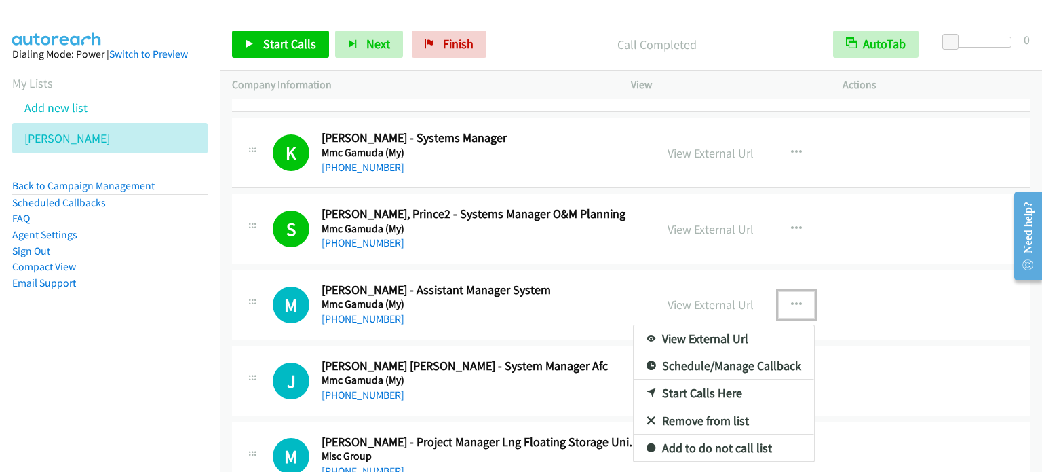
click at [694, 379] on link "Start Calls Here" at bounding box center [724, 392] width 181 height 27
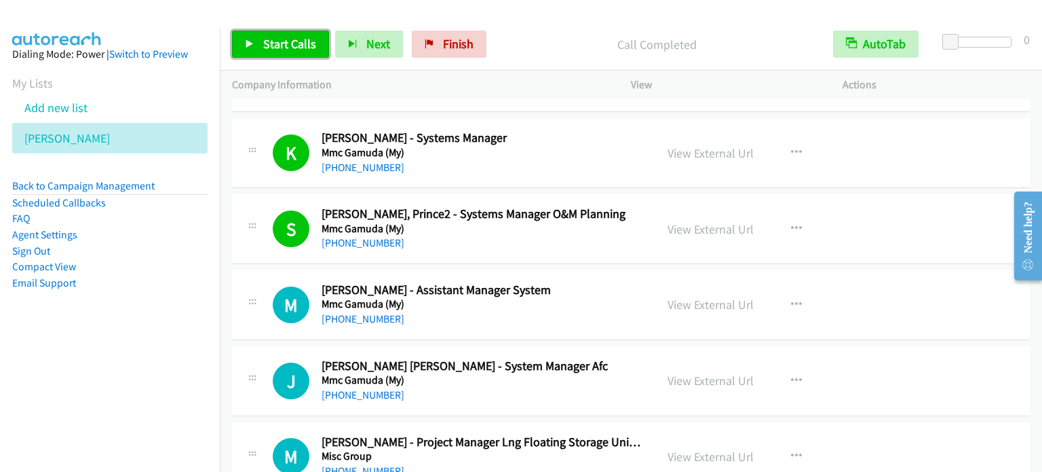
click at [269, 44] on span "Start Calls" at bounding box center [289, 44] width 53 height 16
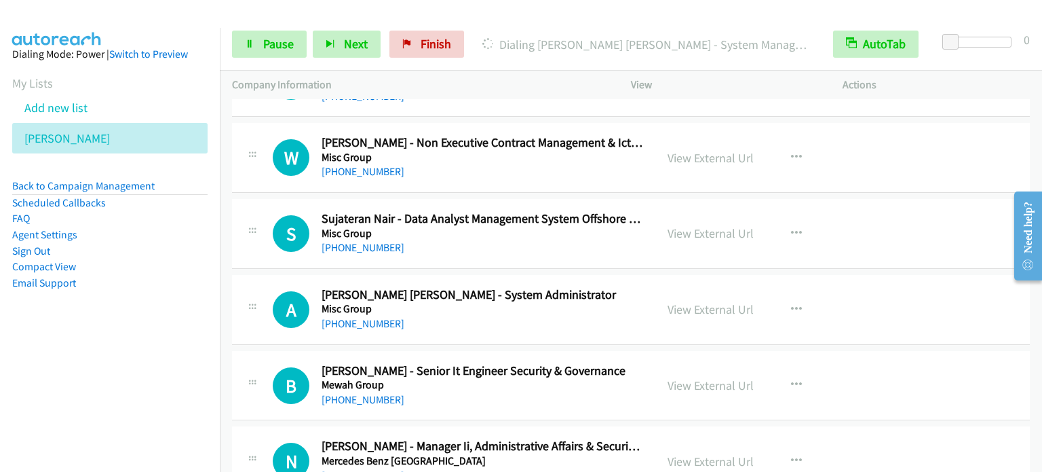
scroll to position [10248, 0]
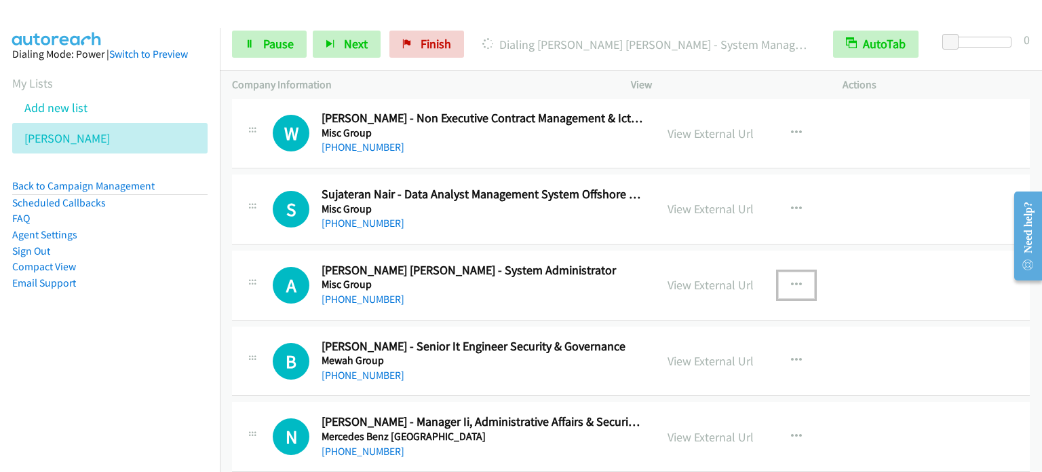
click at [798, 271] on button "button" at bounding box center [796, 284] width 37 height 27
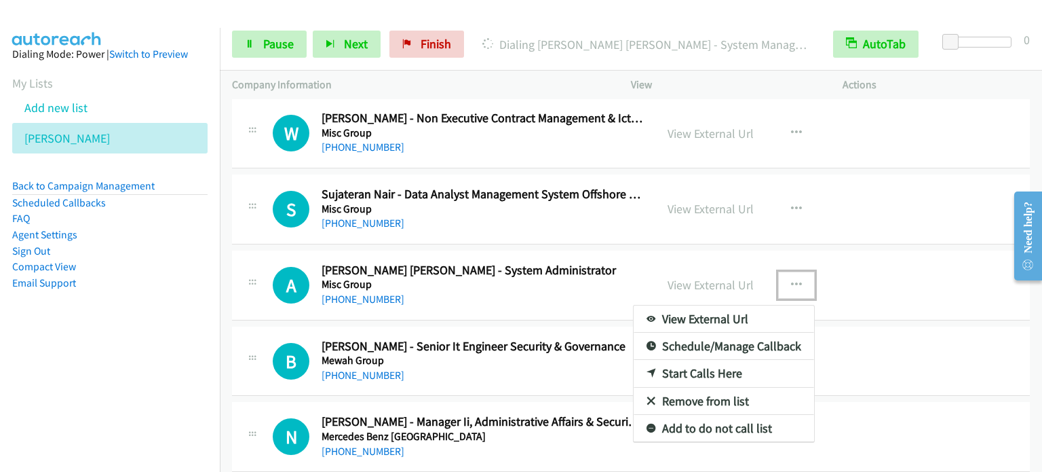
click at [689, 360] on link "Start Calls Here" at bounding box center [724, 373] width 181 height 27
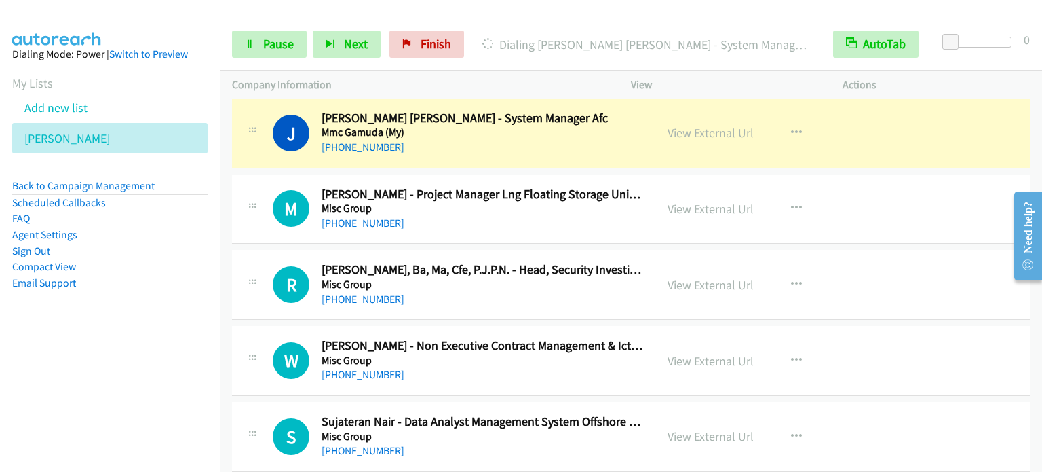
scroll to position [10044, 0]
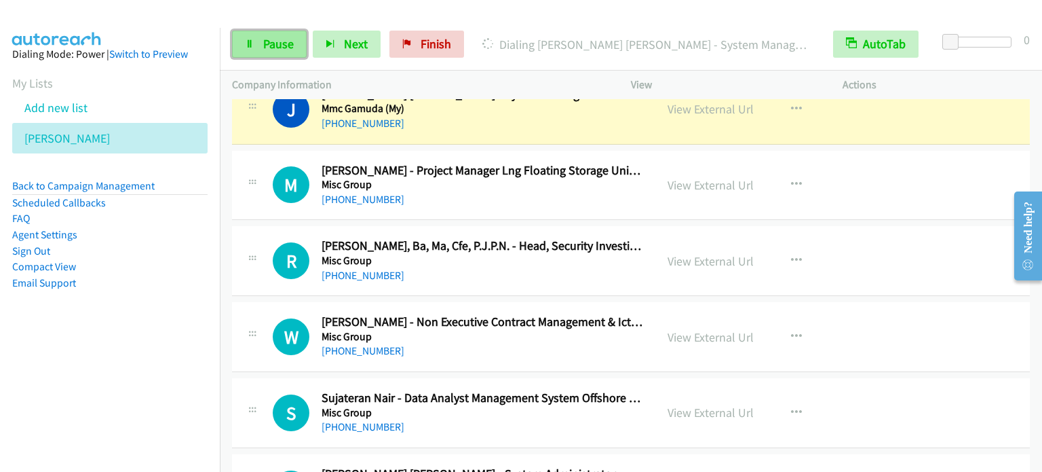
click at [283, 45] on span "Pause" at bounding box center [278, 44] width 31 height 16
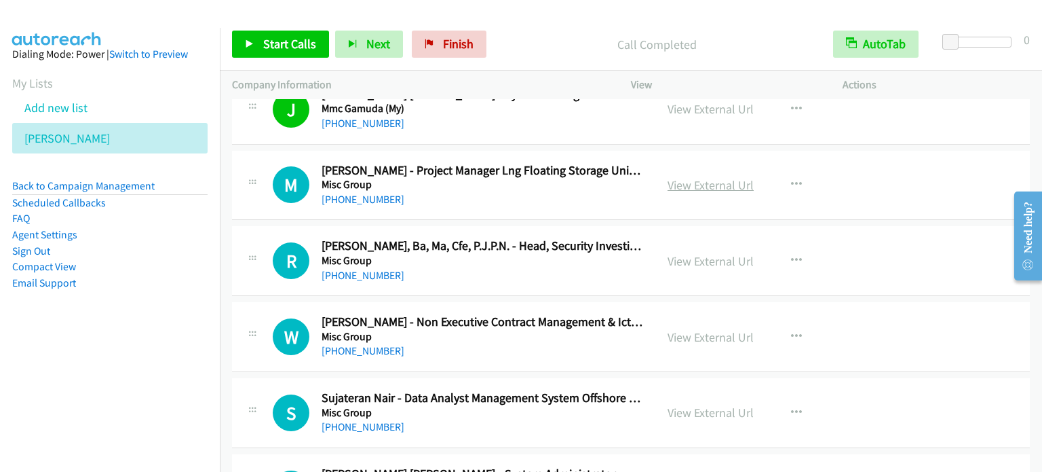
click at [693, 177] on link "View External Url" at bounding box center [711, 185] width 86 height 16
click at [704, 253] on link "View External Url" at bounding box center [711, 261] width 86 height 16
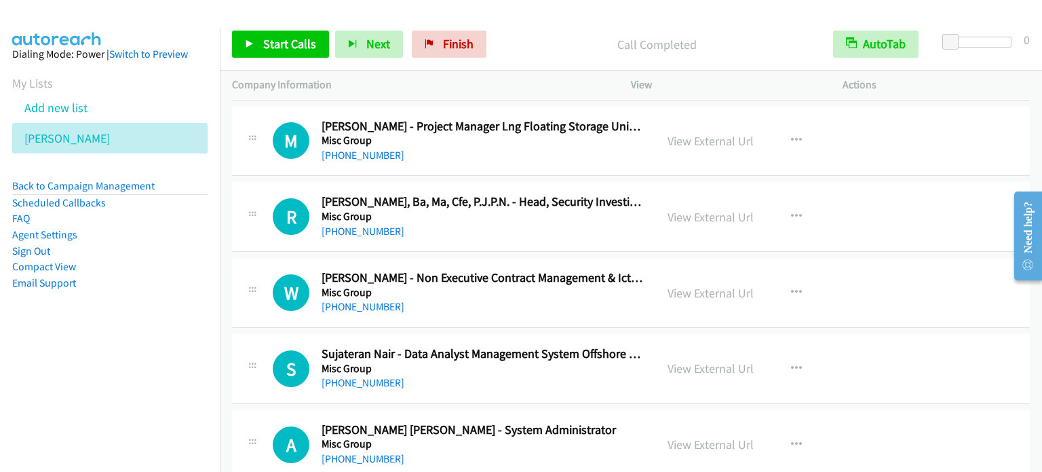
scroll to position [10180, 0]
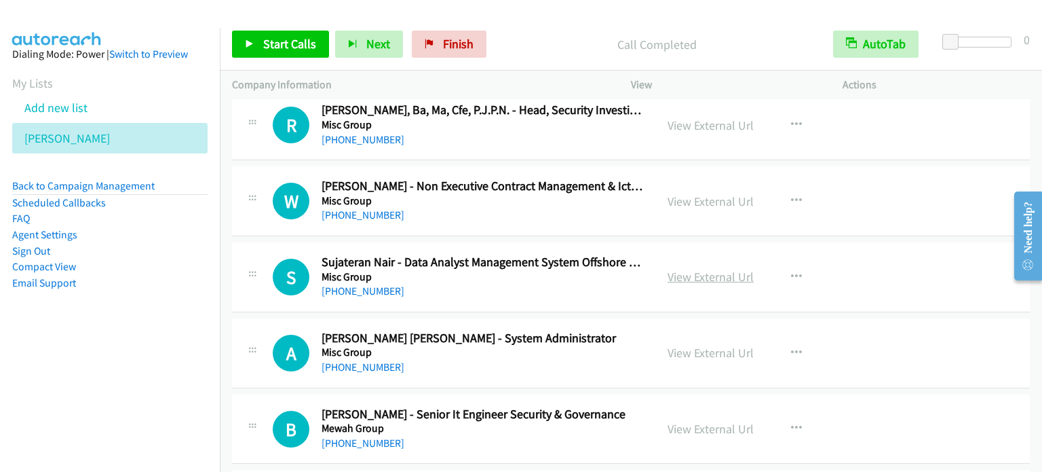
click at [728, 269] on link "View External Url" at bounding box center [711, 277] width 86 height 16
click at [753, 45] on p "Call Completed" at bounding box center [657, 44] width 304 height 18
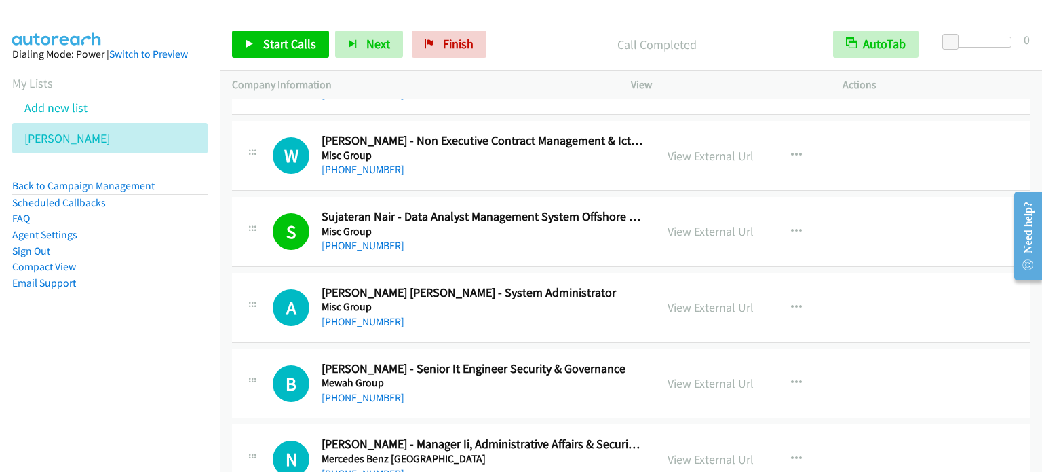
scroll to position [10248, 0]
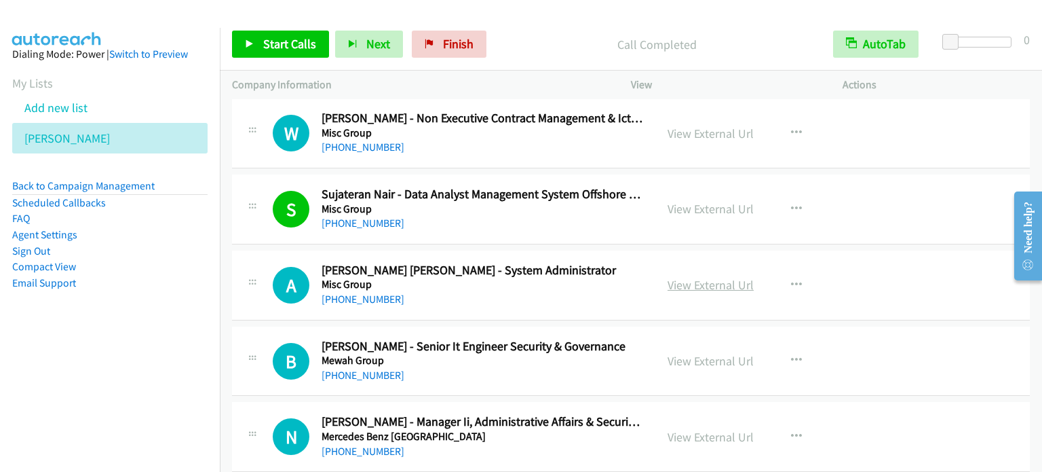
click at [713, 277] on link "View External Url" at bounding box center [711, 285] width 86 height 16
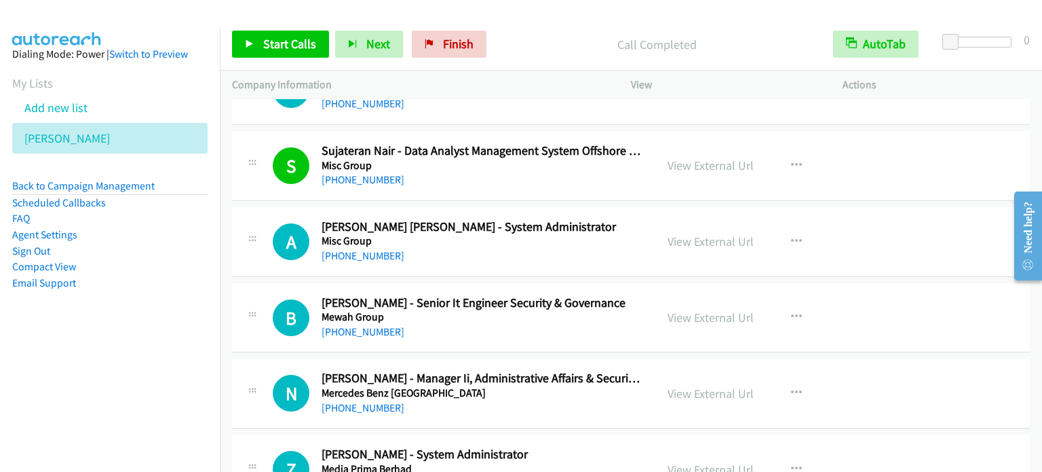
scroll to position [10316, 0]
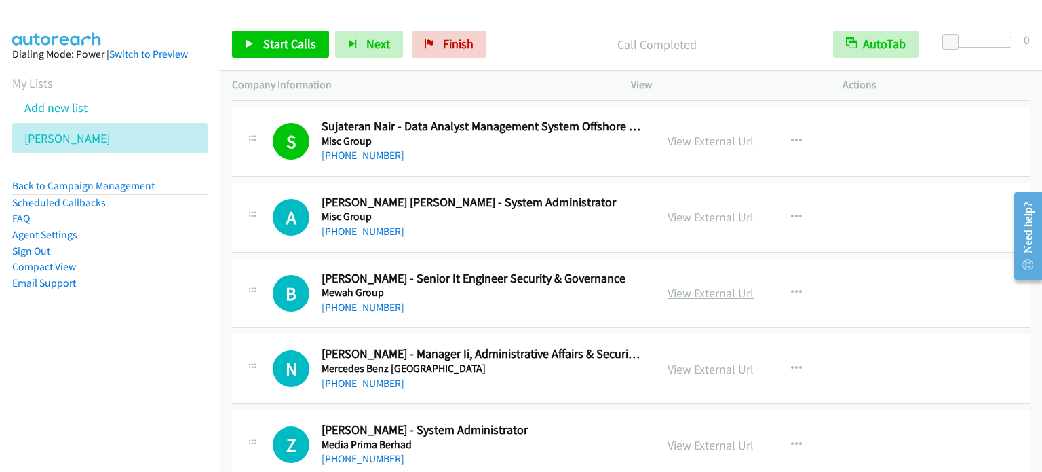
click at [699, 285] on link "View External Url" at bounding box center [711, 293] width 86 height 16
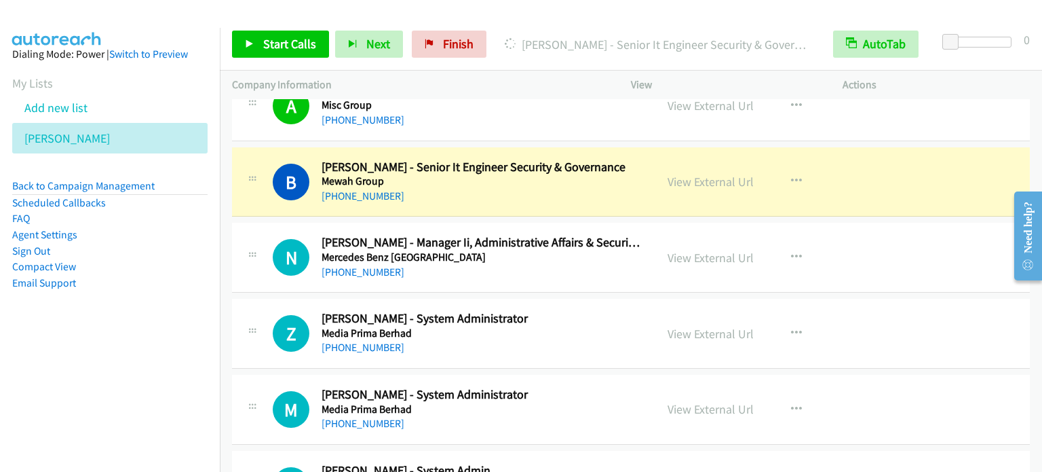
scroll to position [10452, 0]
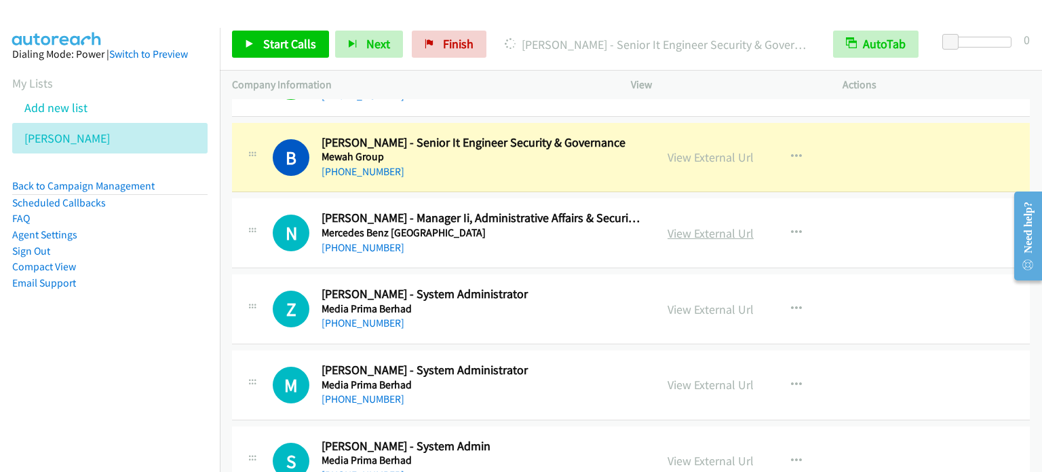
click at [722, 225] on link "View External Url" at bounding box center [711, 233] width 86 height 16
click at [785, 295] on button "button" at bounding box center [796, 308] width 37 height 27
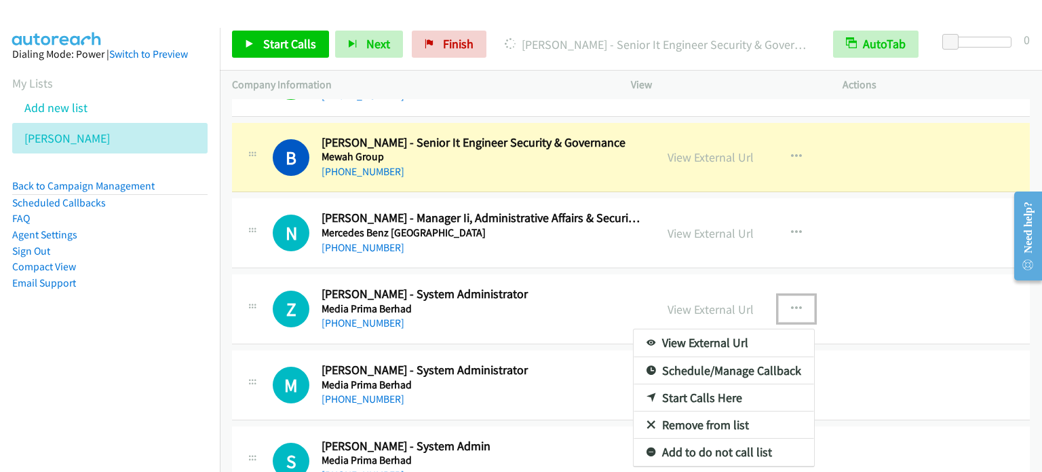
click at [698, 384] on link "Start Calls Here" at bounding box center [724, 397] width 181 height 27
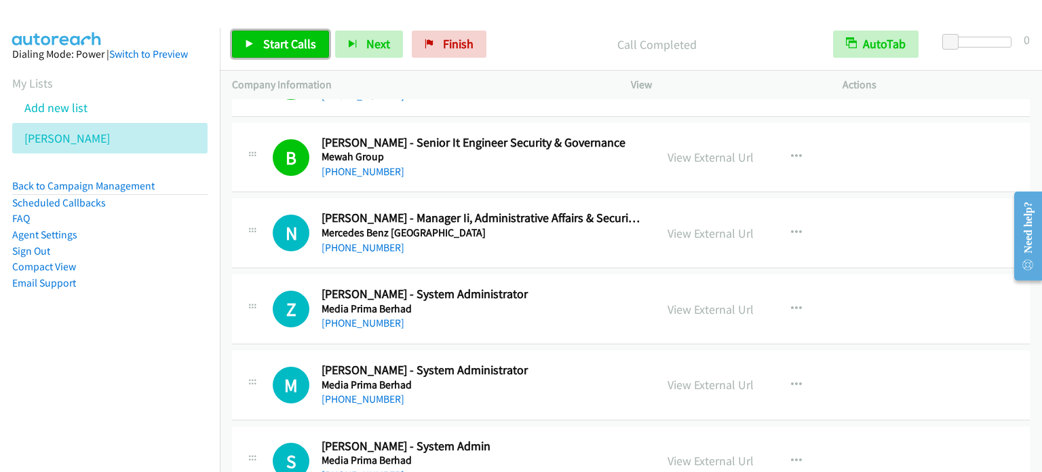
click at [280, 51] on span "Start Calls" at bounding box center [289, 44] width 53 height 16
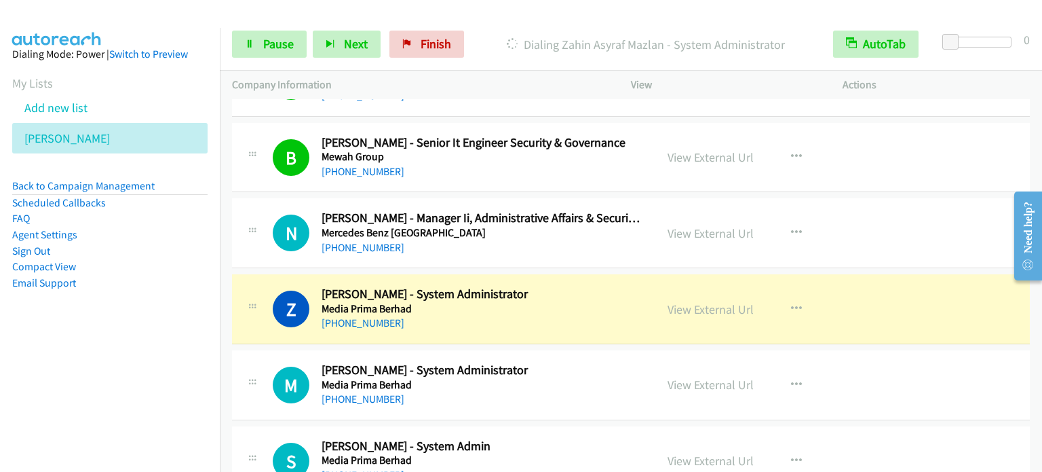
scroll to position [10520, 0]
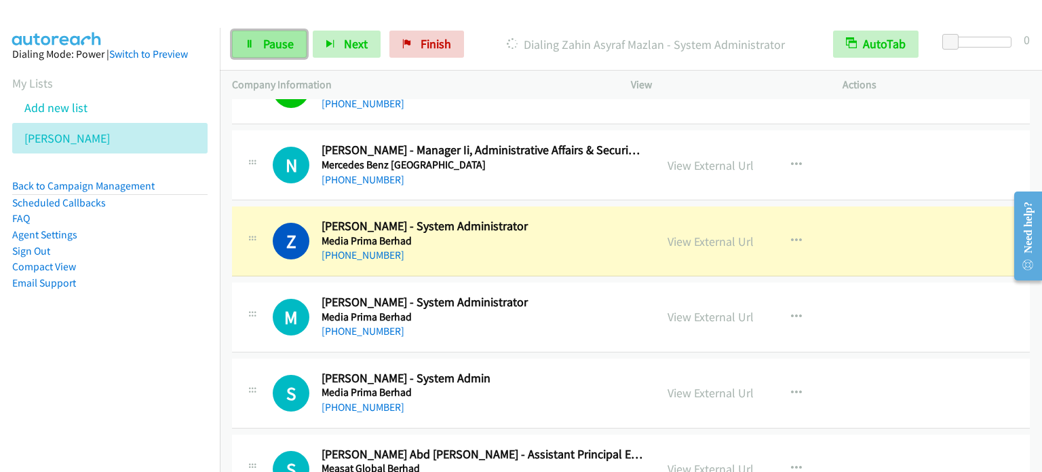
click at [279, 46] on span "Pause" at bounding box center [278, 44] width 31 height 16
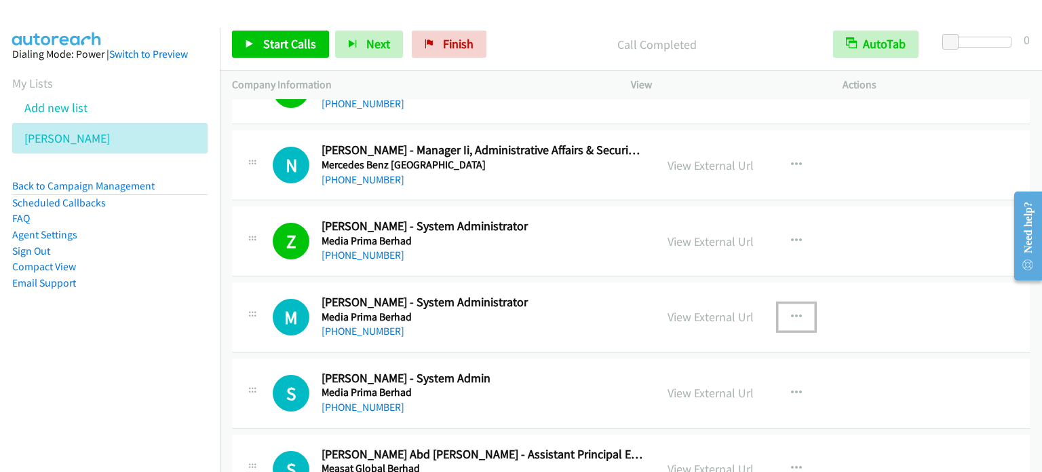
click at [791, 312] on icon "button" at bounding box center [796, 317] width 11 height 11
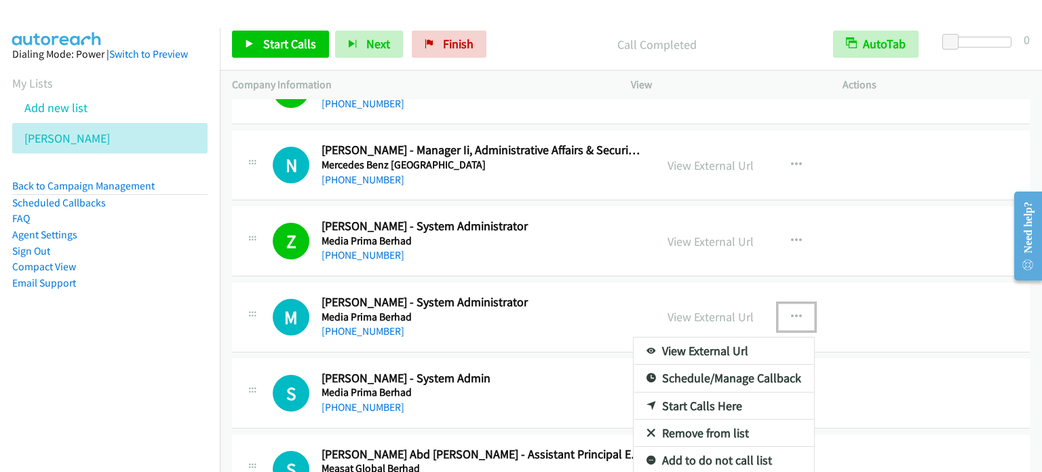
click at [685, 392] on link "Start Calls Here" at bounding box center [724, 405] width 181 height 27
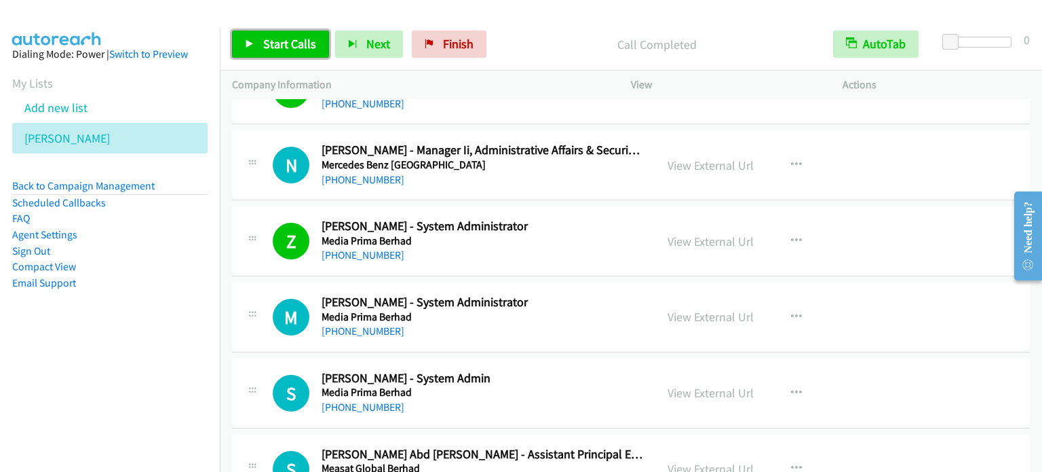
click at [276, 46] on span "Start Calls" at bounding box center [289, 44] width 53 height 16
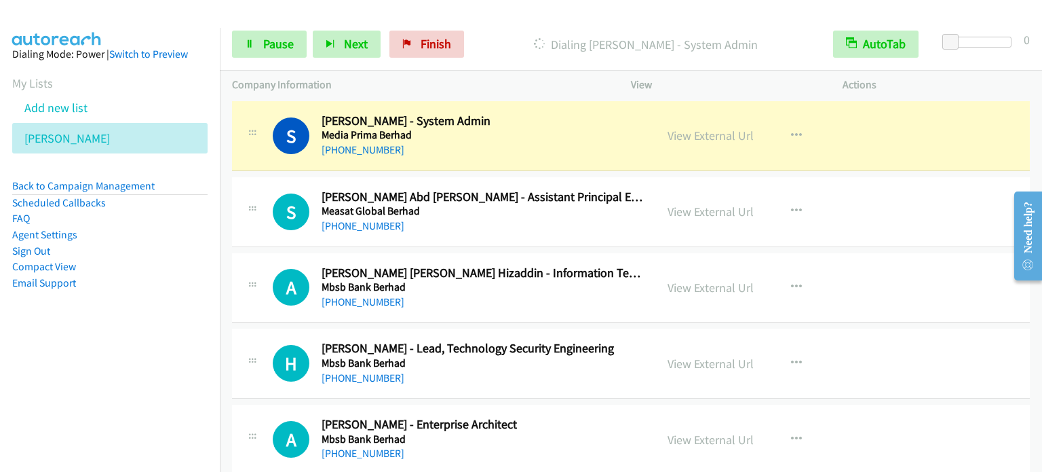
scroll to position [10791, 0]
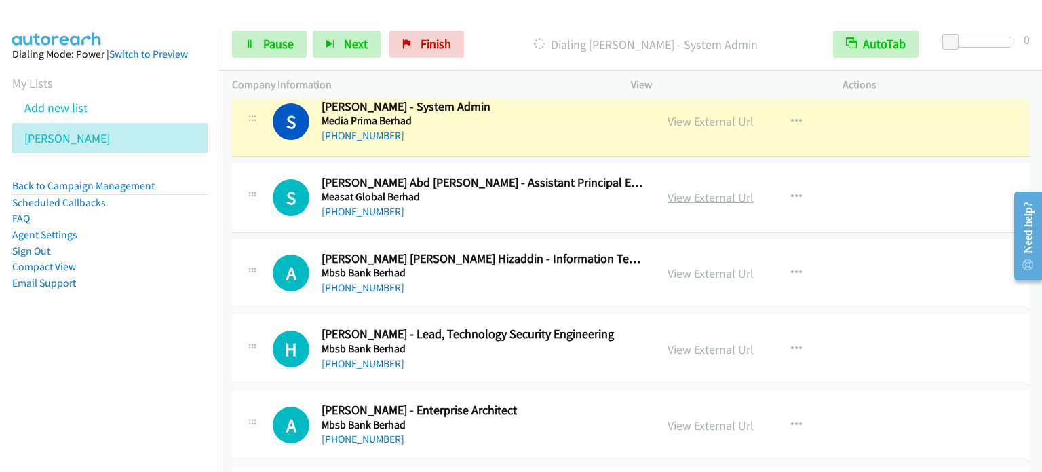
click at [719, 189] on link "View External Url" at bounding box center [711, 197] width 86 height 16
click at [286, 43] on span "Pause" at bounding box center [278, 44] width 31 height 16
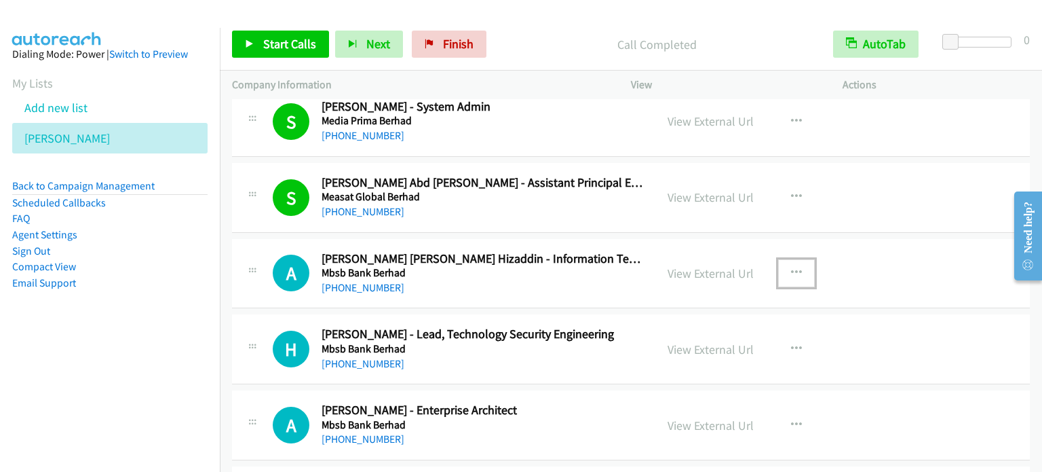
click at [795, 267] on icon "button" at bounding box center [796, 272] width 11 height 11
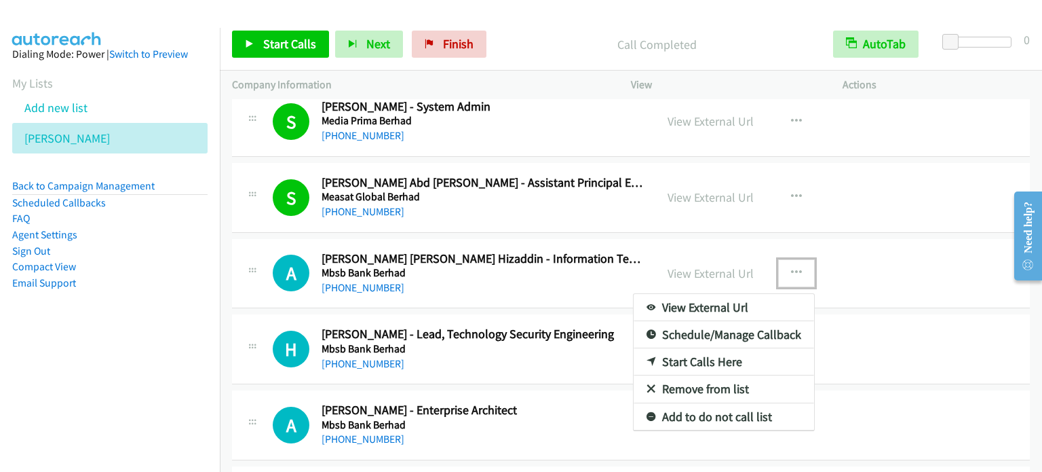
click at [714, 348] on link "Start Calls Here" at bounding box center [724, 361] width 181 height 27
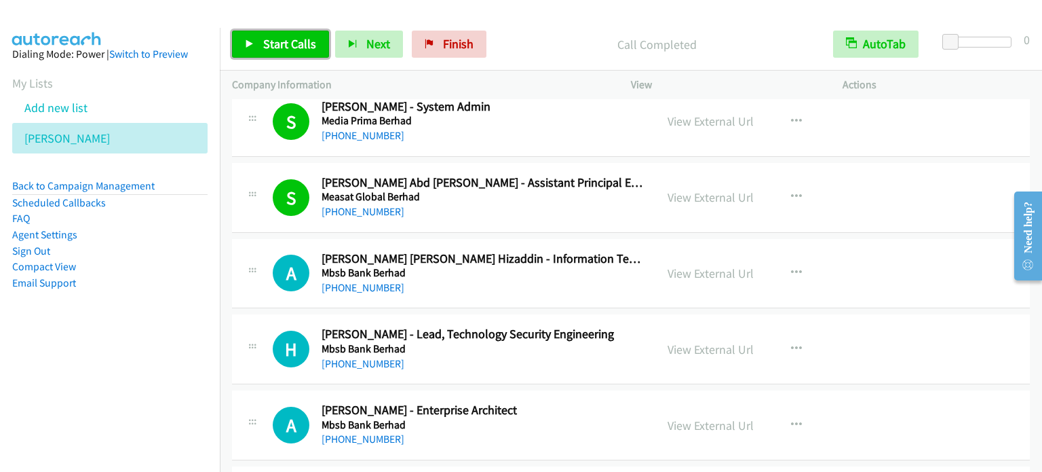
click at [274, 48] on span "Start Calls" at bounding box center [289, 44] width 53 height 16
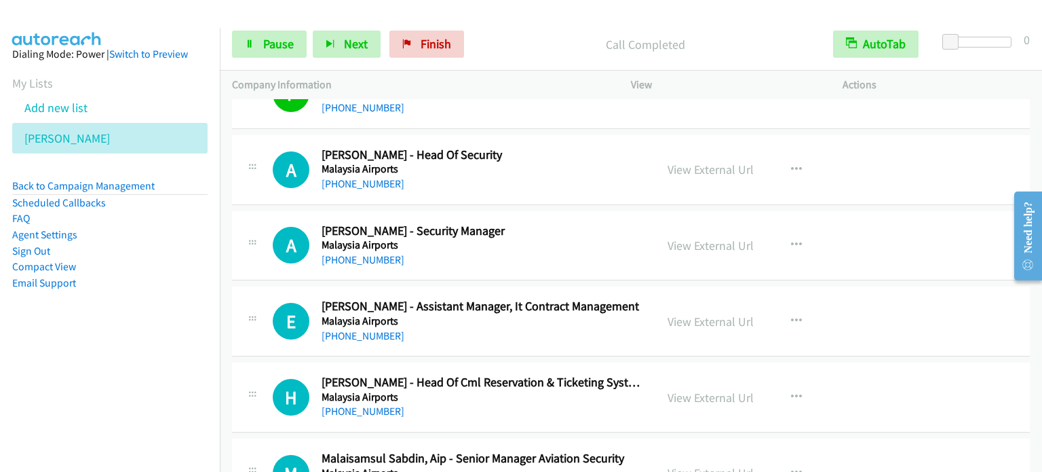
scroll to position [11266, 0]
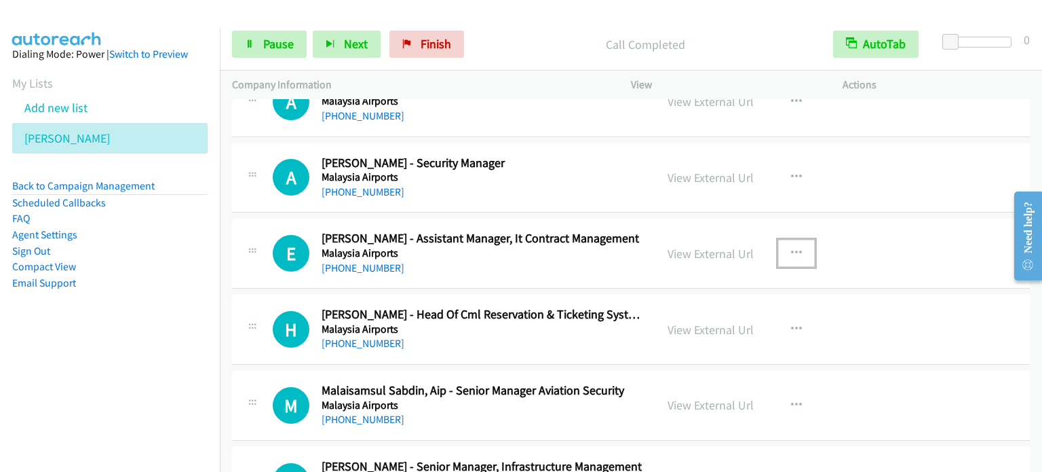
click at [792, 248] on icon "button" at bounding box center [796, 253] width 11 height 11
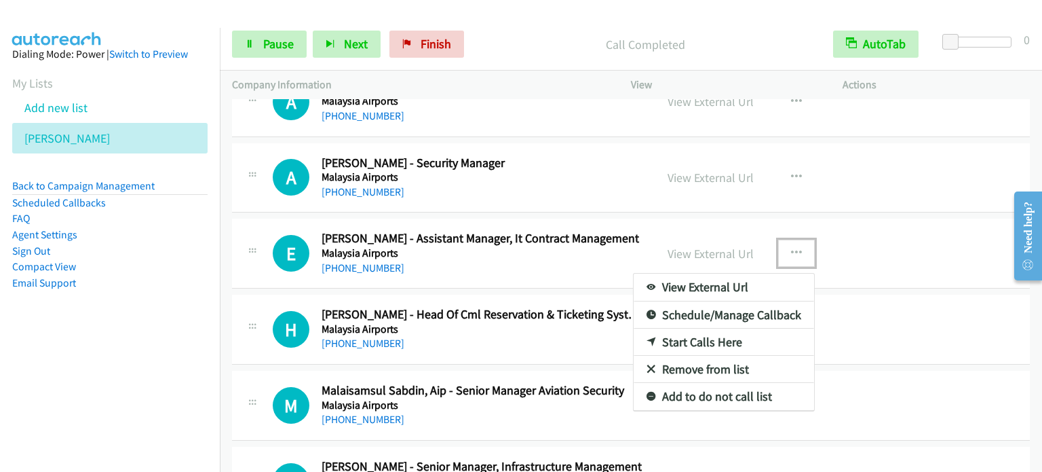
click at [684, 328] on link "Start Calls Here" at bounding box center [724, 341] width 181 height 27
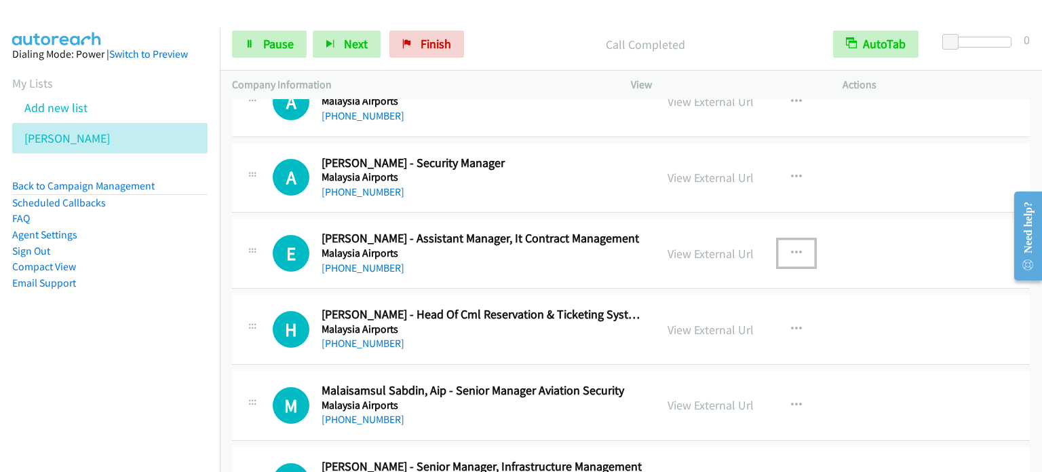
scroll to position [11334, 0]
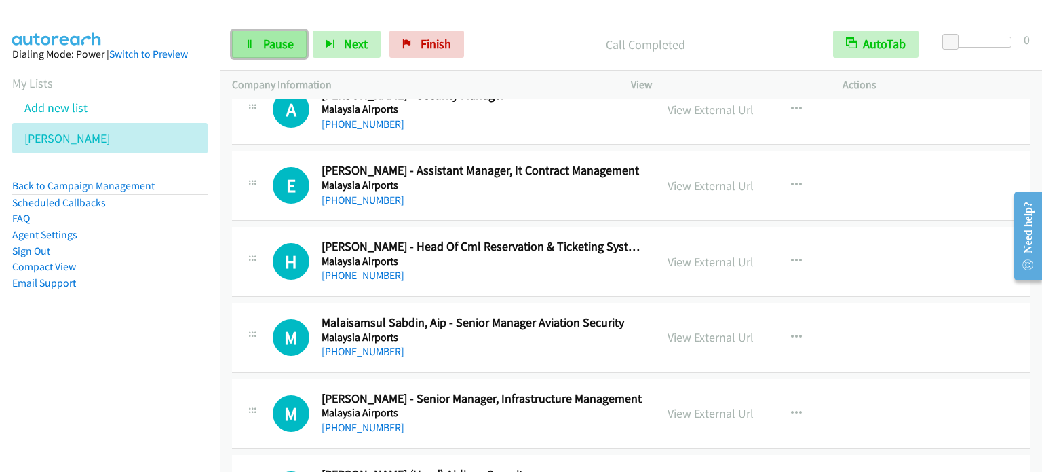
click at [254, 41] on link "Pause" at bounding box center [269, 44] width 75 height 27
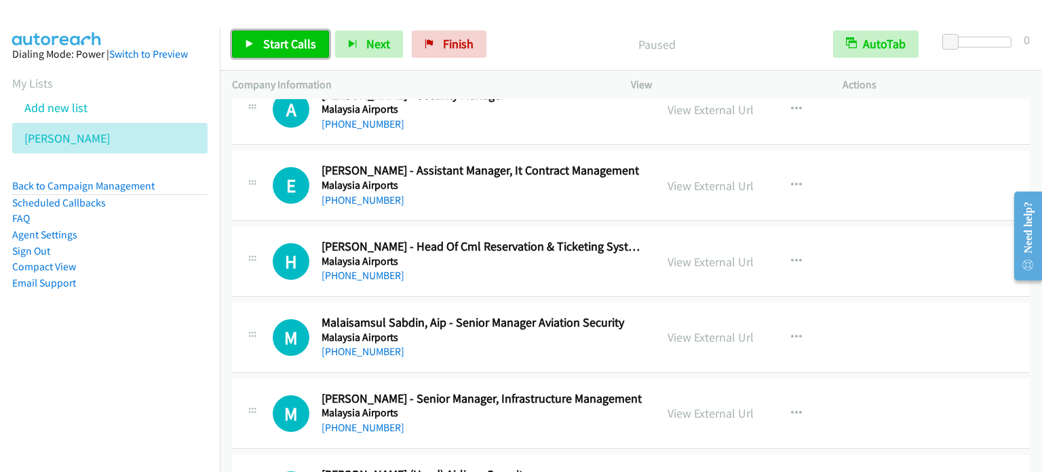
click at [281, 45] on span "Start Calls" at bounding box center [289, 44] width 53 height 16
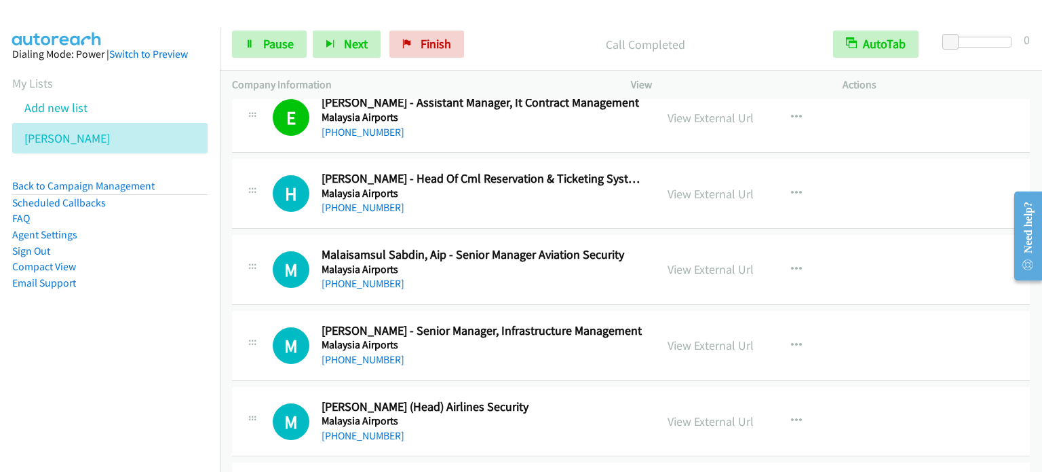
scroll to position [11470, 0]
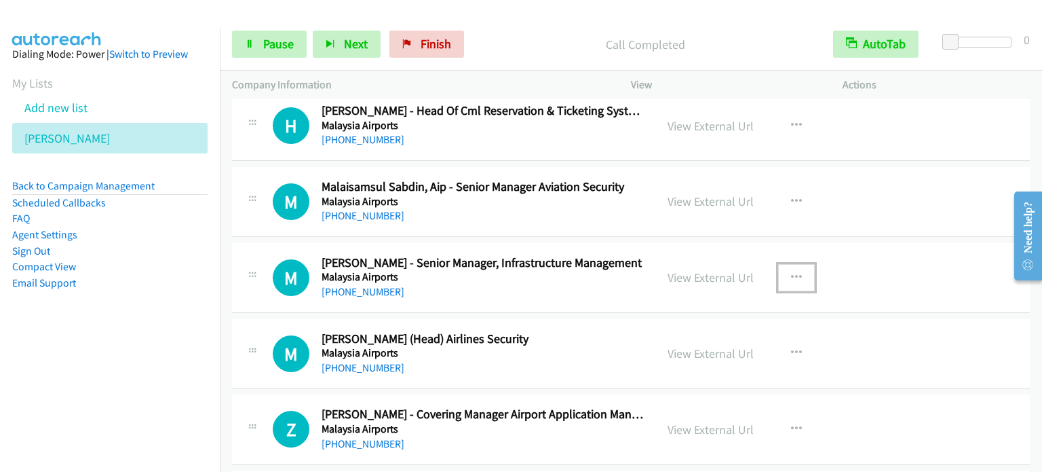
click at [797, 264] on button "button" at bounding box center [796, 277] width 37 height 27
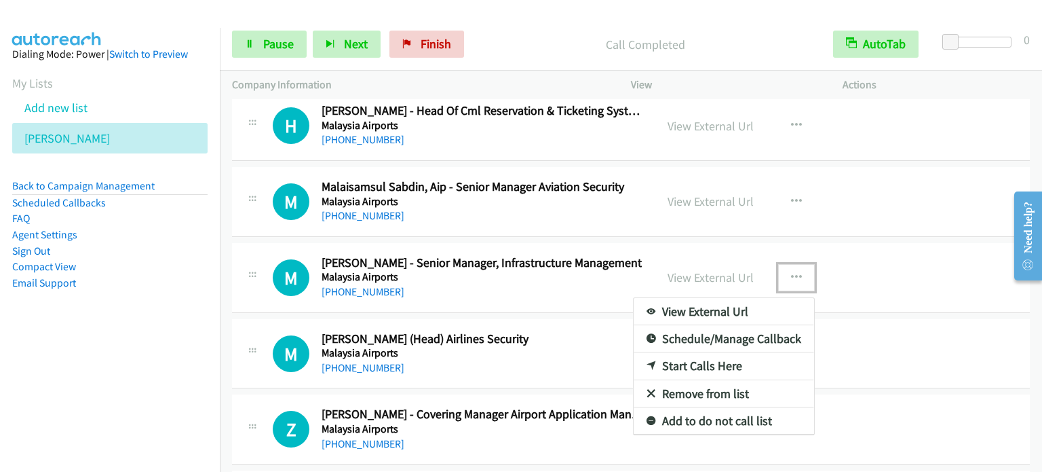
click at [677, 352] on link "Start Calls Here" at bounding box center [724, 365] width 181 height 27
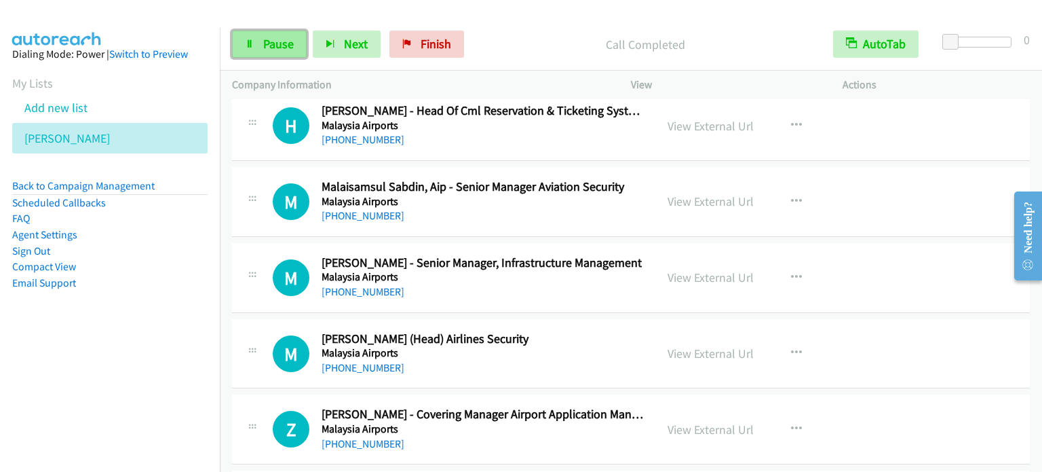
click at [269, 50] on span "Pause" at bounding box center [278, 44] width 31 height 16
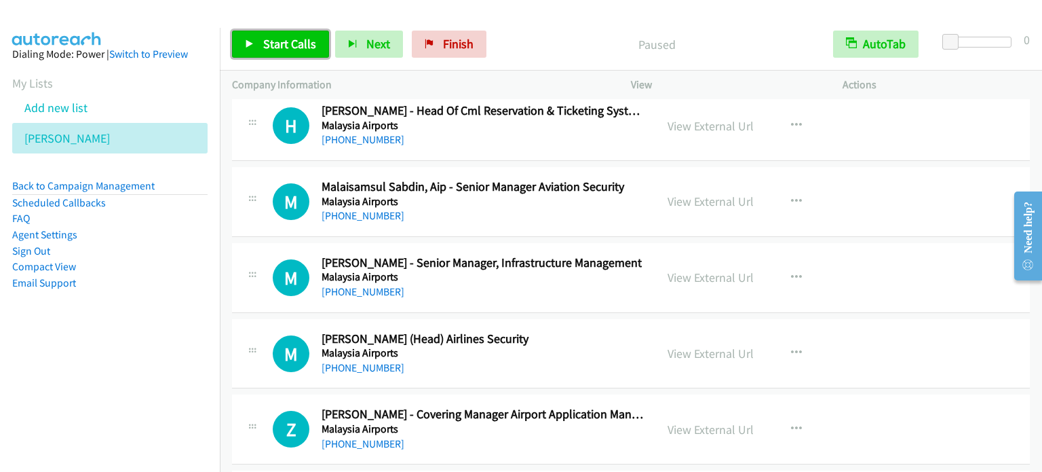
click at [269, 48] on span "Start Calls" at bounding box center [289, 44] width 53 height 16
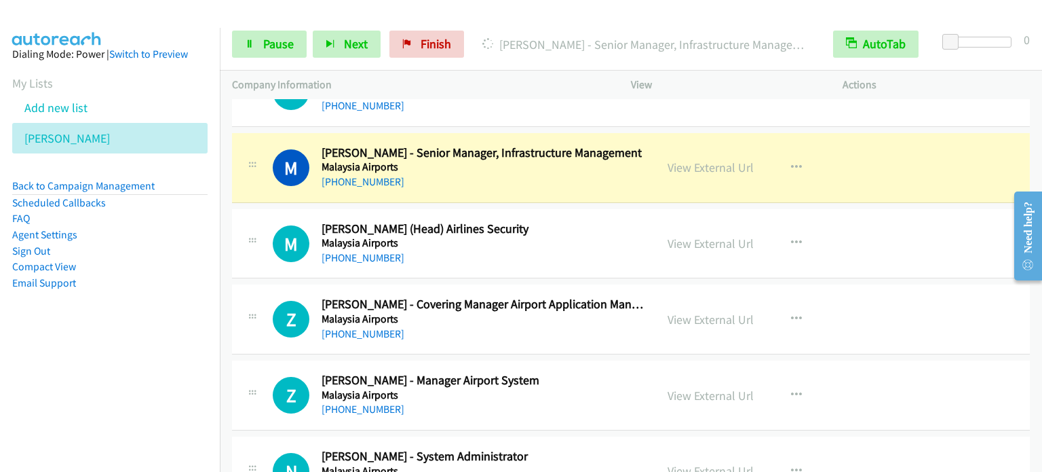
scroll to position [11605, 0]
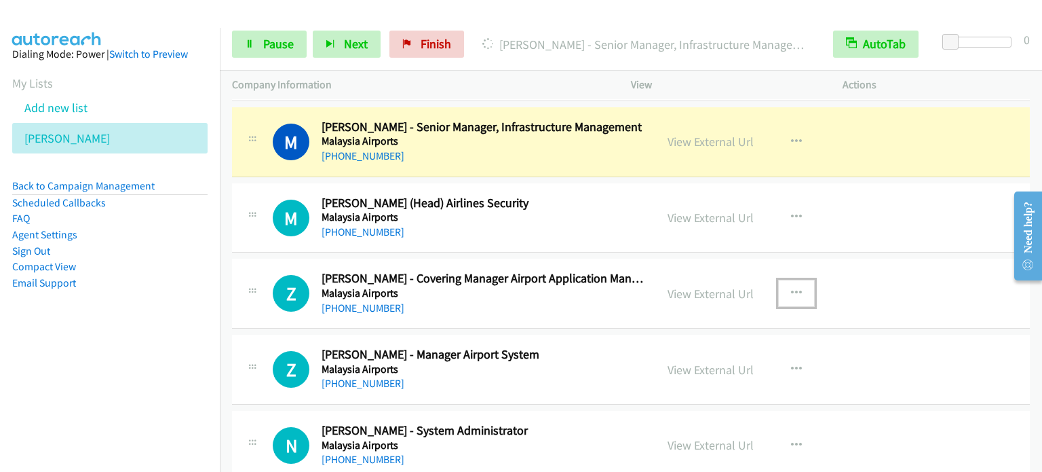
click at [793, 288] on icon "button" at bounding box center [796, 293] width 11 height 11
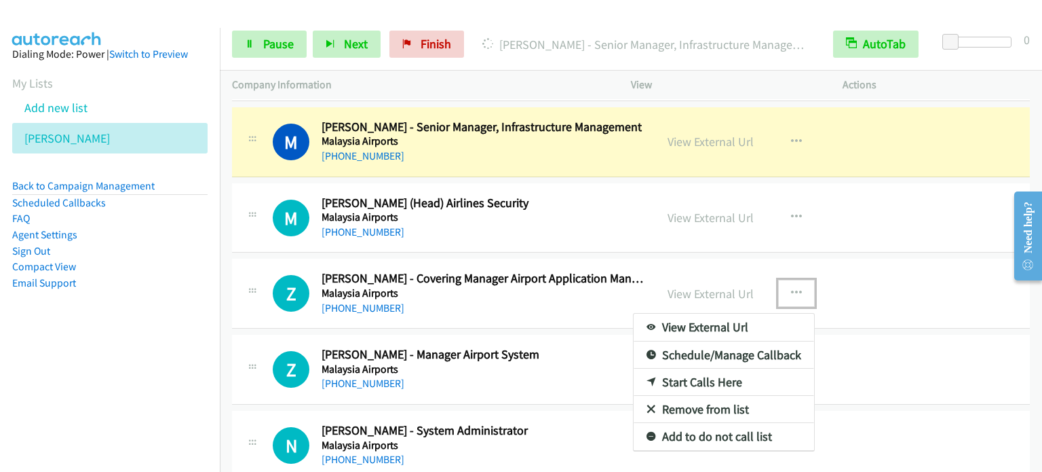
click at [687, 369] on link "Start Calls Here" at bounding box center [724, 382] width 181 height 27
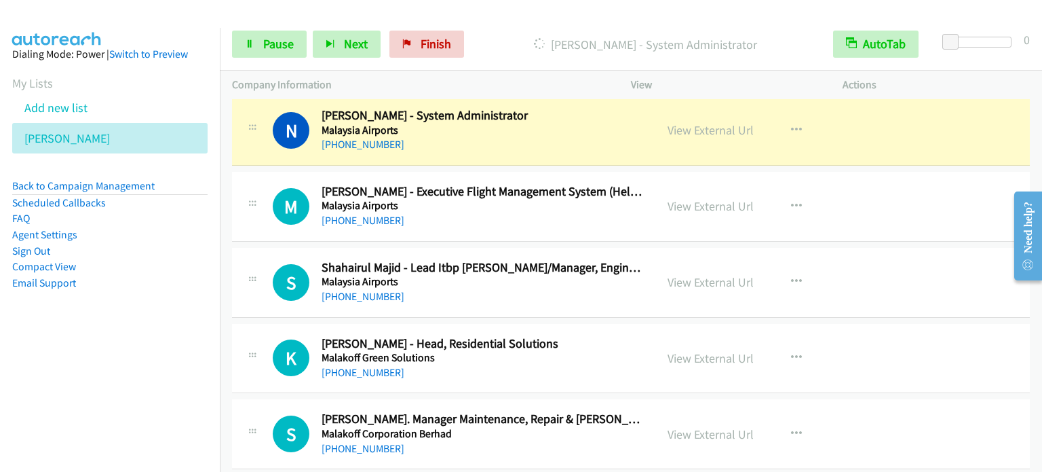
scroll to position [11945, 0]
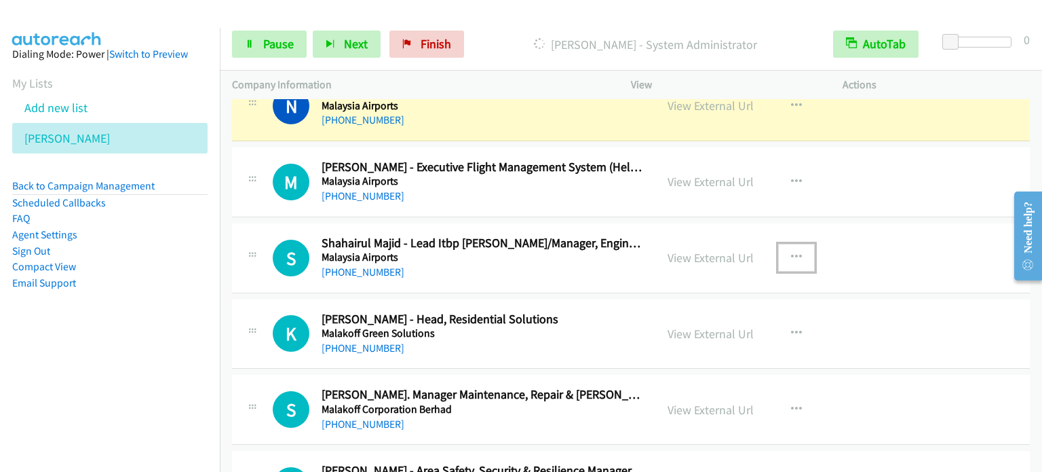
click at [797, 244] on button "button" at bounding box center [796, 257] width 37 height 27
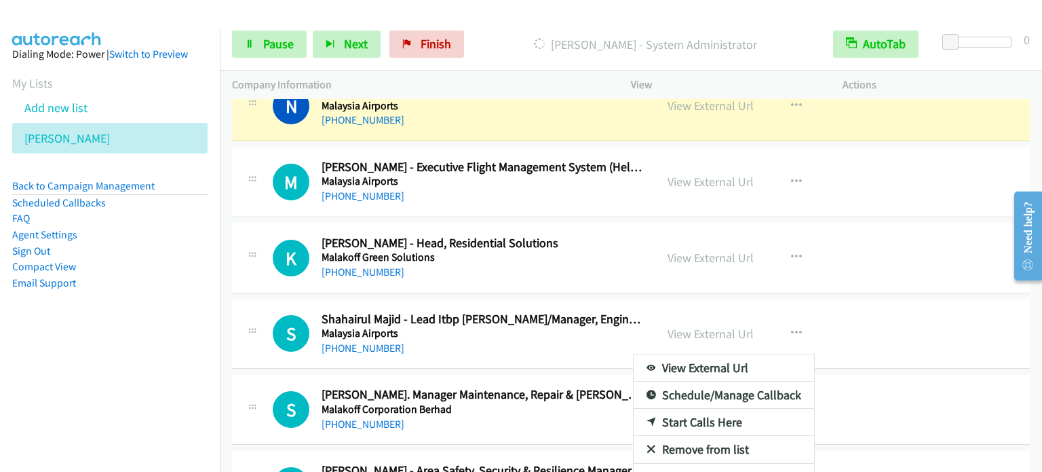
click at [688, 409] on link "Start Calls Here" at bounding box center [724, 422] width 181 height 27
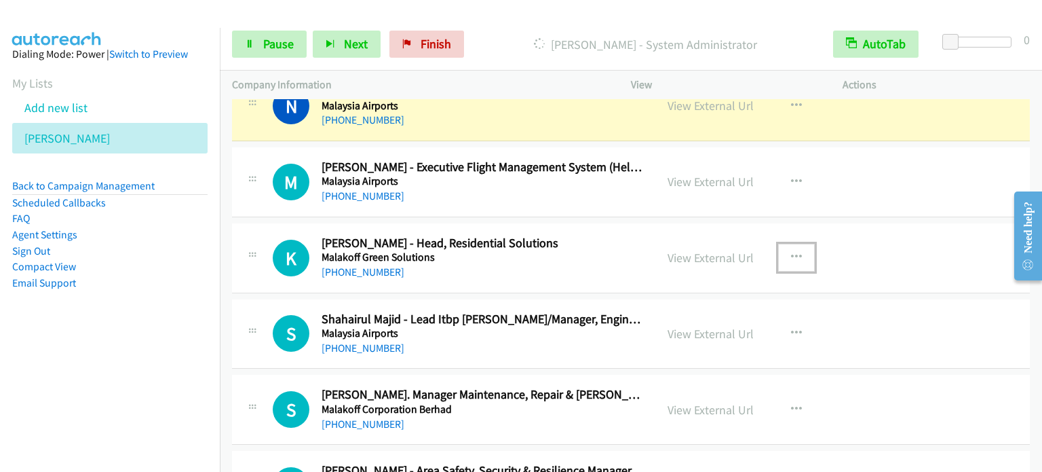
click at [791, 252] on icon "button" at bounding box center [796, 257] width 11 height 11
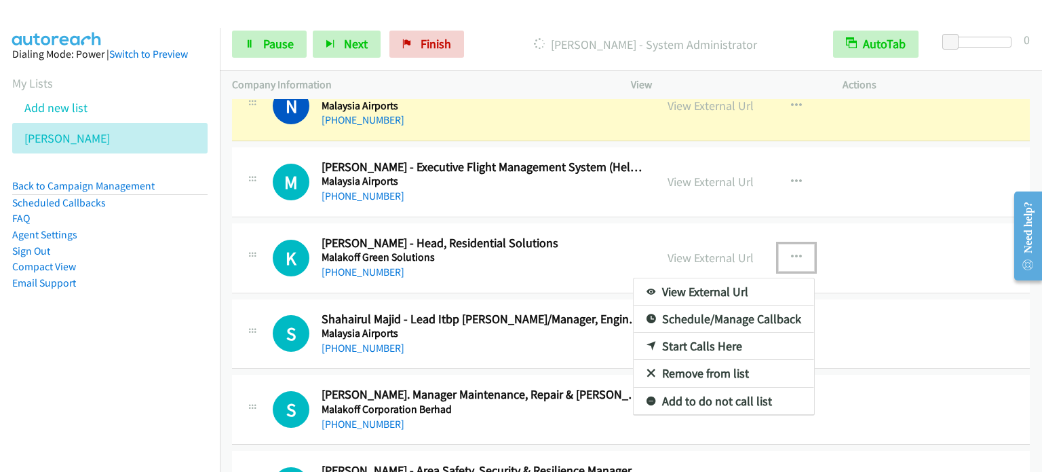
click at [718, 333] on link "Start Calls Here" at bounding box center [724, 346] width 181 height 27
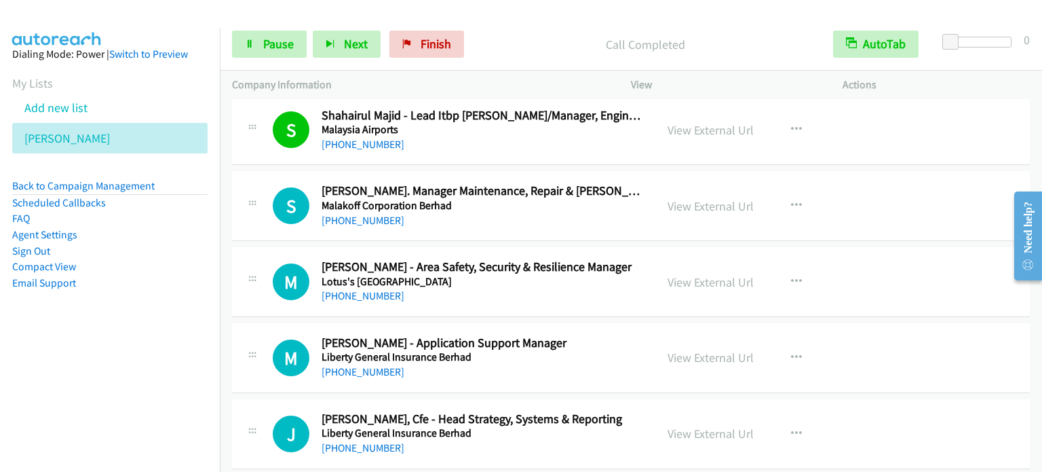
scroll to position [12216, 0]
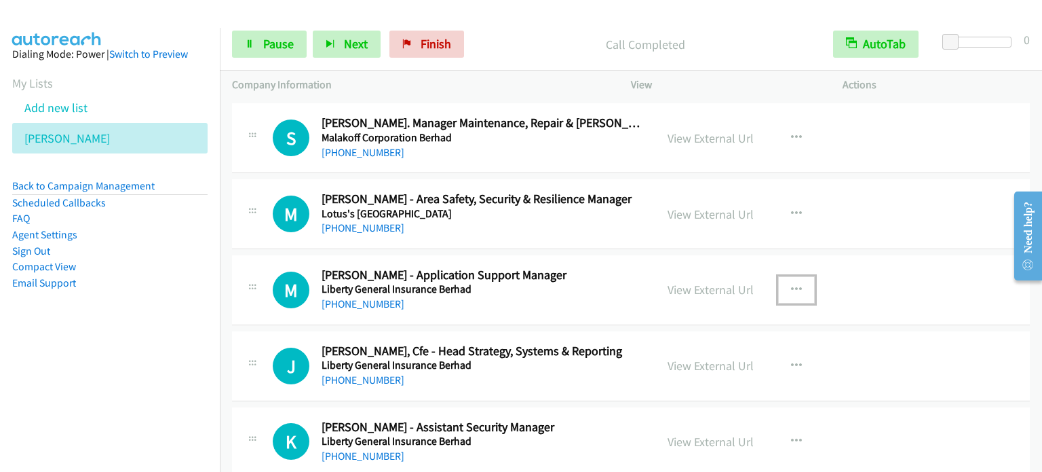
click at [791, 284] on icon "button" at bounding box center [796, 289] width 11 height 11
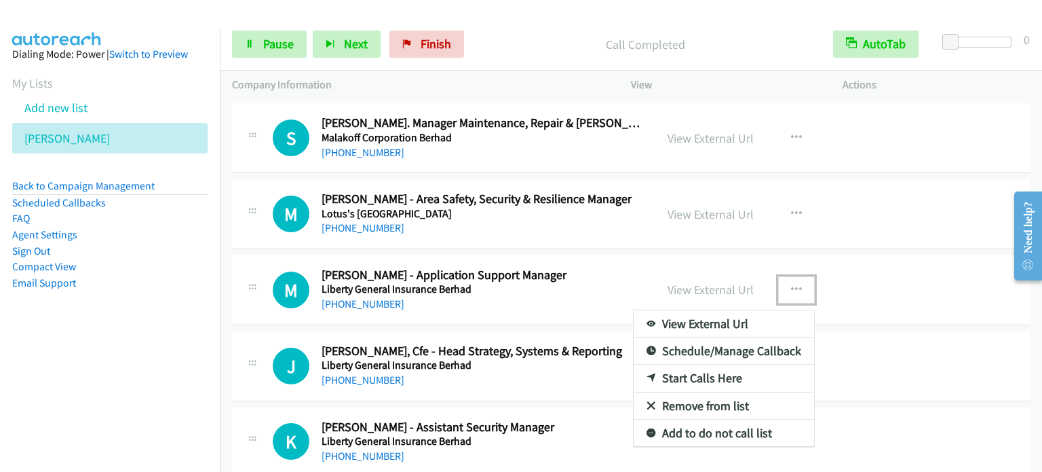
click at [688, 364] on link "Start Calls Here" at bounding box center [724, 377] width 181 height 27
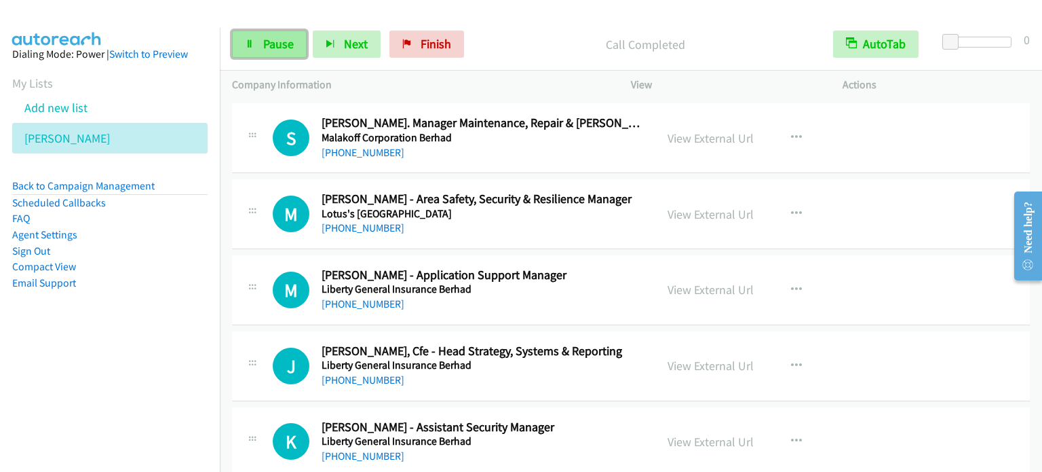
click at [280, 45] on span "Pause" at bounding box center [278, 44] width 31 height 16
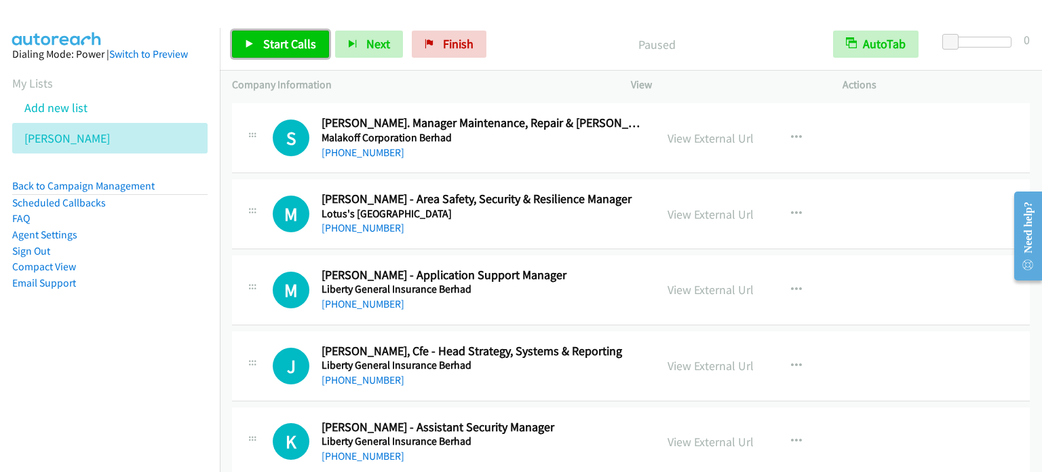
click at [280, 45] on span "Start Calls" at bounding box center [289, 44] width 53 height 16
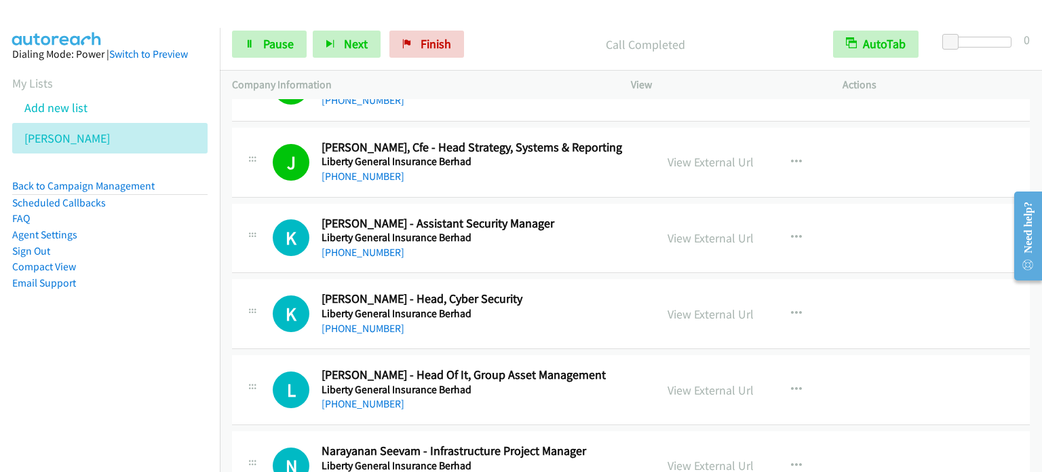
scroll to position [12488, 0]
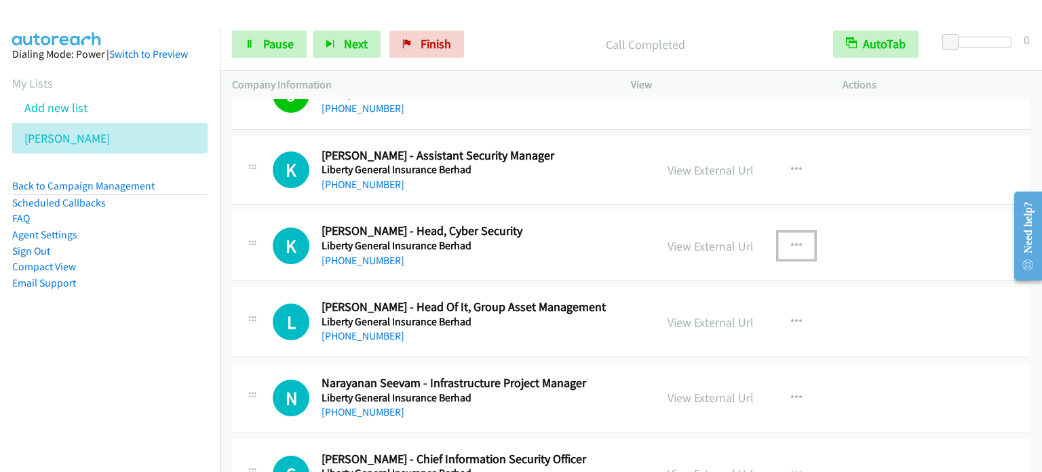
click at [796, 232] on button "button" at bounding box center [796, 245] width 37 height 27
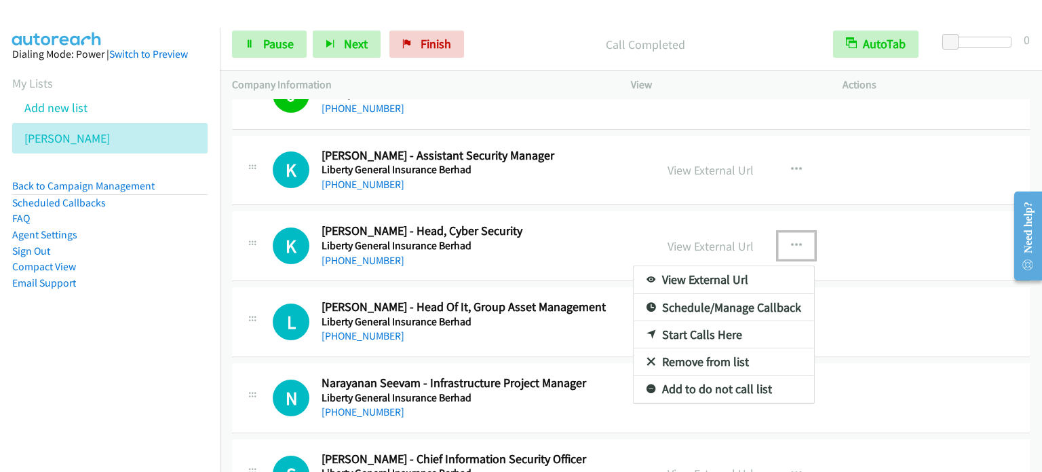
click at [690, 321] on link "Start Calls Here" at bounding box center [724, 334] width 181 height 27
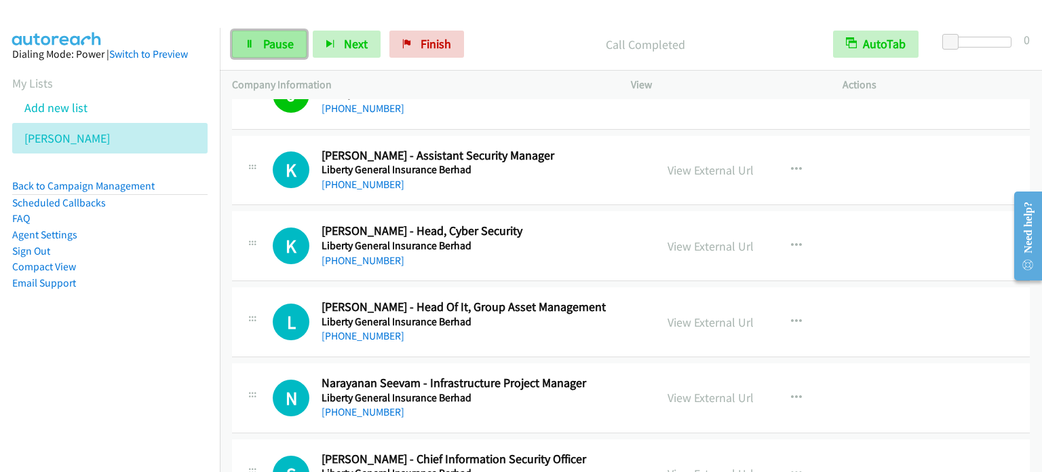
click at [269, 43] on span "Pause" at bounding box center [278, 44] width 31 height 16
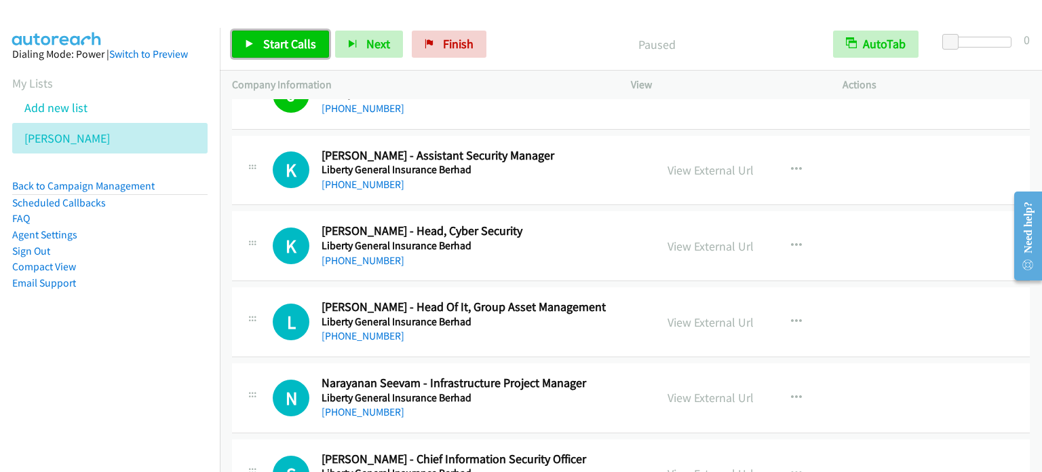
click at [269, 43] on span "Start Calls" at bounding box center [289, 44] width 53 height 16
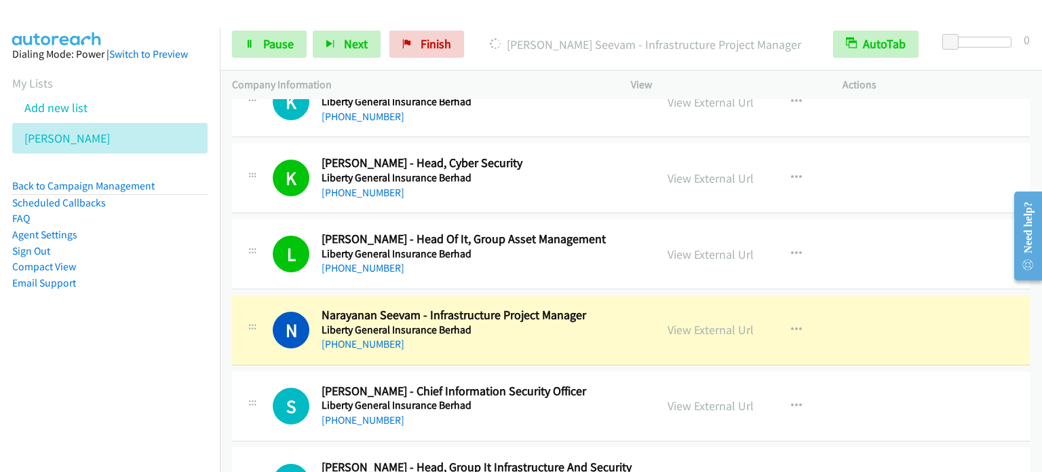
scroll to position [12623, 0]
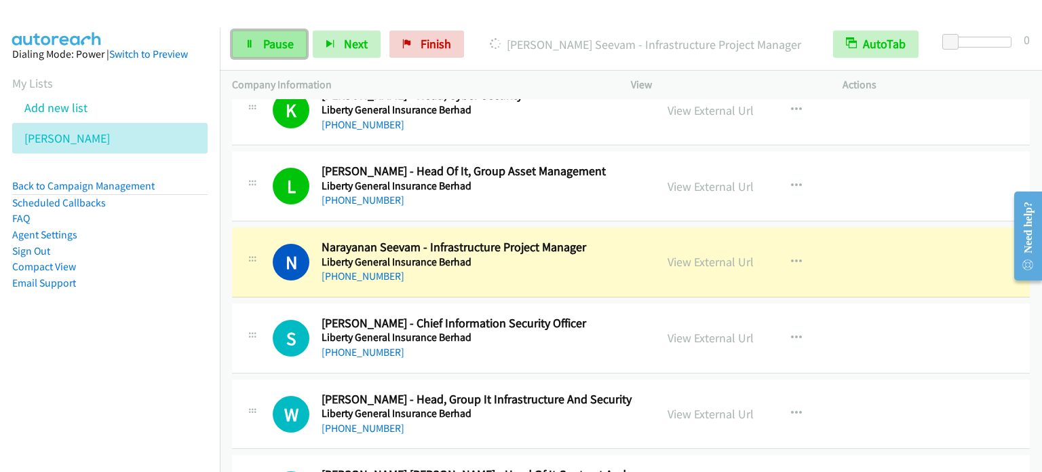
click at [285, 51] on link "Pause" at bounding box center [269, 44] width 75 height 27
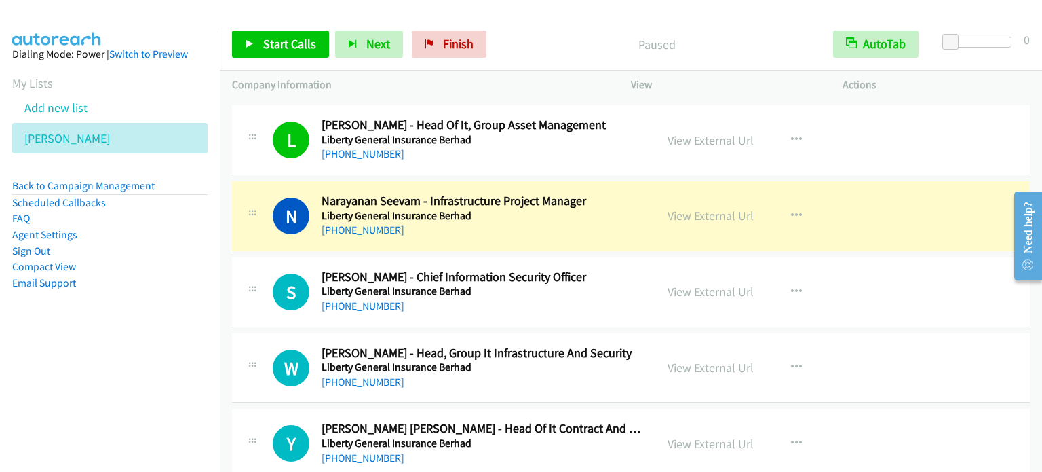
scroll to position [12691, 0]
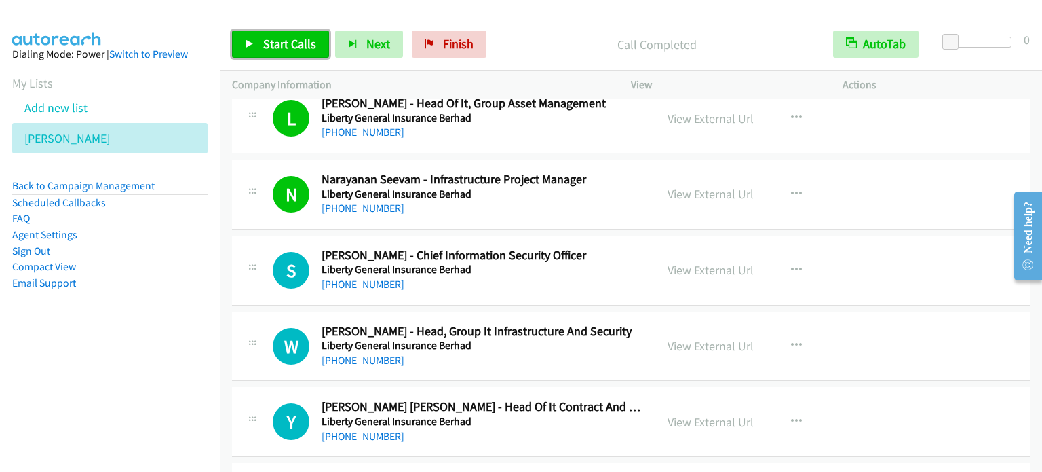
click at [264, 45] on span "Start Calls" at bounding box center [289, 44] width 53 height 16
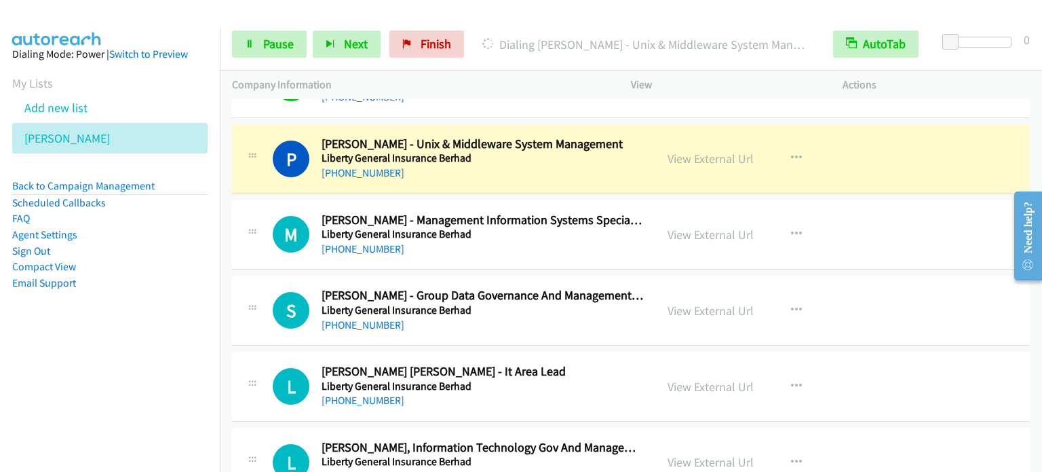
scroll to position [13234, 0]
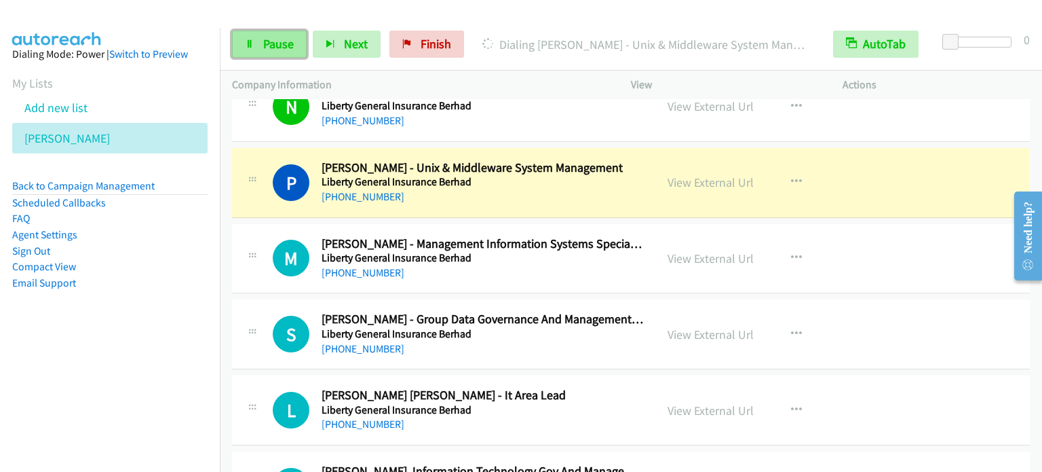
click at [263, 50] on span "Pause" at bounding box center [278, 44] width 31 height 16
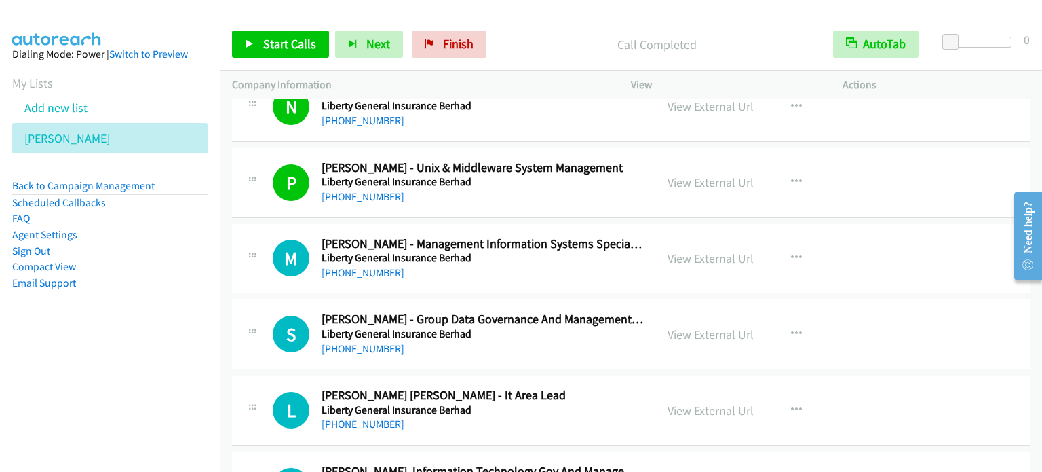
click at [735, 250] on link "View External Url" at bounding box center [711, 258] width 86 height 16
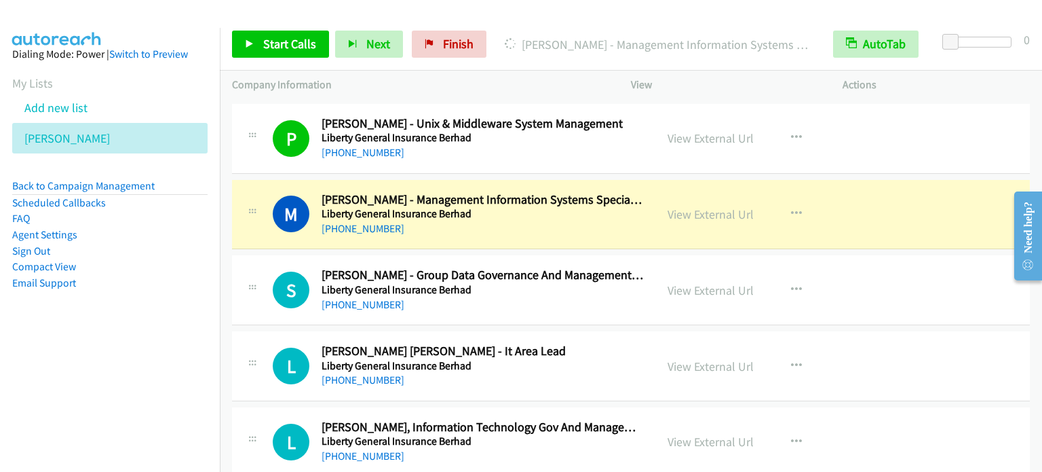
scroll to position [13302, 0]
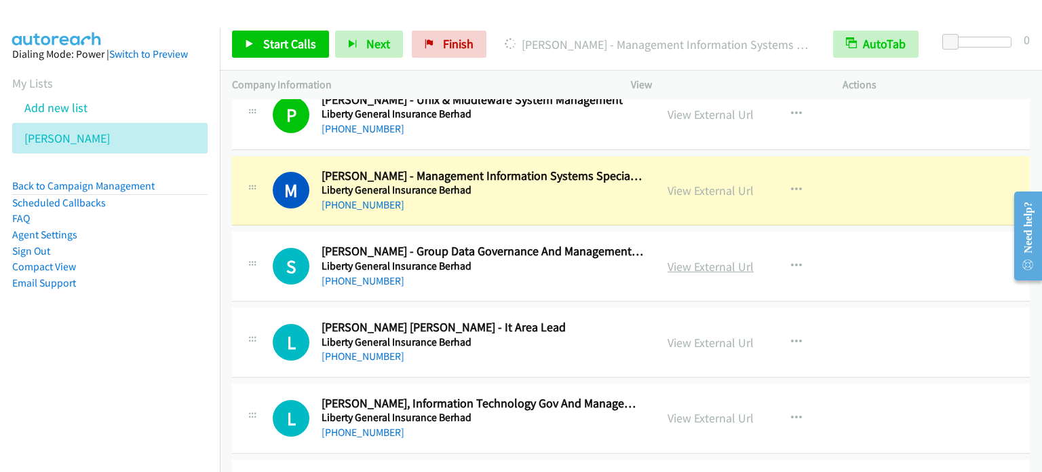
click at [703, 259] on link "View External Url" at bounding box center [711, 267] width 86 height 16
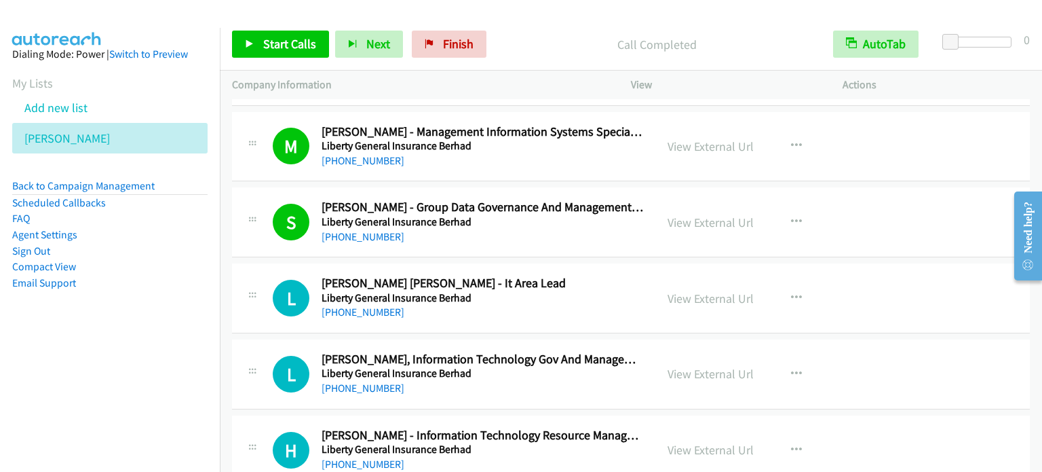
scroll to position [13370, 0]
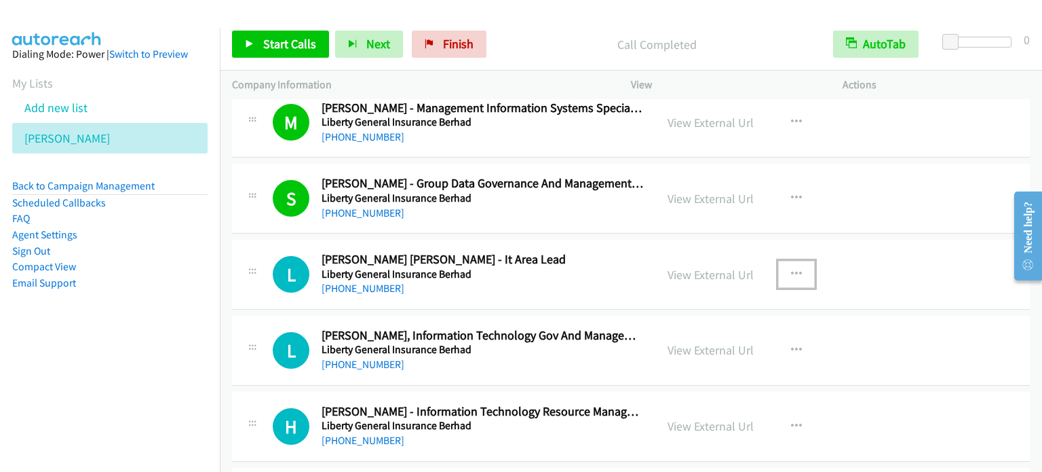
click at [794, 269] on icon "button" at bounding box center [796, 274] width 11 height 11
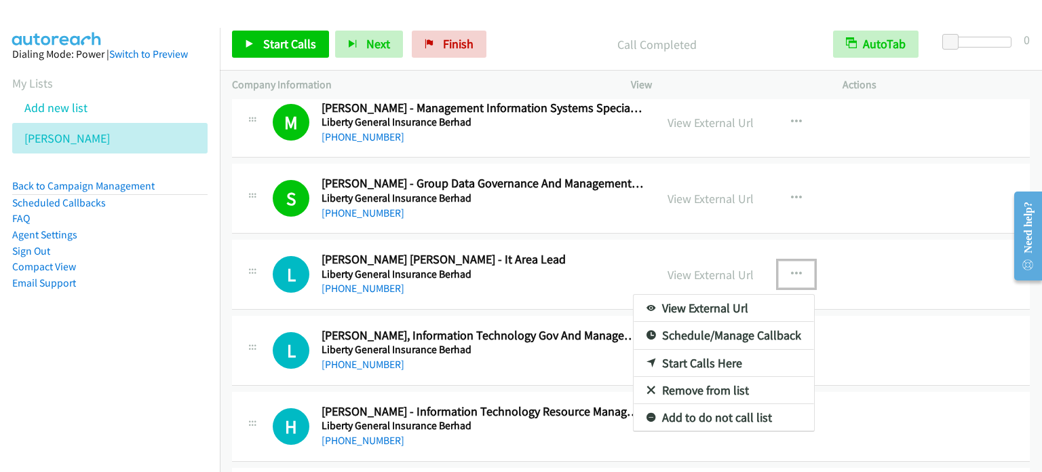
click at [727, 350] on link "Start Calls Here" at bounding box center [724, 363] width 181 height 27
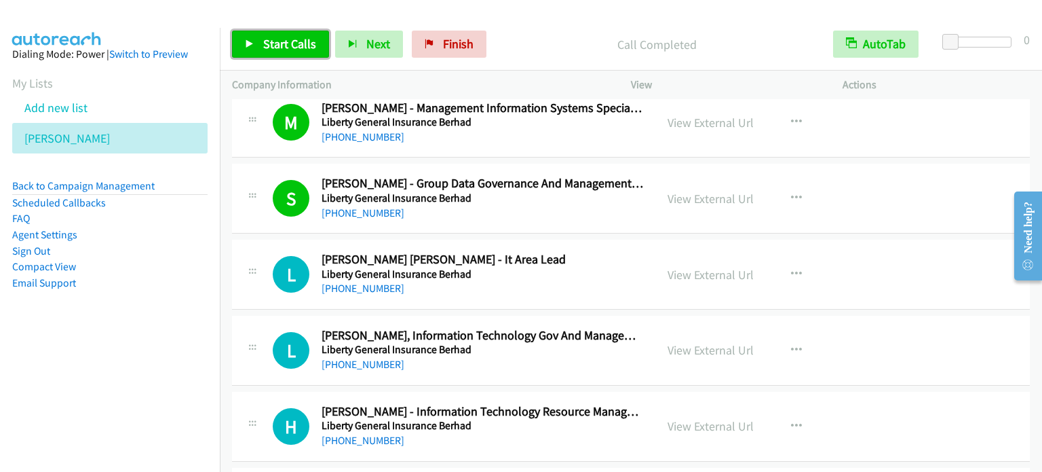
click at [290, 48] on span "Start Calls" at bounding box center [289, 44] width 53 height 16
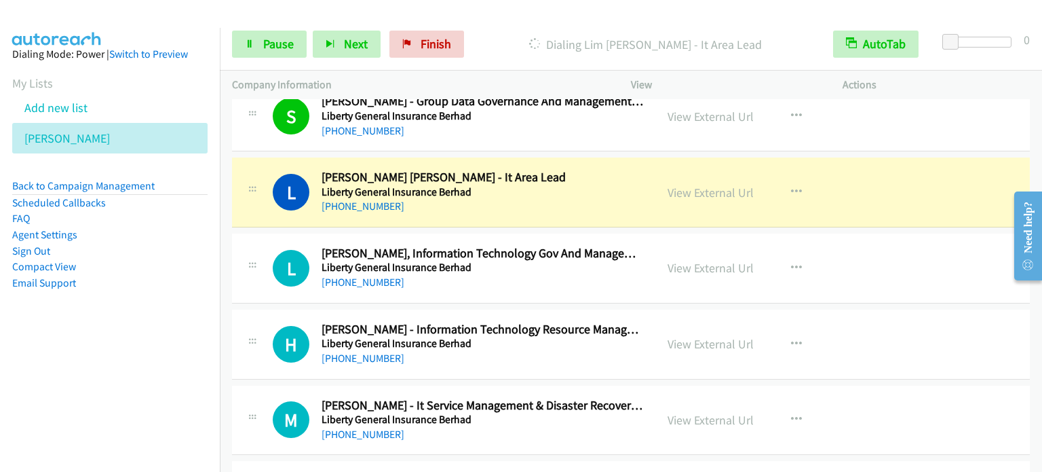
scroll to position [13438, 0]
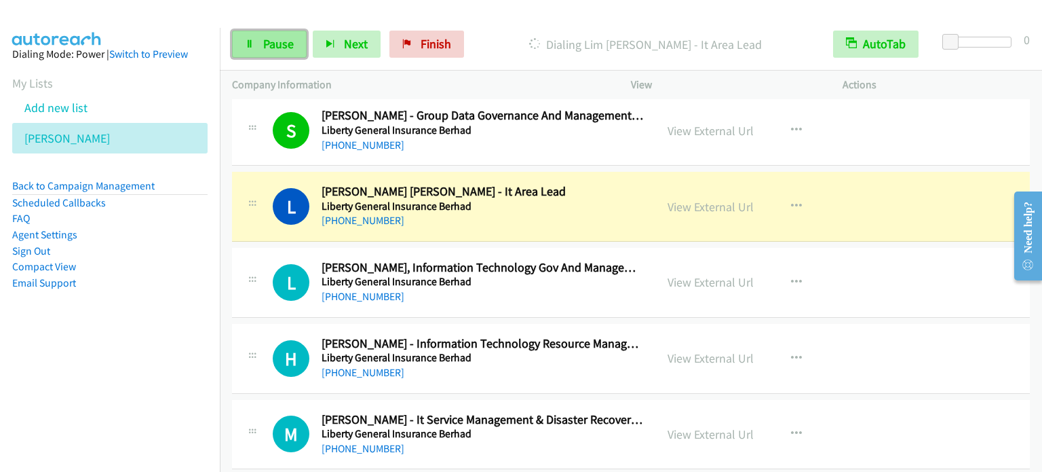
click at [269, 39] on span "Pause" at bounding box center [278, 44] width 31 height 16
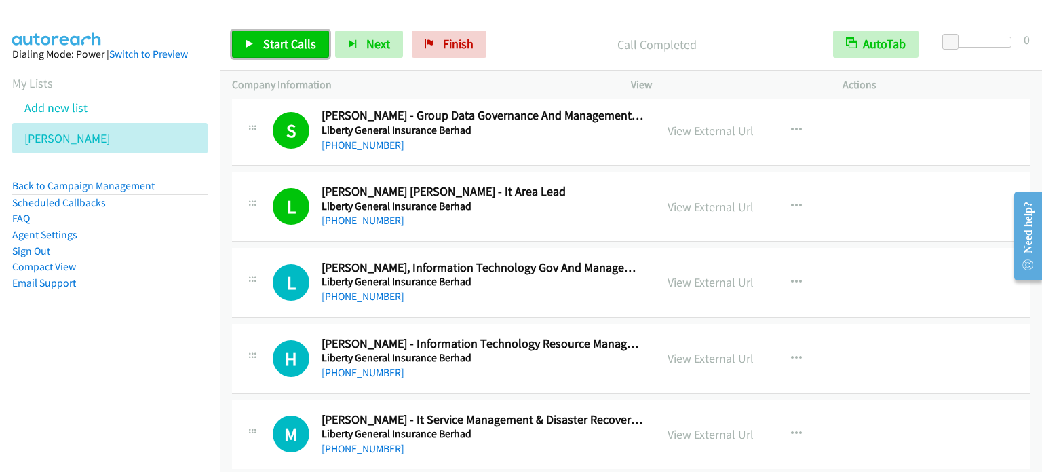
click at [288, 48] on span "Start Calls" at bounding box center [289, 44] width 53 height 16
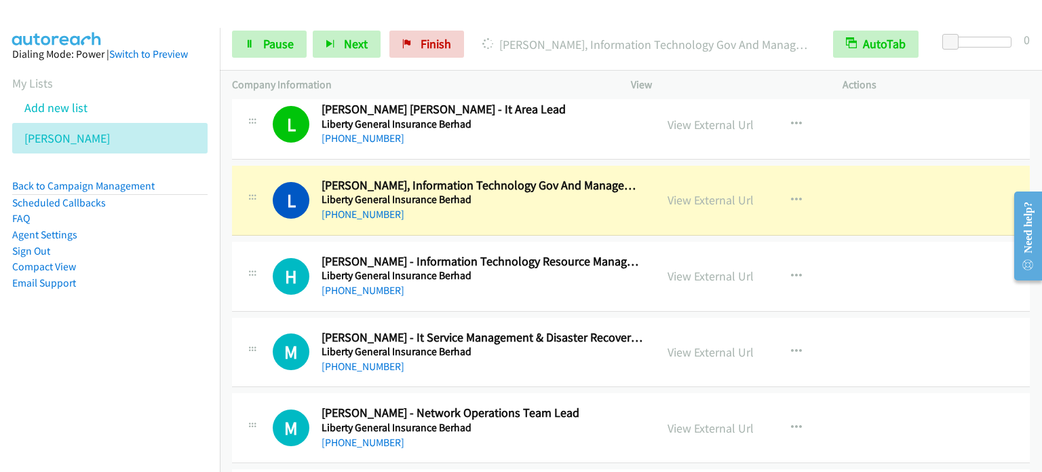
scroll to position [13506, 0]
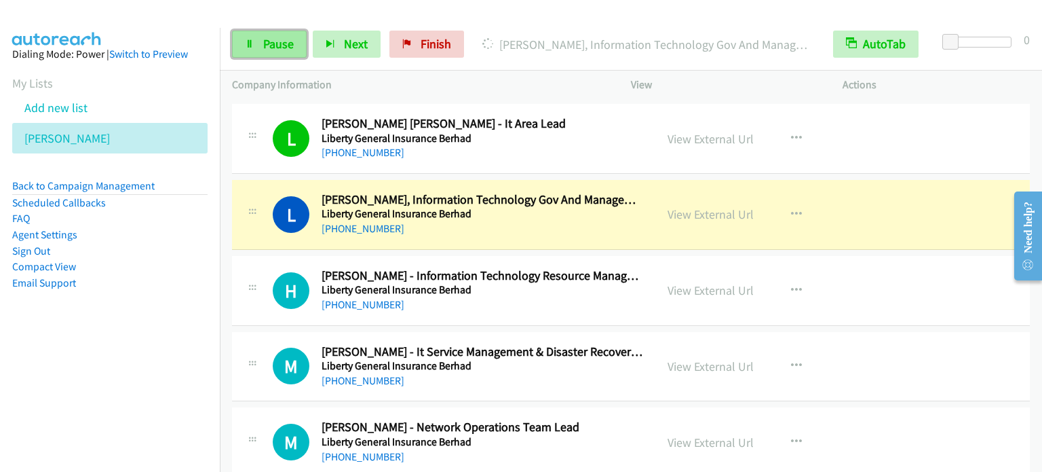
click at [257, 43] on link "Pause" at bounding box center [269, 44] width 75 height 27
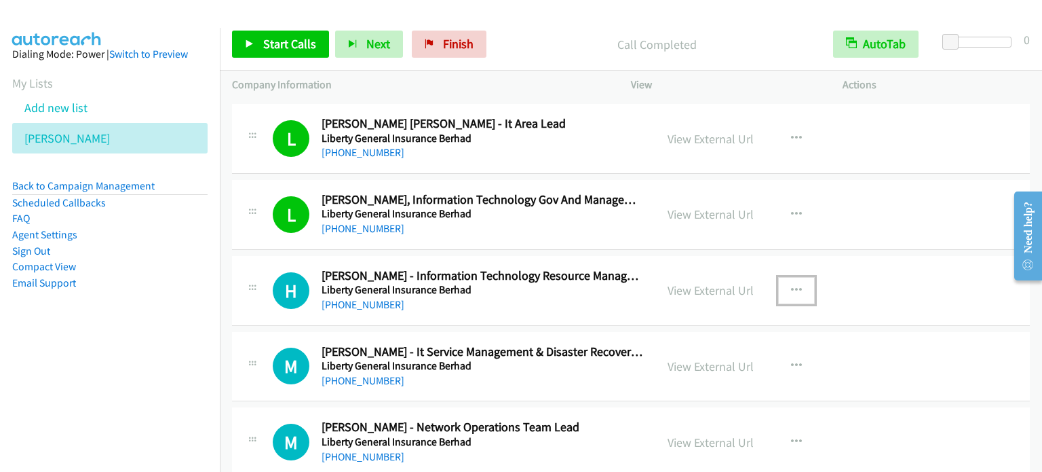
click at [793, 285] on icon "button" at bounding box center [796, 290] width 11 height 11
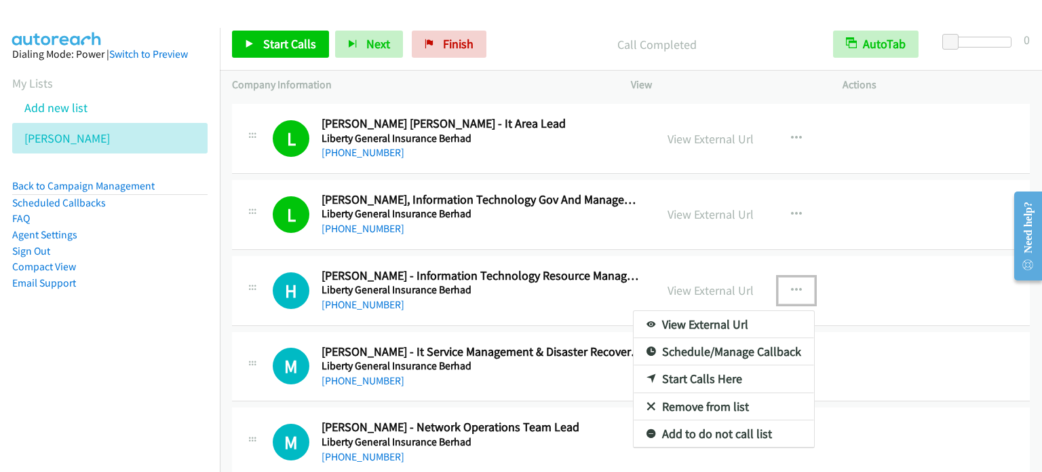
click at [717, 365] on link "Start Calls Here" at bounding box center [724, 378] width 181 height 27
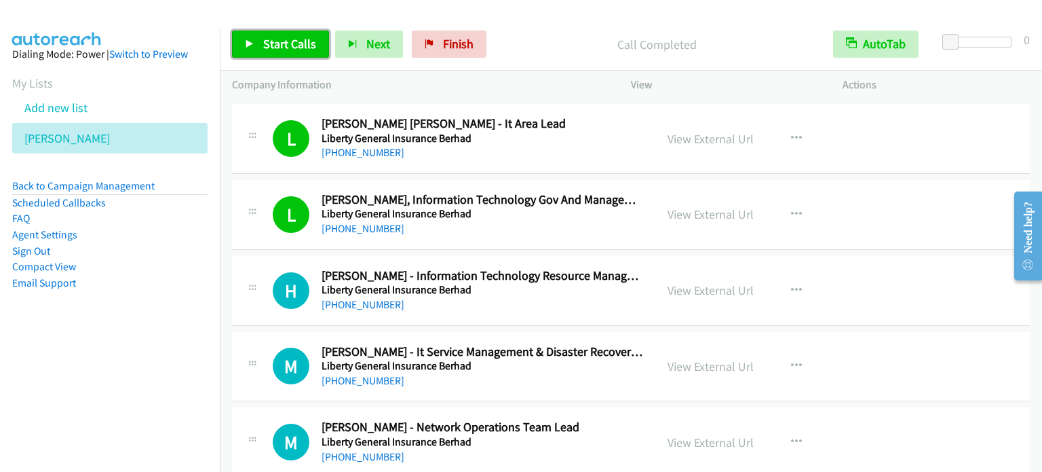
click at [303, 37] on span "Start Calls" at bounding box center [289, 44] width 53 height 16
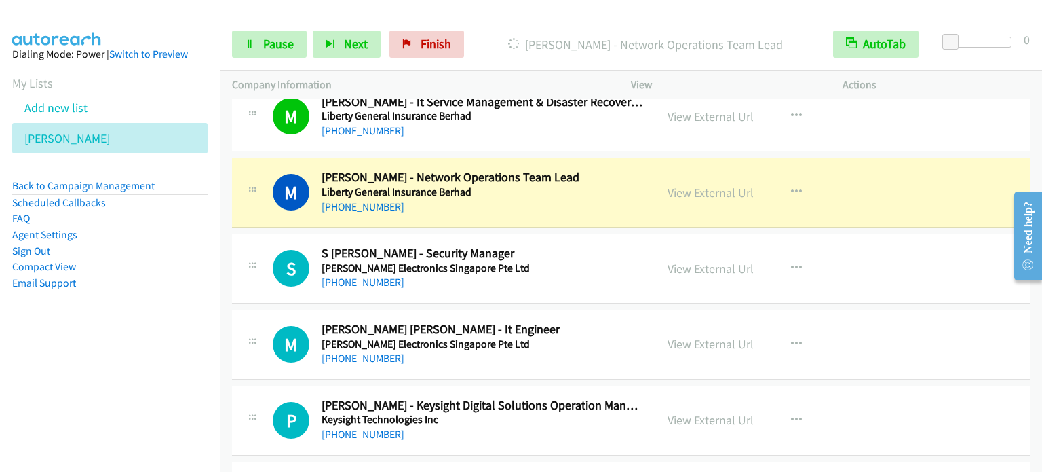
scroll to position [13777, 0]
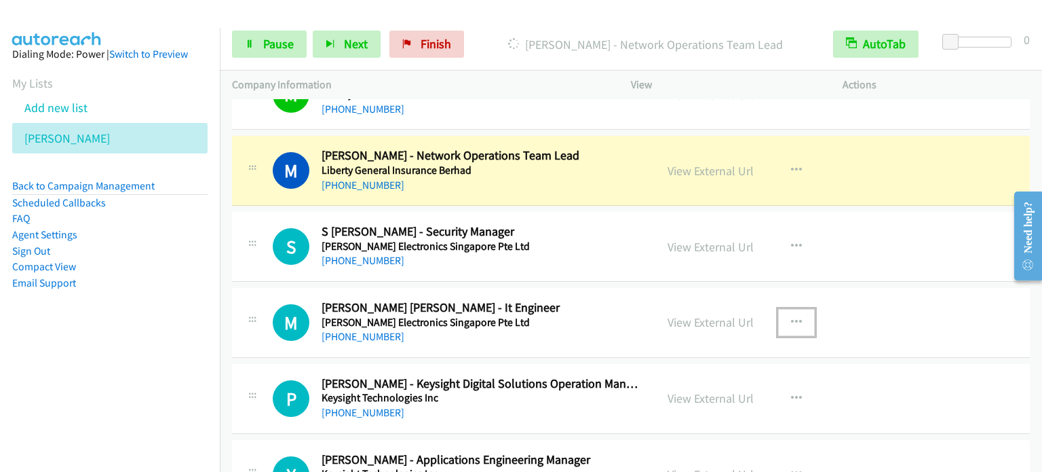
click at [793, 317] on icon "button" at bounding box center [796, 322] width 11 height 11
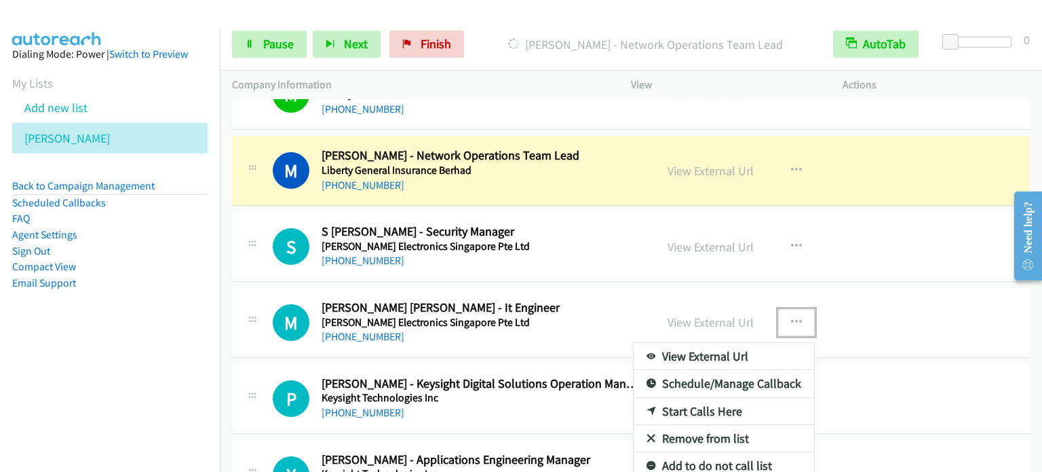
click at [717, 398] on link "Start Calls Here" at bounding box center [724, 411] width 181 height 27
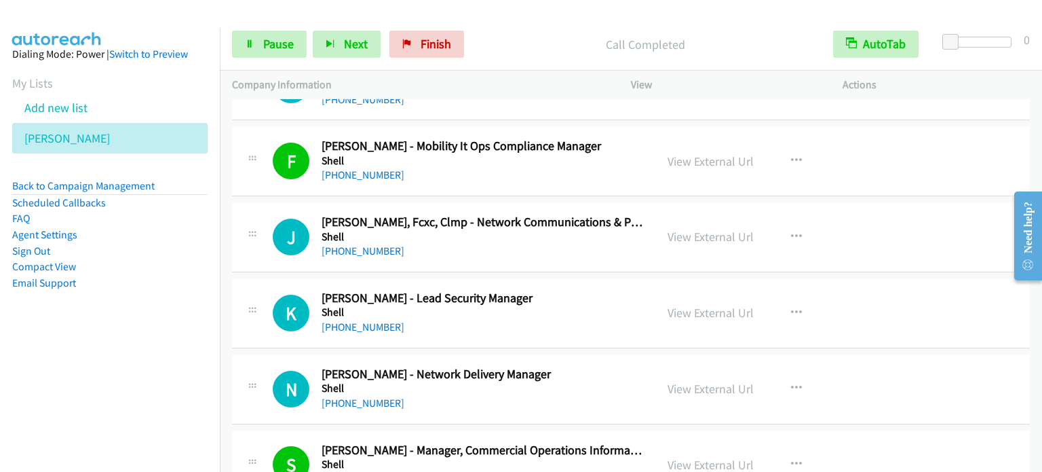
scroll to position [3326, 0]
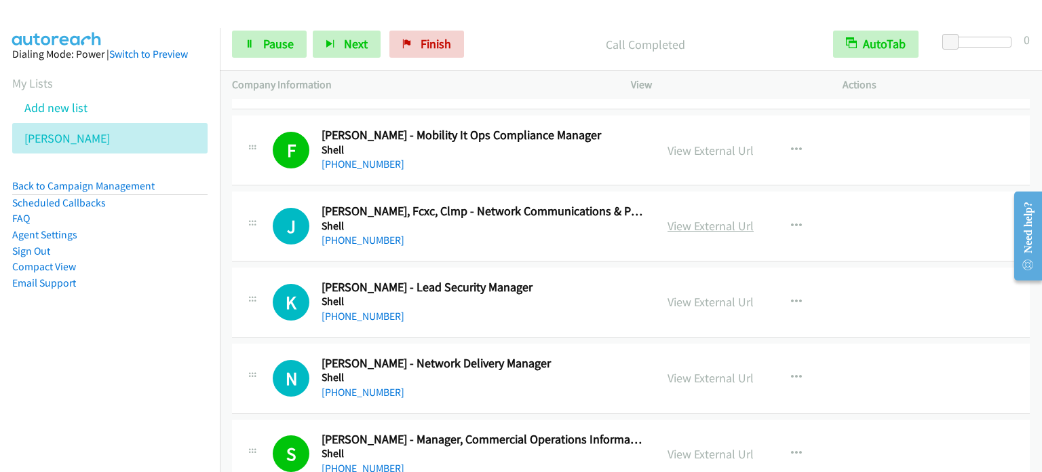
click at [711, 223] on link "View External Url" at bounding box center [711, 226] width 86 height 16
click at [257, 44] on link "Pause" at bounding box center [269, 44] width 75 height 27
